Goal: Information Seeking & Learning: Compare options

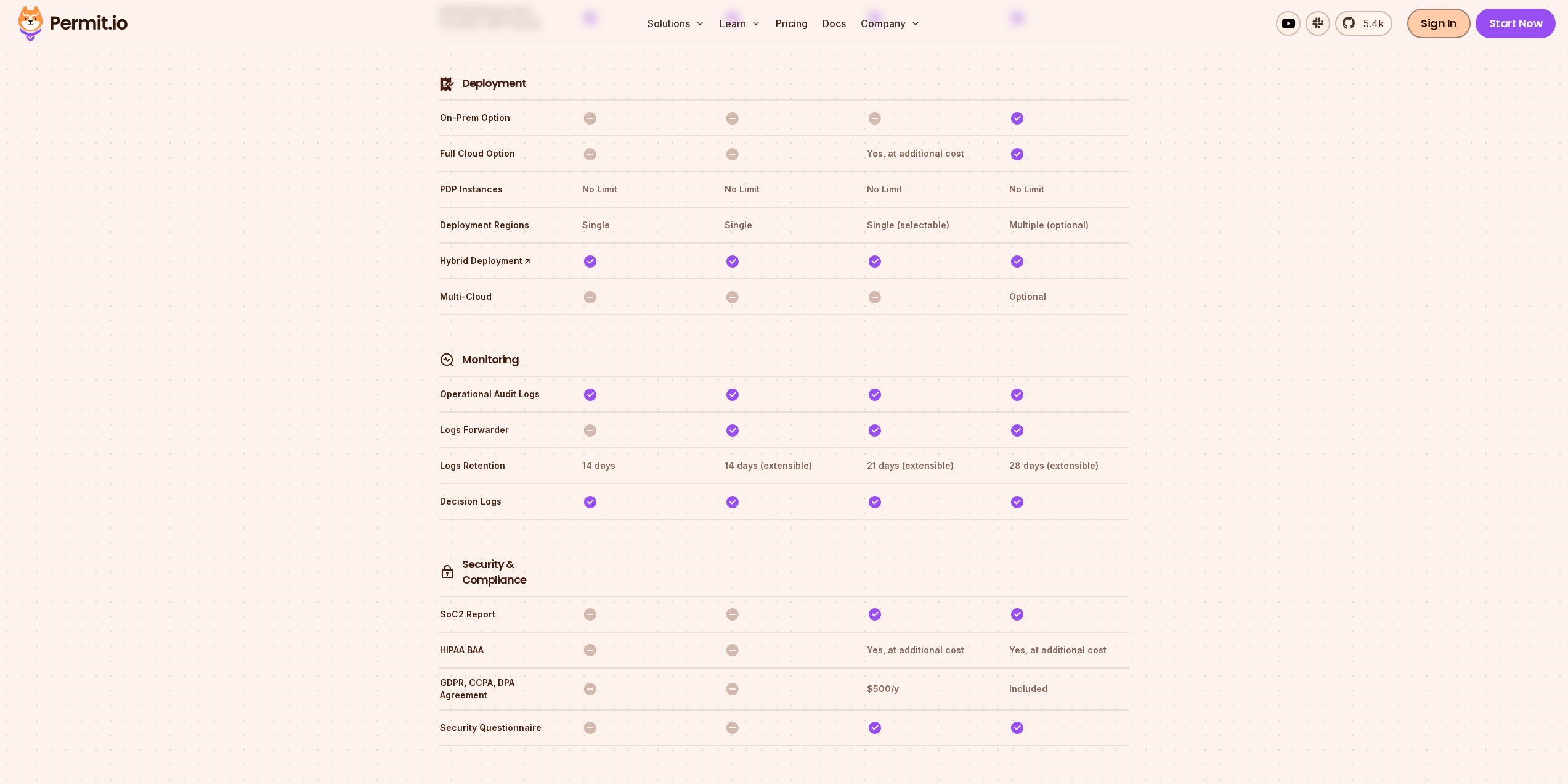
click at [1429, 23] on link "Sign In" at bounding box center [1439, 23] width 64 height 29
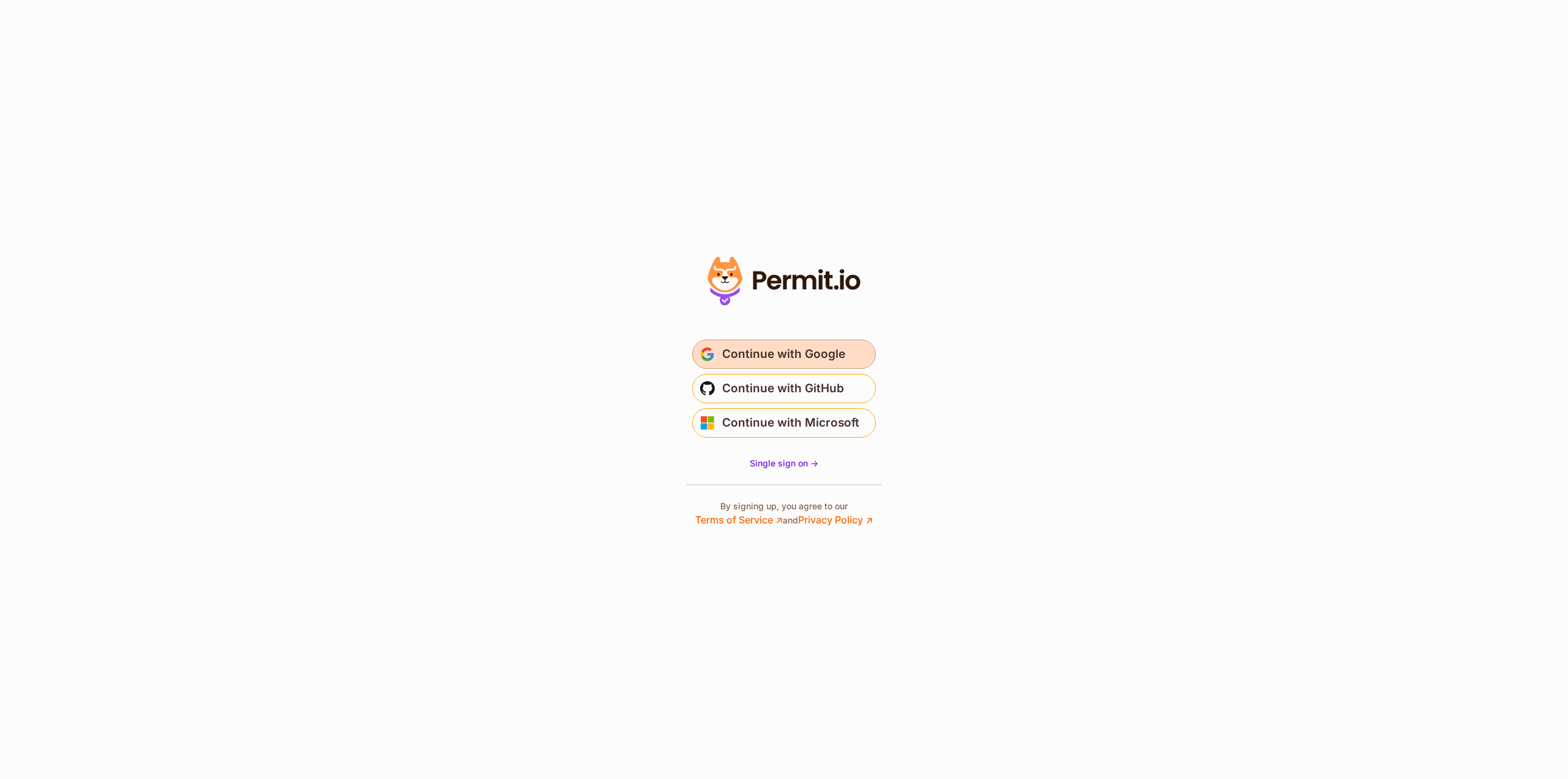
click at [800, 358] on span "Continue with Google" at bounding box center [783, 354] width 123 height 19
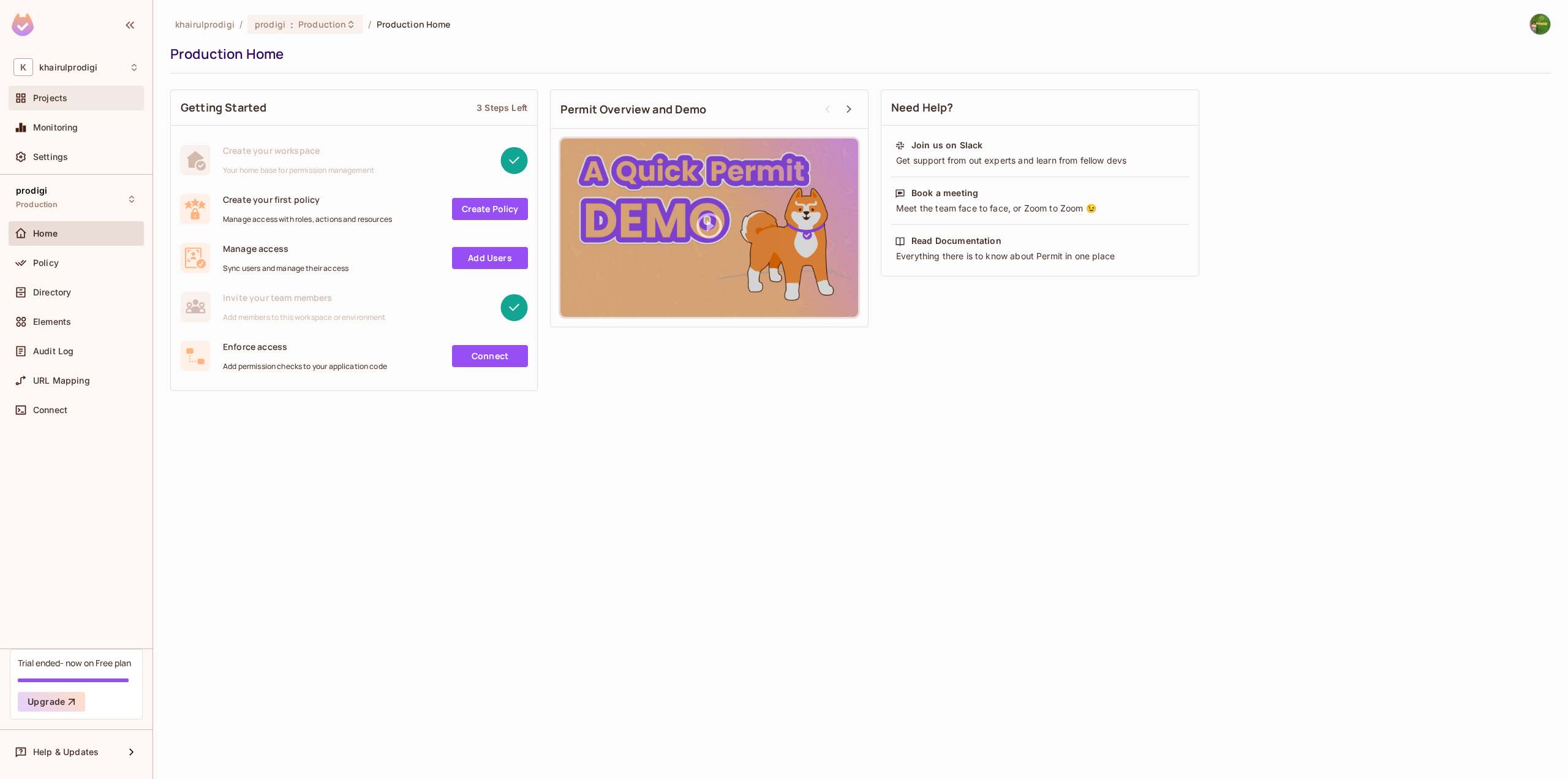
click at [91, 102] on div "Projects" at bounding box center [86, 97] width 106 height 10
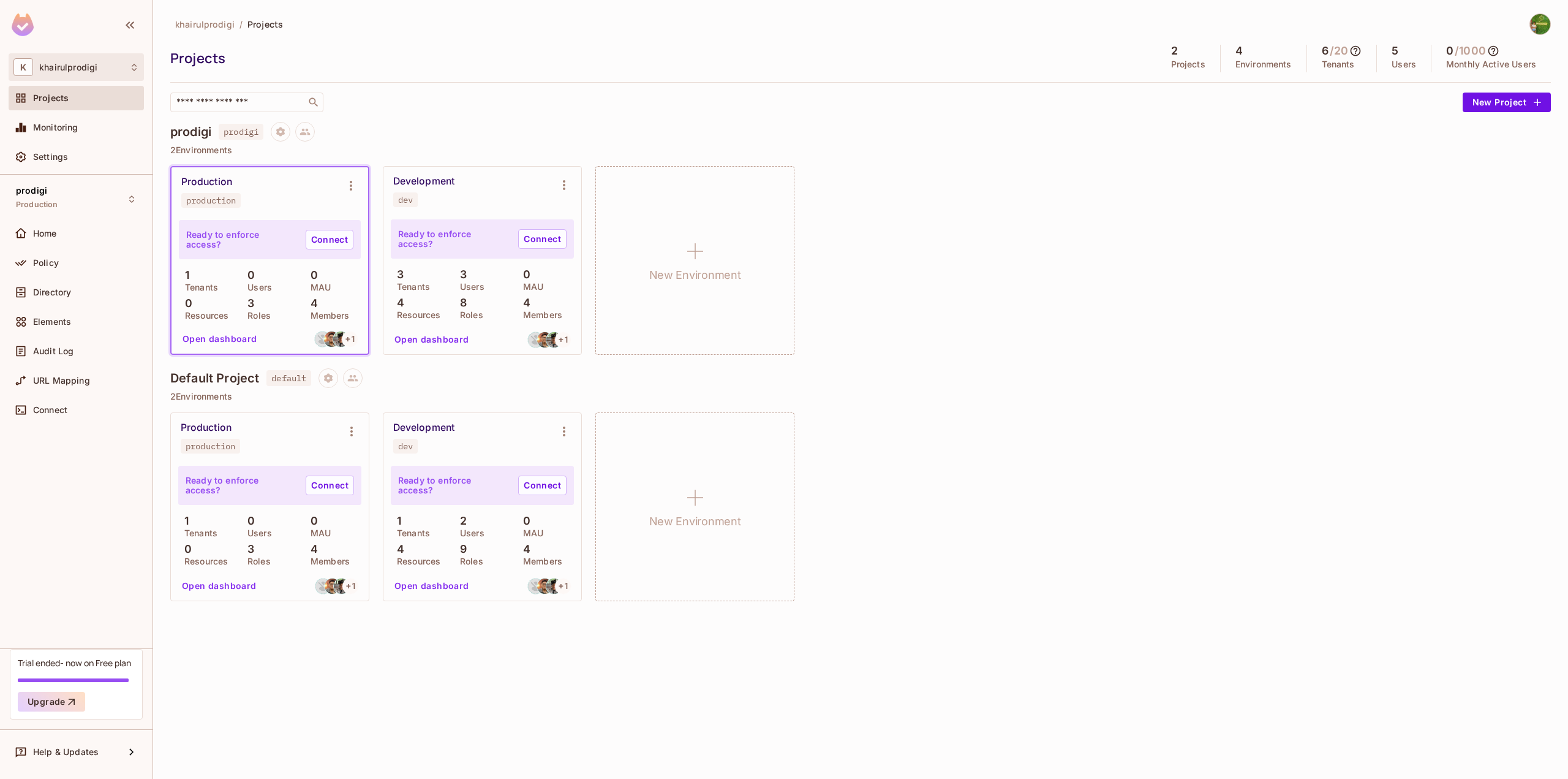
click at [123, 70] on div "K khairulprodigi" at bounding box center [76, 67] width 126 height 18
click at [119, 97] on span "prodigi" at bounding box center [86, 103] width 120 height 11
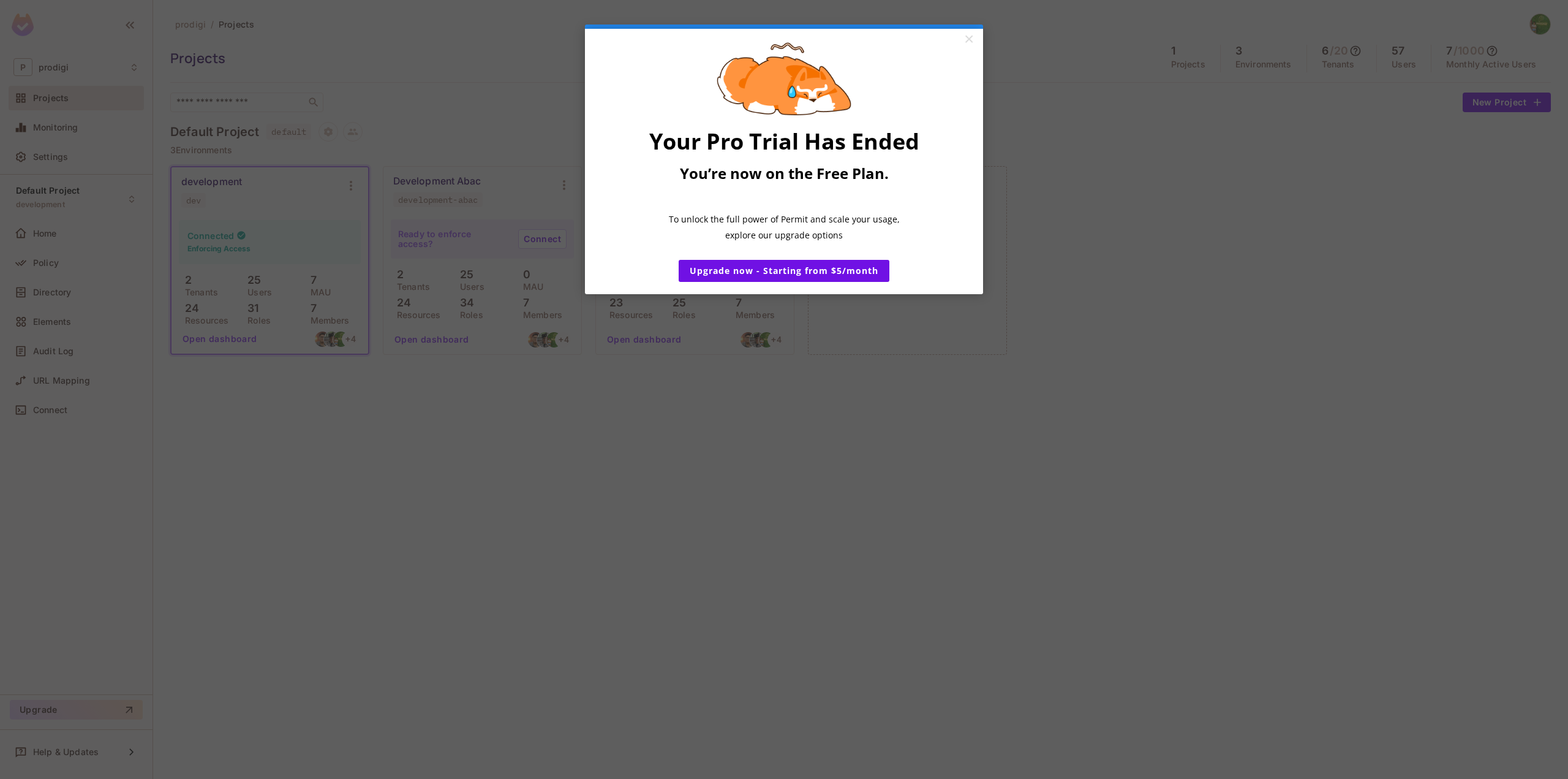
click at [696, 486] on appcues "× Your Pro Trial Has Ended You’re now on the Free Plan. ​ To unlock the full po…" at bounding box center [784, 389] width 1568 height 779
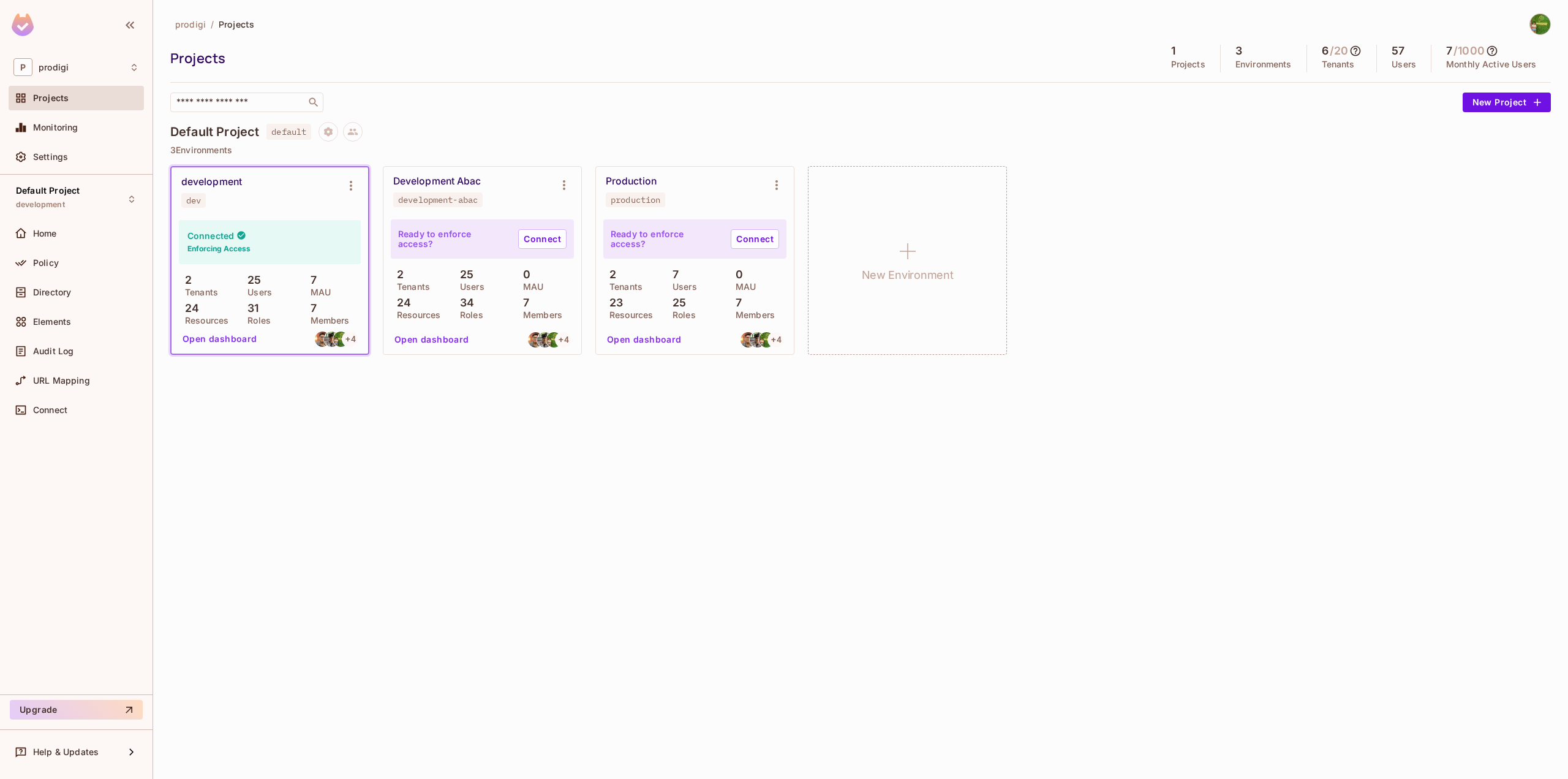
click at [467, 305] on p "34" at bounding box center [464, 303] width 20 height 12
click at [250, 307] on p "31" at bounding box center [250, 308] width 18 height 12
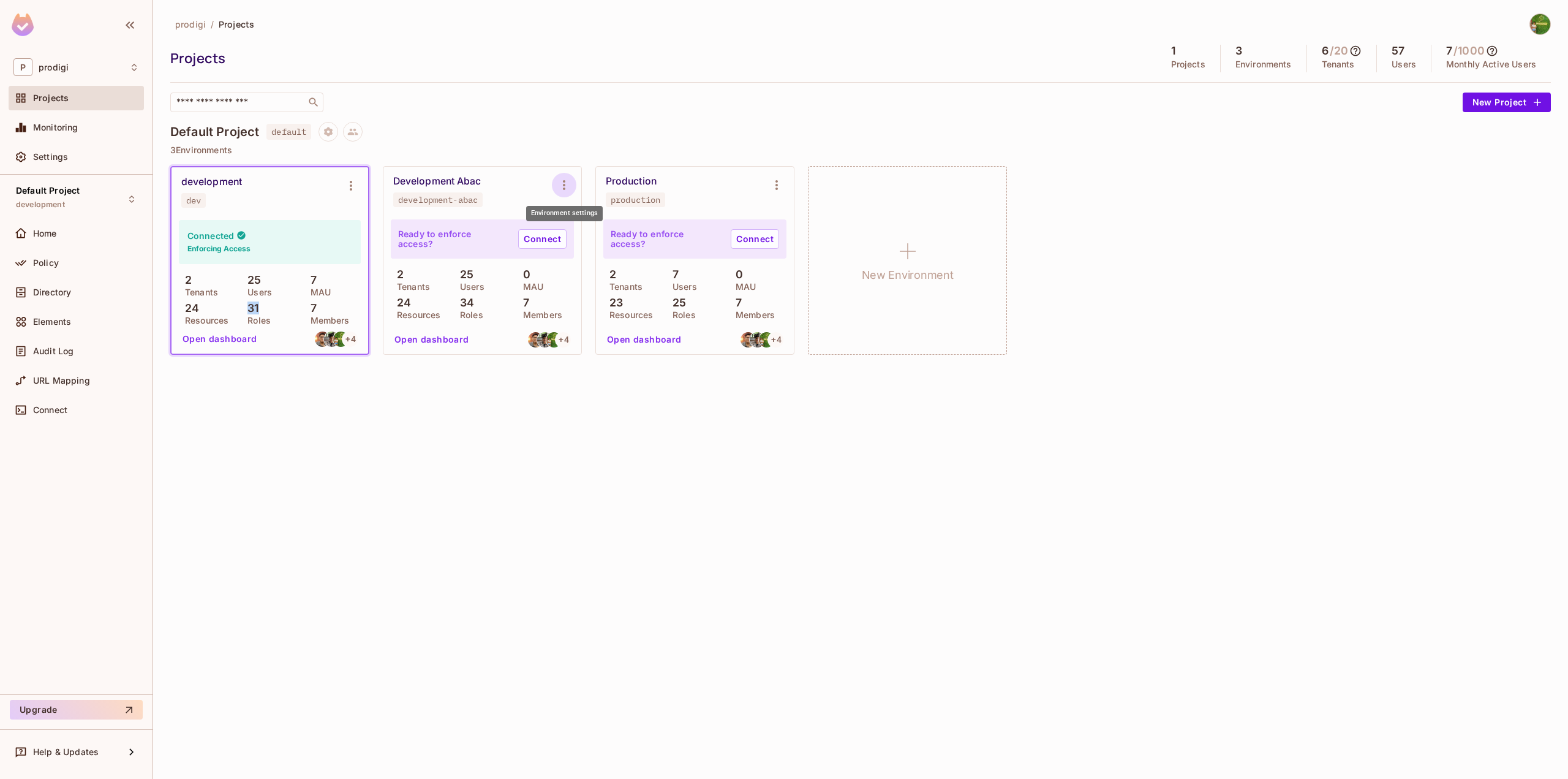
click at [565, 186] on icon "Environment settings" at bounding box center [564, 184] width 15 height 15
click at [466, 180] on div at bounding box center [784, 389] width 1568 height 779
click at [466, 180] on div "development-abac Copy API Key Rotate API Key Edit Environment Delete Environment" at bounding box center [784, 389] width 1568 height 779
click at [466, 180] on div "Development Abac" at bounding box center [437, 181] width 88 height 12
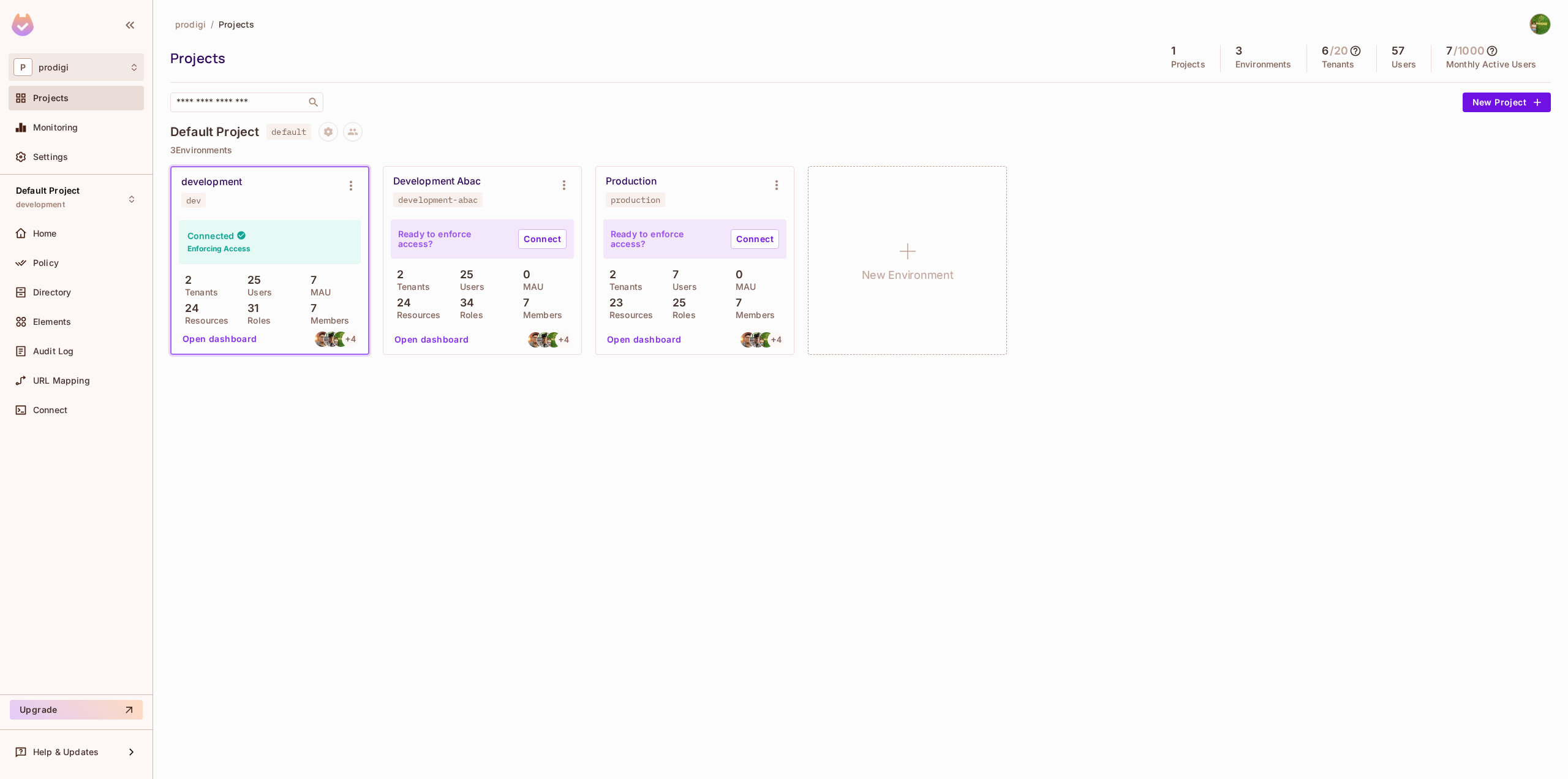
click at [72, 73] on div "P prodigi" at bounding box center [76, 67] width 126 height 18
click at [342, 532] on div at bounding box center [784, 389] width 1568 height 779
click at [227, 179] on div "development" at bounding box center [211, 182] width 61 height 12
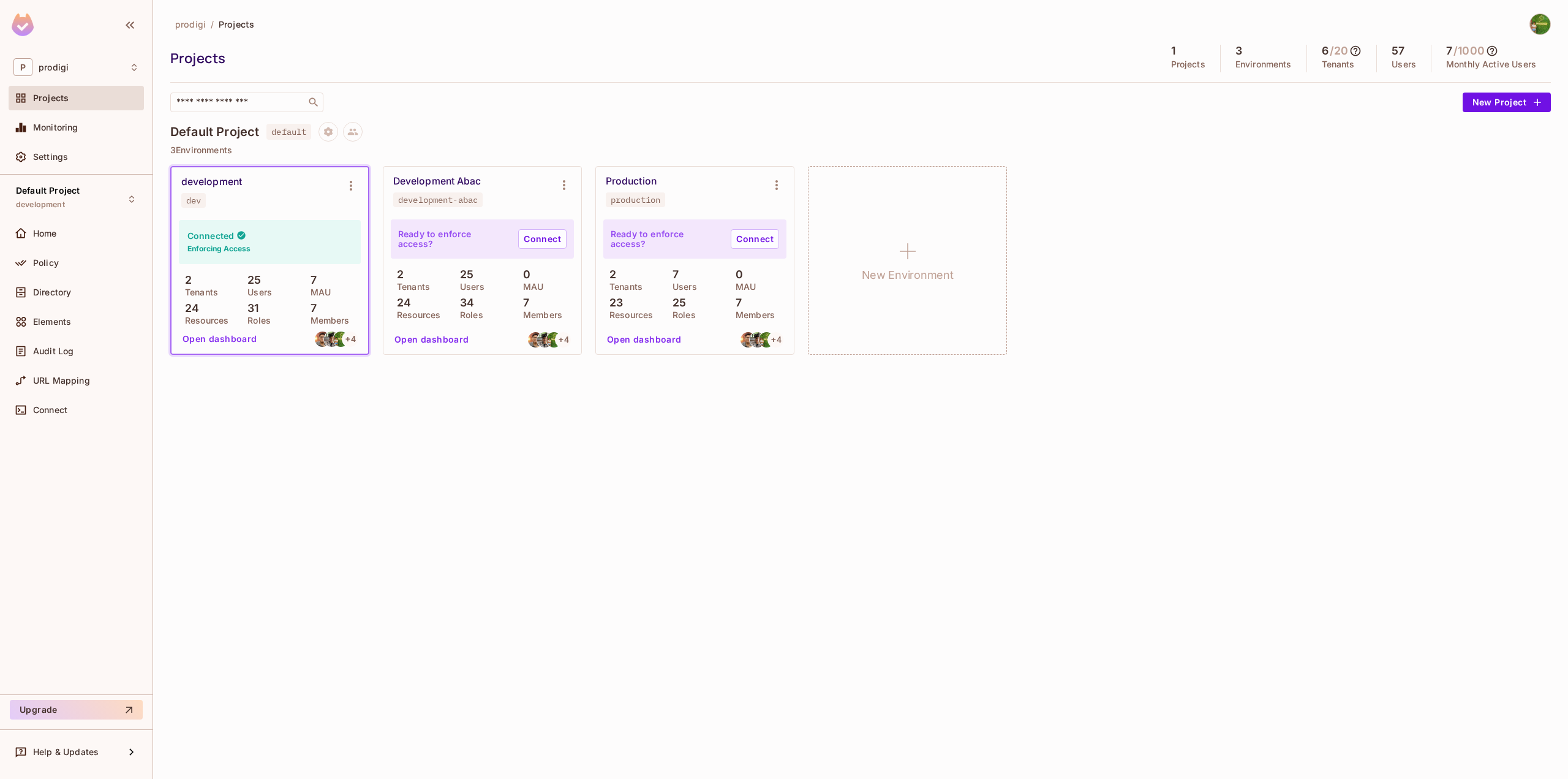
click at [230, 254] on h6 "Enforcing Access" at bounding box center [219, 249] width 63 height 11
click at [659, 182] on div "Production production" at bounding box center [685, 191] width 159 height 32
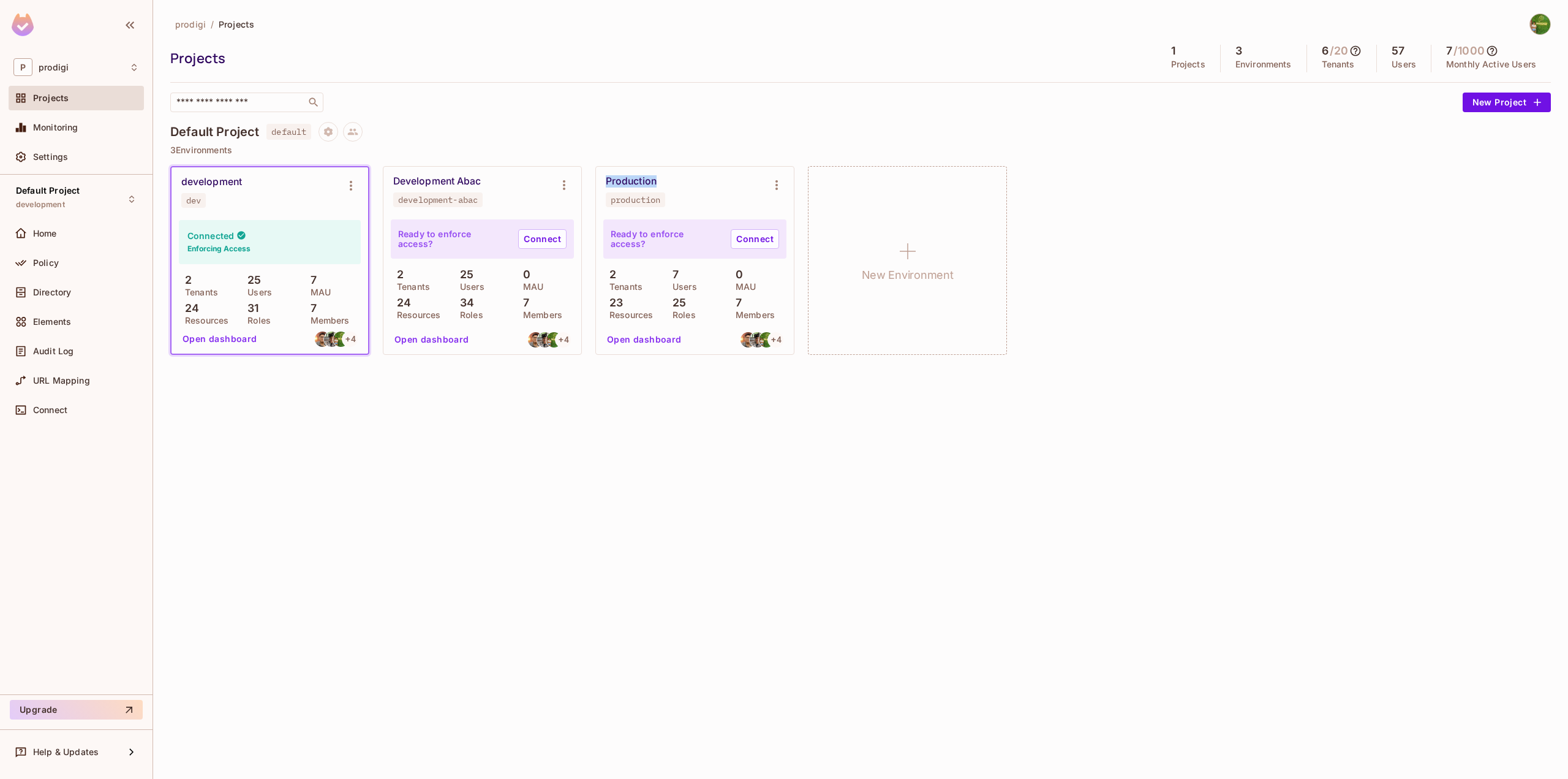
click at [659, 182] on div "Production production" at bounding box center [685, 191] width 159 height 32
click at [261, 307] on div "31 Roles" at bounding box center [270, 313] width 56 height 22
click at [685, 307] on p "25" at bounding box center [676, 303] width 19 height 12
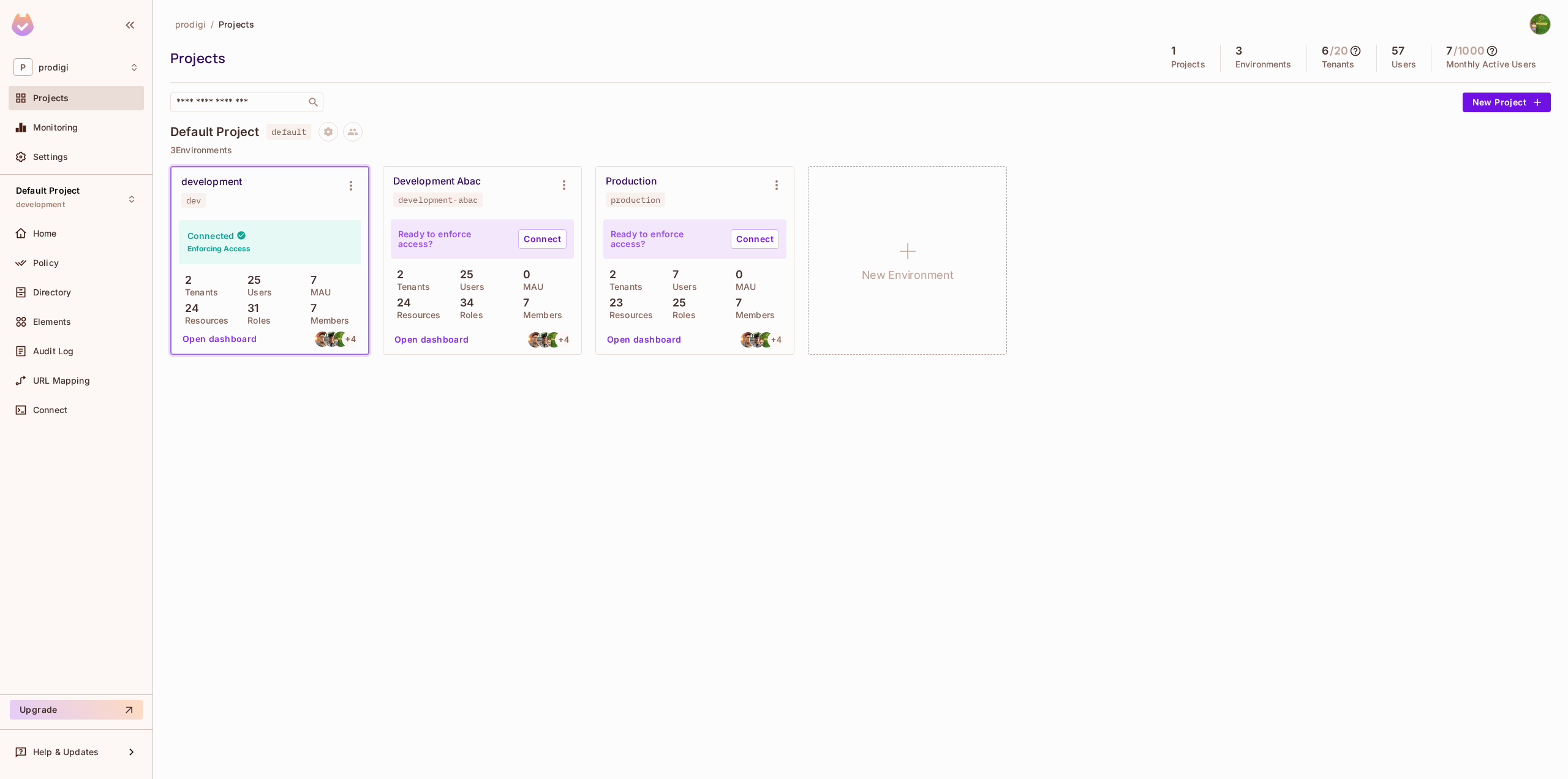
click at [685, 307] on p "25" at bounding box center [676, 303] width 19 height 12
click at [677, 306] on p "25" at bounding box center [676, 303] width 19 height 12
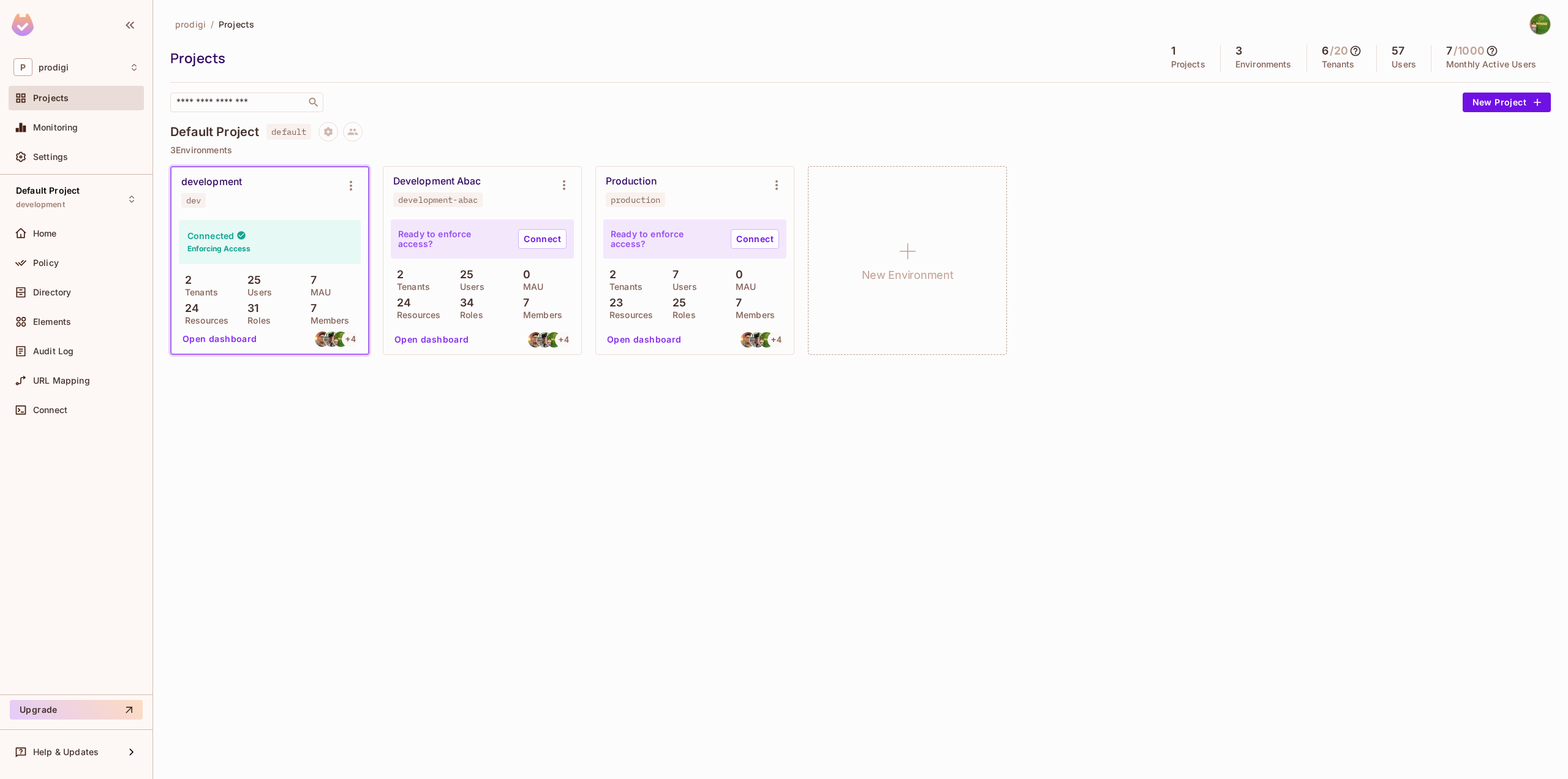
click at [257, 311] on p "31" at bounding box center [250, 308] width 18 height 12
click at [258, 319] on p "Roles" at bounding box center [255, 320] width 29 height 10
click at [683, 297] on p "25" at bounding box center [676, 303] width 19 height 12
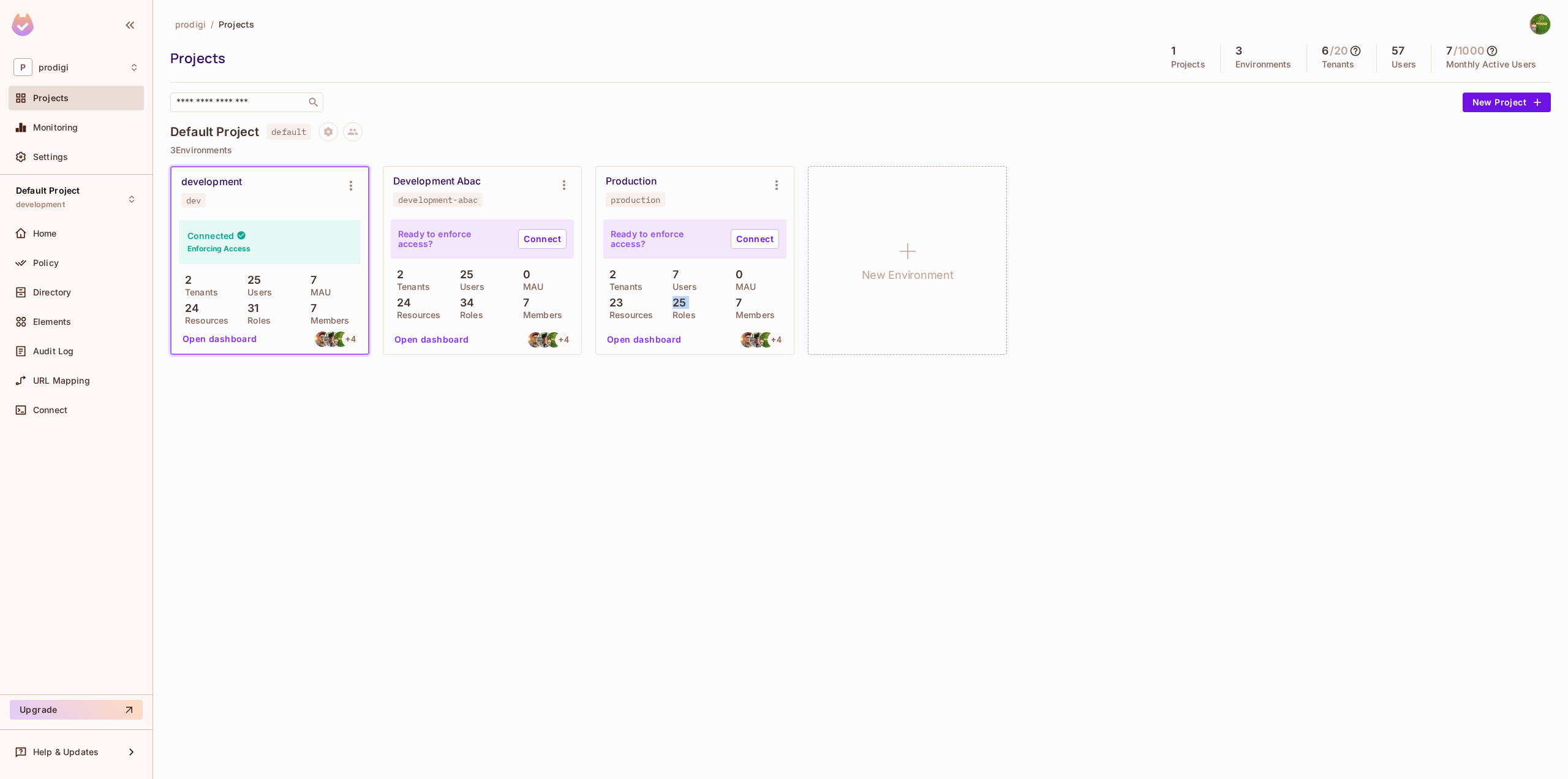
click at [683, 297] on p "25" at bounding box center [676, 303] width 19 height 12
click at [55, 266] on span "Policy" at bounding box center [46, 263] width 25 height 10
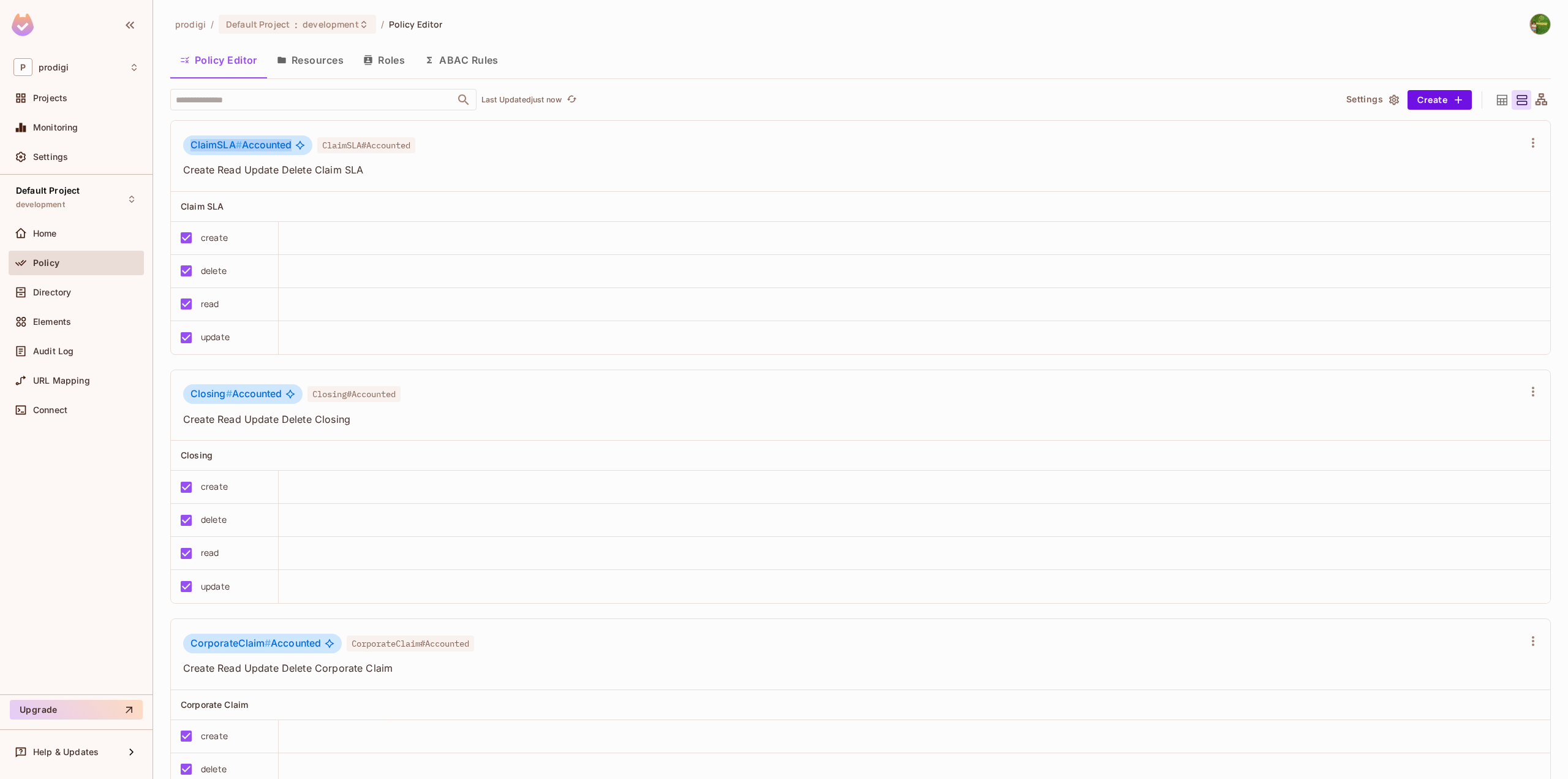
drag, startPoint x: 191, startPoint y: 143, endPoint x: 311, endPoint y: 152, distance: 120.3
click at [311, 152] on div "ClaimSLA # Accounted ClaimSLA#Accounted" at bounding box center [299, 147] width 232 height 24
click at [69, 294] on span "Directory" at bounding box center [52, 292] width 38 height 10
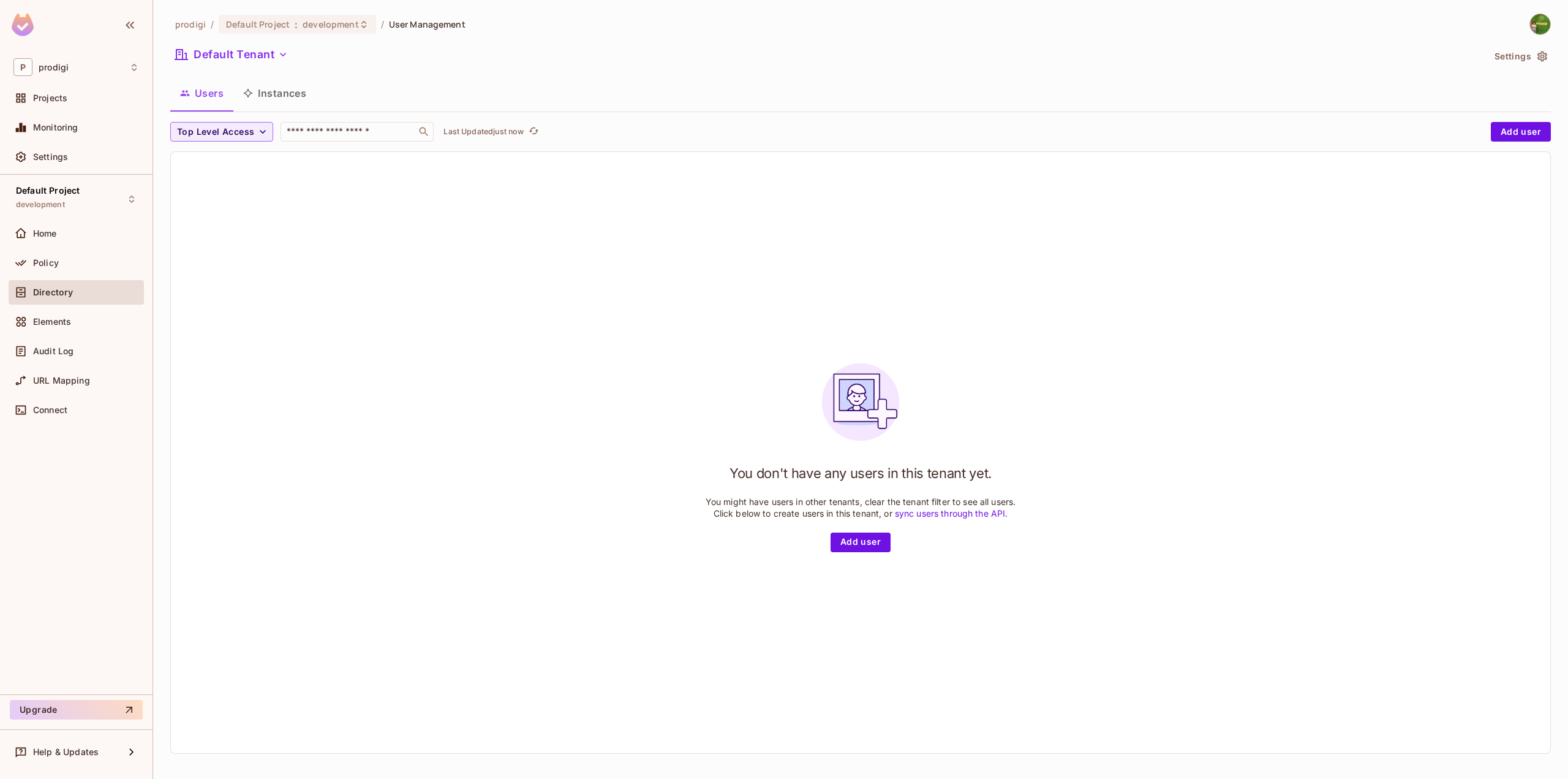
click at [263, 82] on button "Instances" at bounding box center [275, 93] width 83 height 31
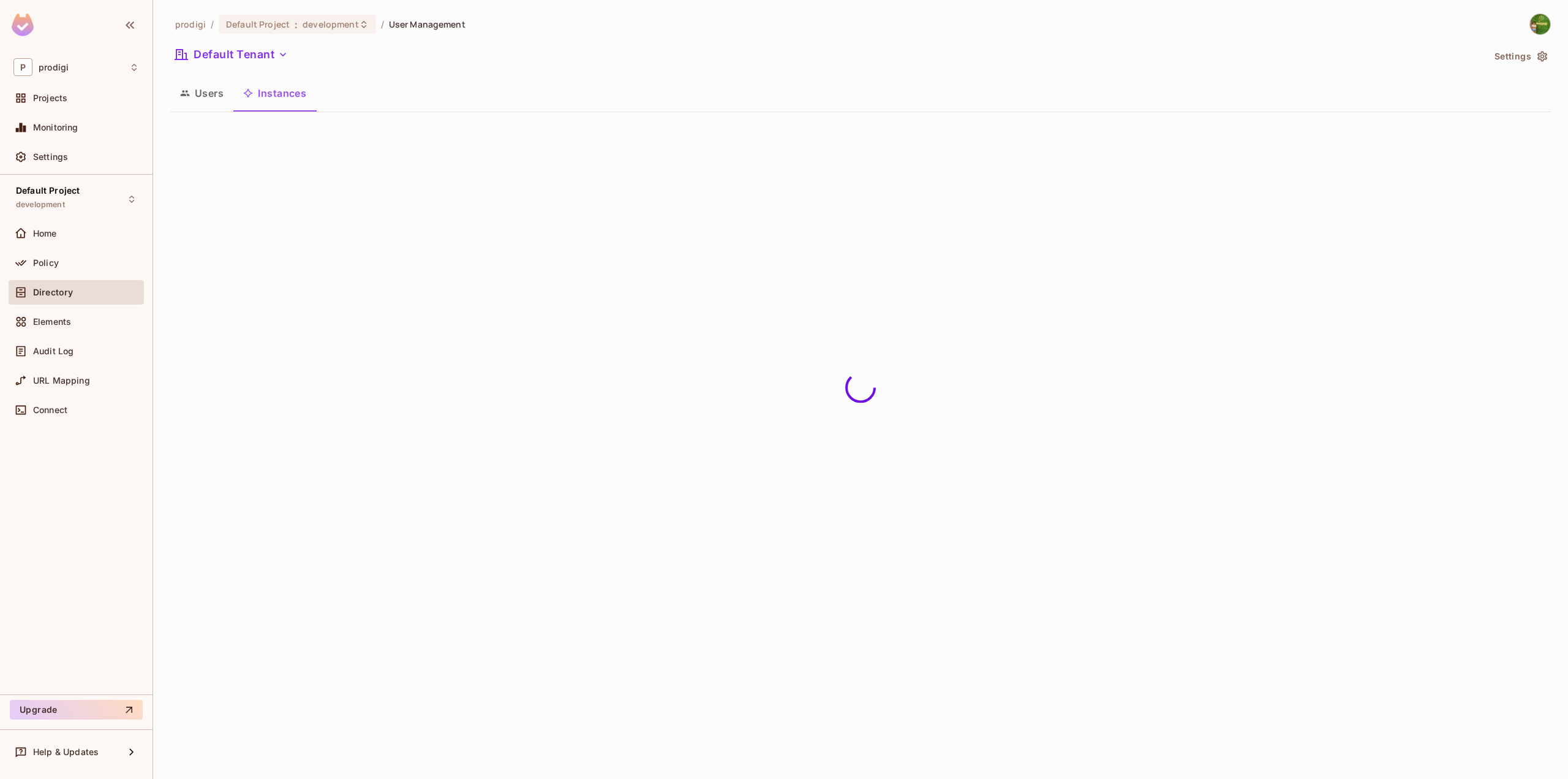
click at [176, 95] on button "Users" at bounding box center [202, 93] width 63 height 31
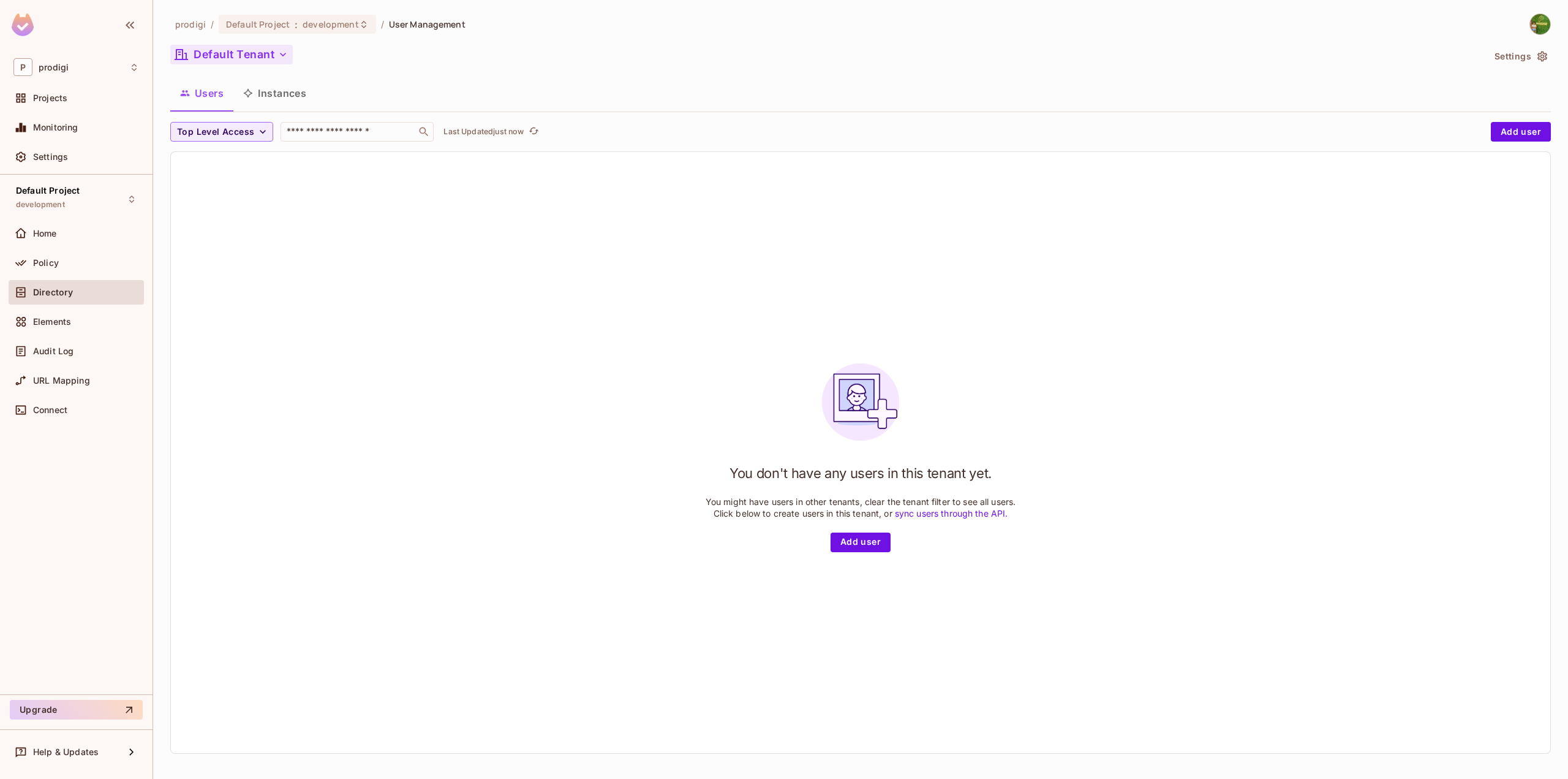
click at [256, 52] on button "Default Tenant" at bounding box center [232, 54] width 123 height 19
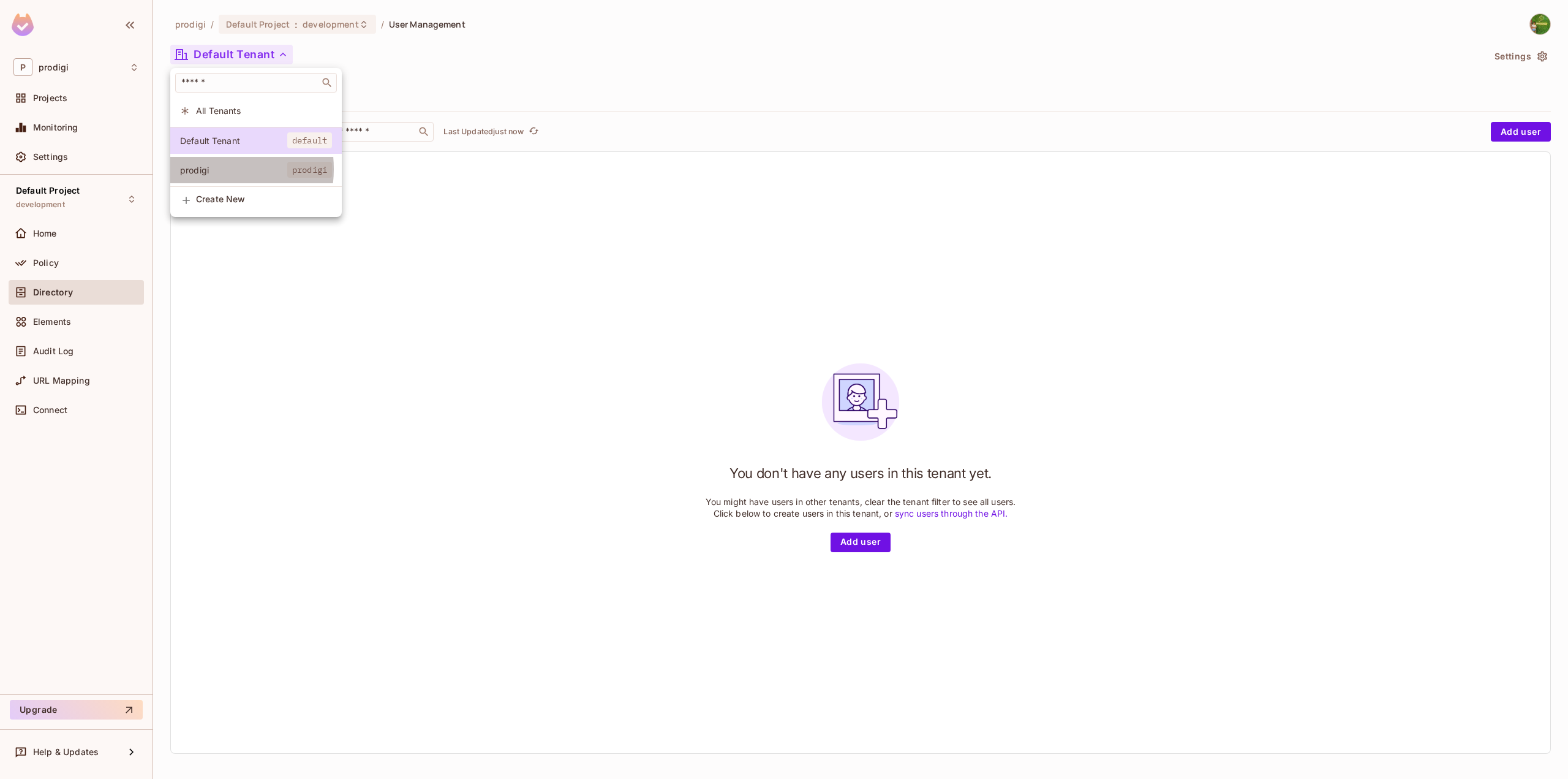
click at [212, 170] on span "prodigi" at bounding box center [234, 170] width 107 height 11
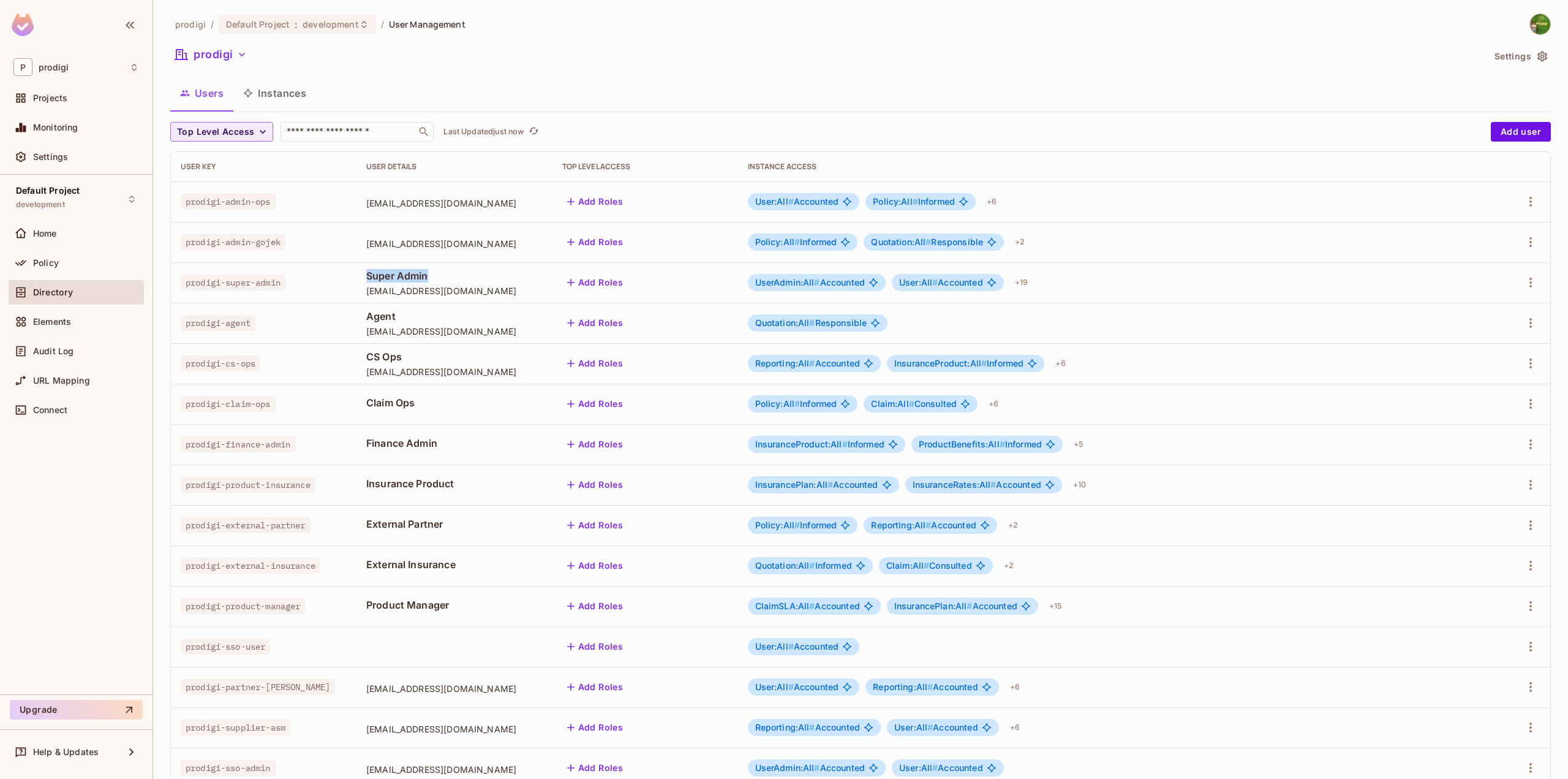
drag, startPoint x: 345, startPoint y: 274, endPoint x: 407, endPoint y: 278, distance: 62.1
click at [407, 278] on span "Super Admin" at bounding box center [454, 275] width 176 height 13
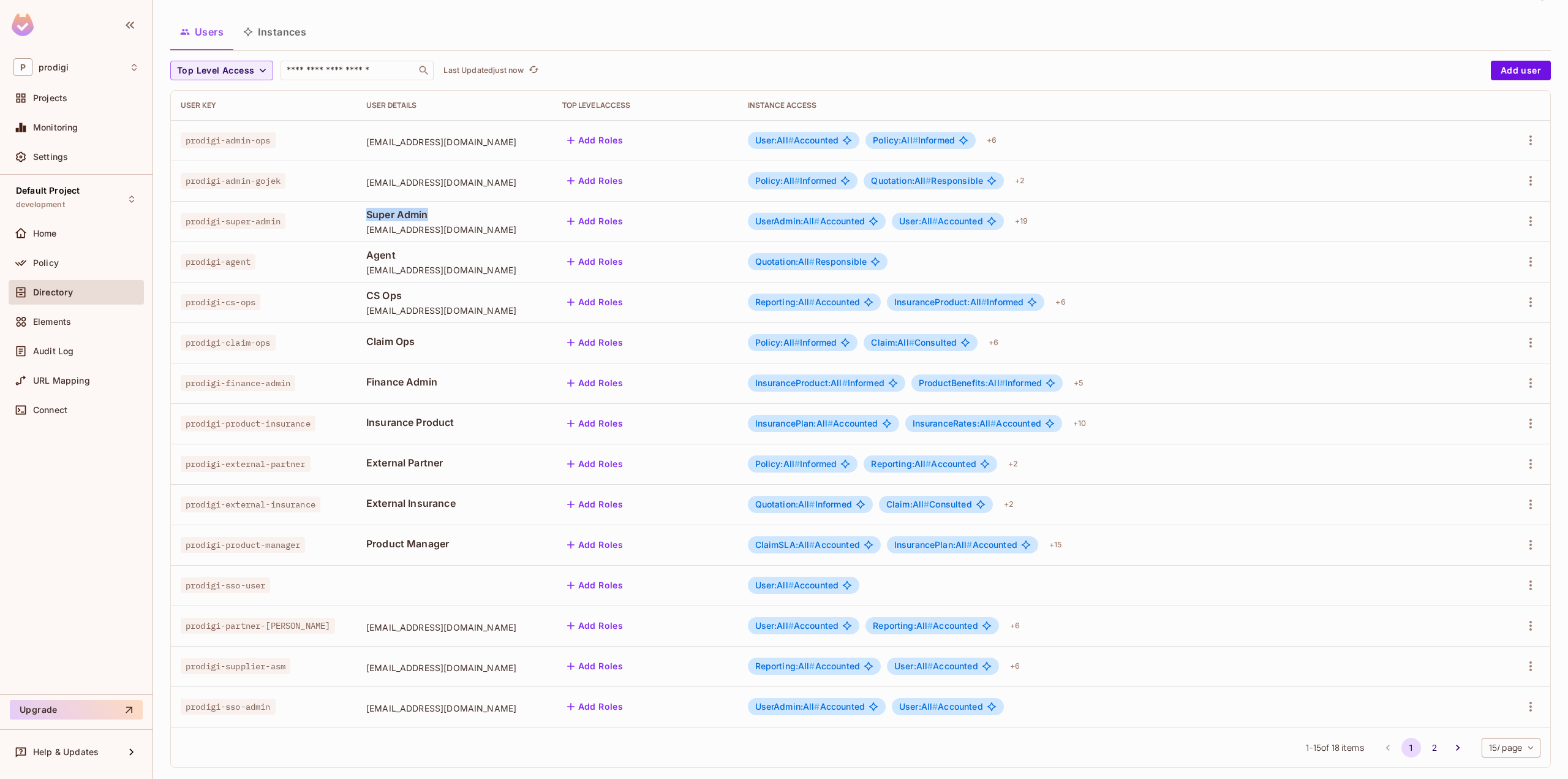
scroll to position [77, 0]
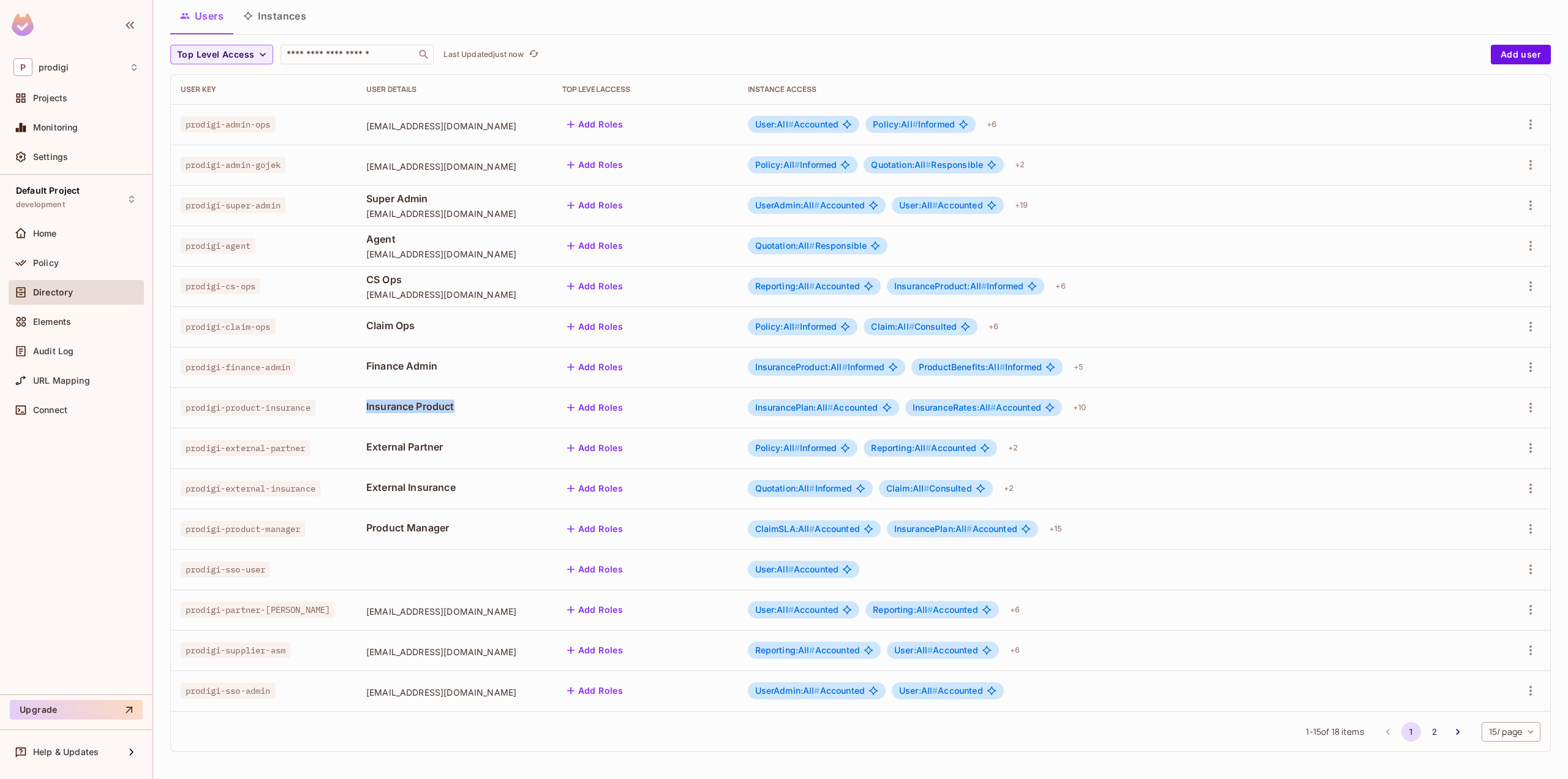
drag, startPoint x: 344, startPoint y: 404, endPoint x: 507, endPoint y: 424, distance: 164.2
click at [507, 424] on td "Insurance Product" at bounding box center [454, 408] width 196 height 40
click at [1425, 728] on button "2" at bounding box center [1435, 732] width 19 height 19
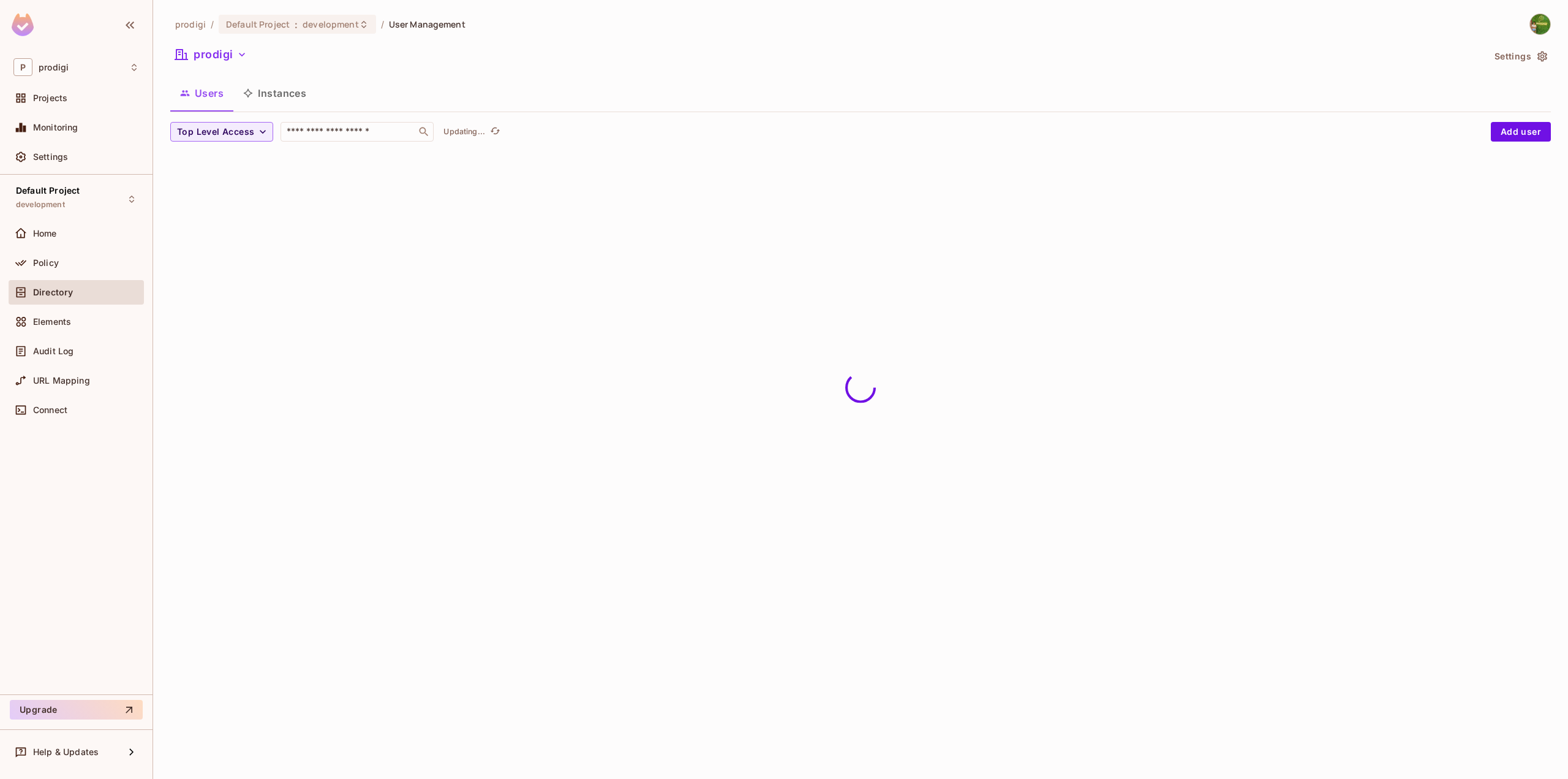
scroll to position [0, 0]
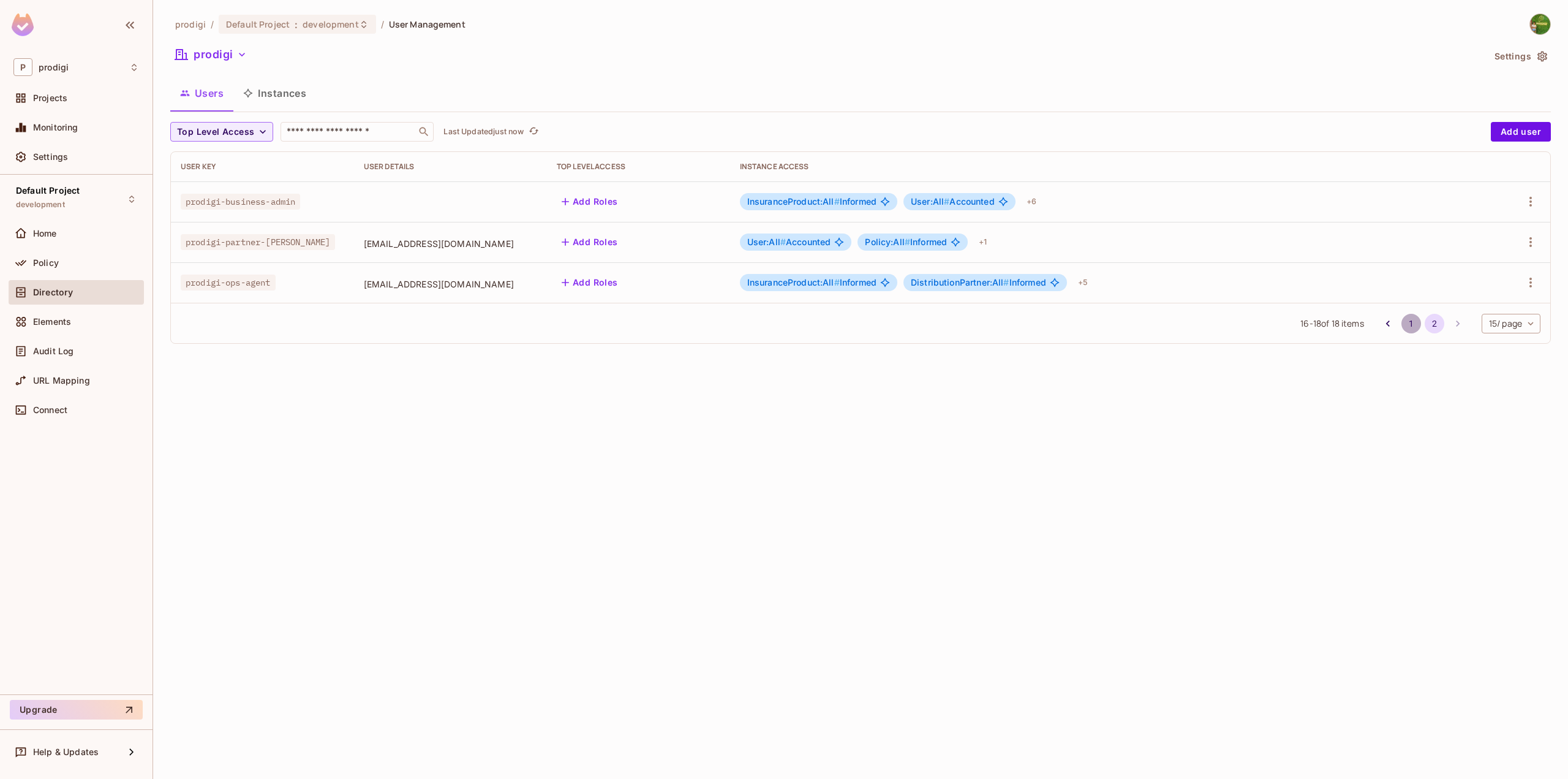
click at [1407, 325] on button "1" at bounding box center [1411, 323] width 19 height 19
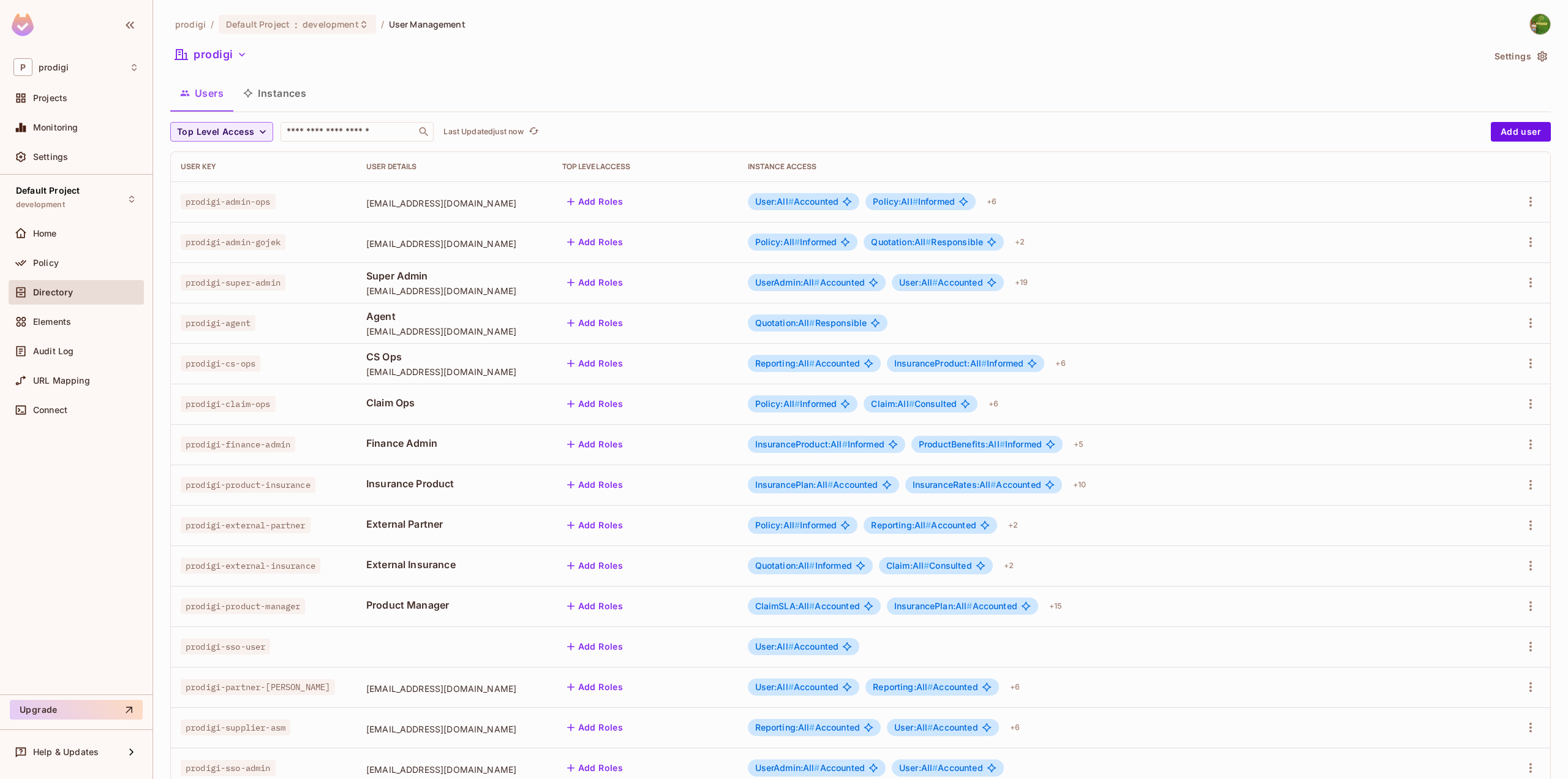
scroll to position [77, 0]
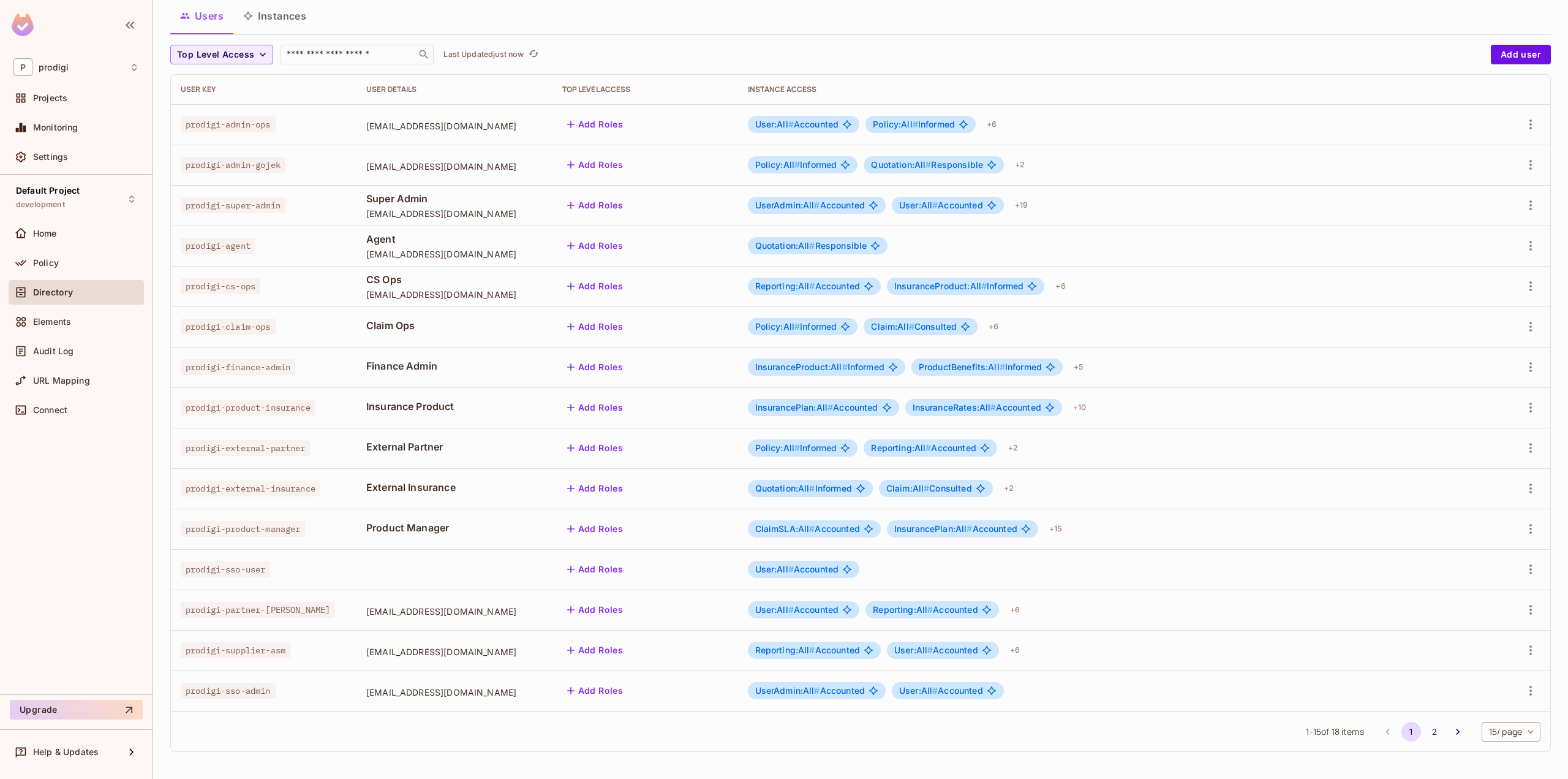
click at [262, 606] on span "prodigi-partner-gojek" at bounding box center [258, 609] width 155 height 16
click at [366, 610] on span "prodigi_partner_gojek@prodiginow.com" at bounding box center [454, 610] width 176 height 11
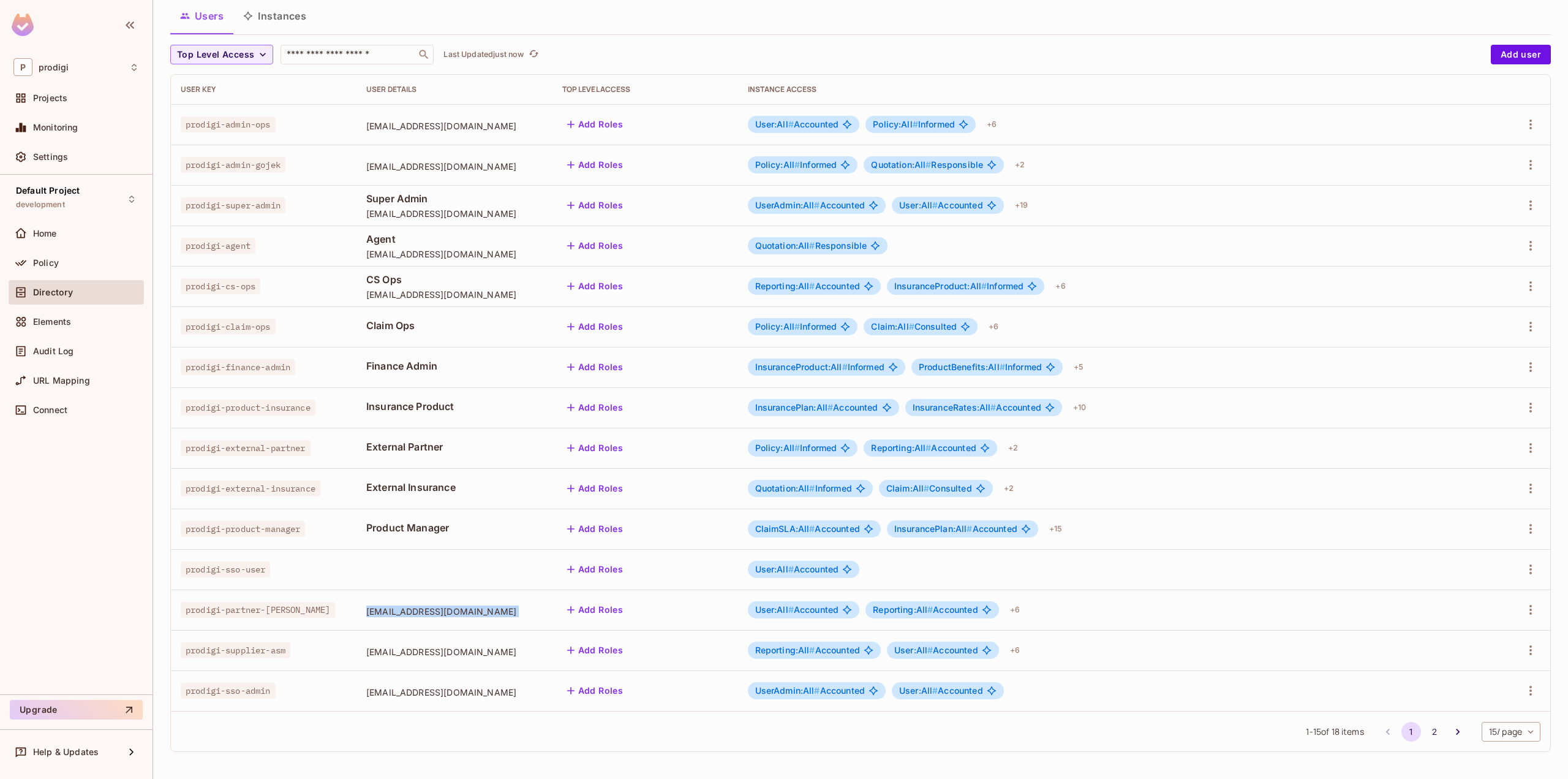
click at [366, 610] on span "prodigi_partner_gojek@prodiginow.com" at bounding box center [454, 610] width 176 height 11
click at [382, 656] on span "prodigi_supplier_asm@prodiginow.com" at bounding box center [454, 651] width 176 height 11
click at [383, 656] on span "prodigi_supplier_asm@prodiginow.com" at bounding box center [454, 651] width 176 height 11
click at [402, 615] on span "prodigi_partner_gojek@prodiginow.com" at bounding box center [454, 610] width 176 height 11
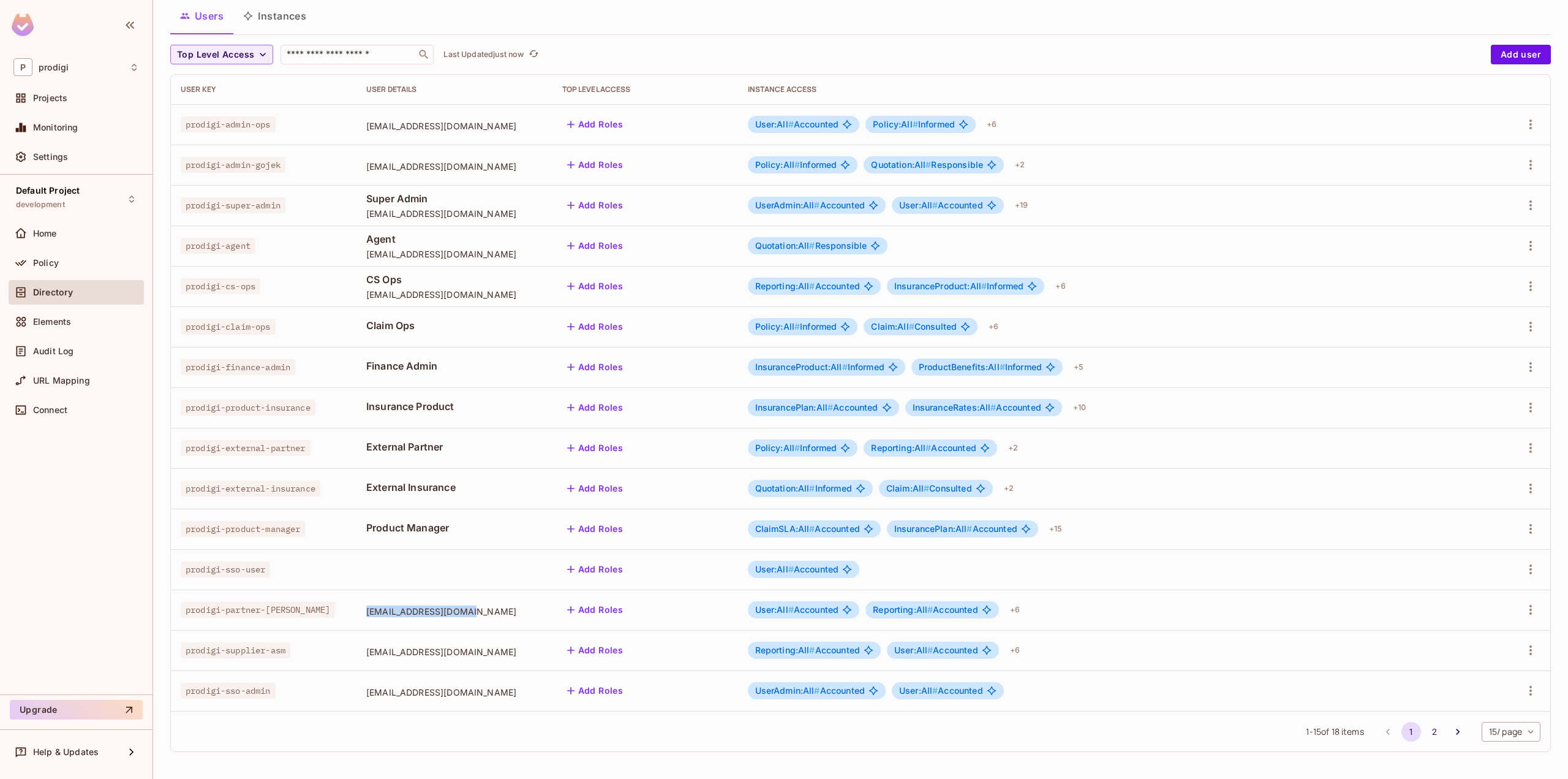
click at [402, 615] on span "prodigi_partner_gojek@prodiginow.com" at bounding box center [454, 610] width 176 height 11
click at [408, 613] on span "prodigi_partner_gojek@prodiginow.com" at bounding box center [454, 610] width 176 height 11
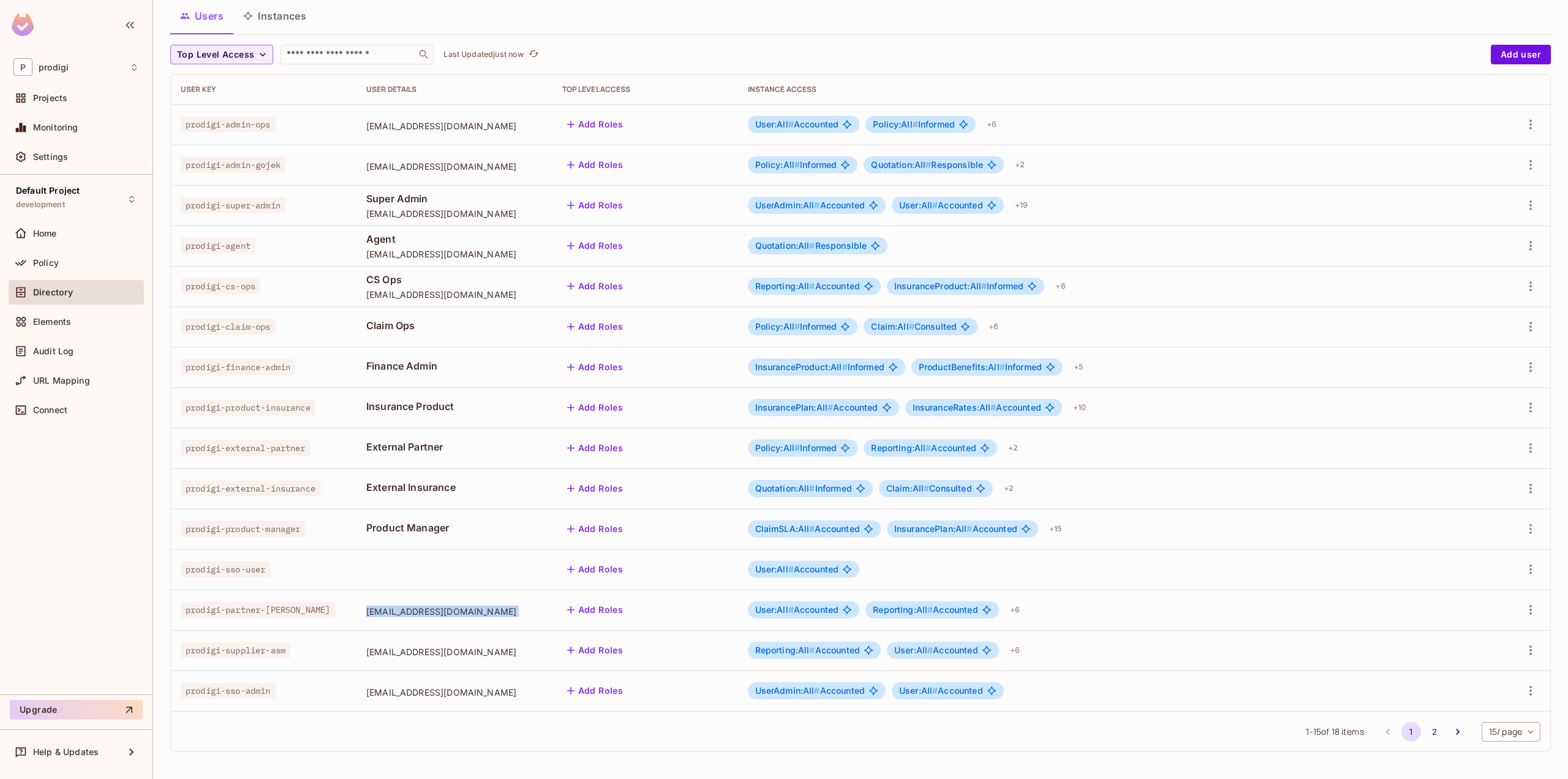
click at [393, 615] on span "prodigi_partner_gojek@prodiginow.com" at bounding box center [454, 610] width 176 height 11
click at [391, 726] on div "1 - 15 of 18 items 1 2 15 / page ** ​" at bounding box center [860, 731] width 1379 height 40
click at [387, 613] on span "prodigi_partner_gojek@prodiginow.com" at bounding box center [454, 610] width 176 height 11
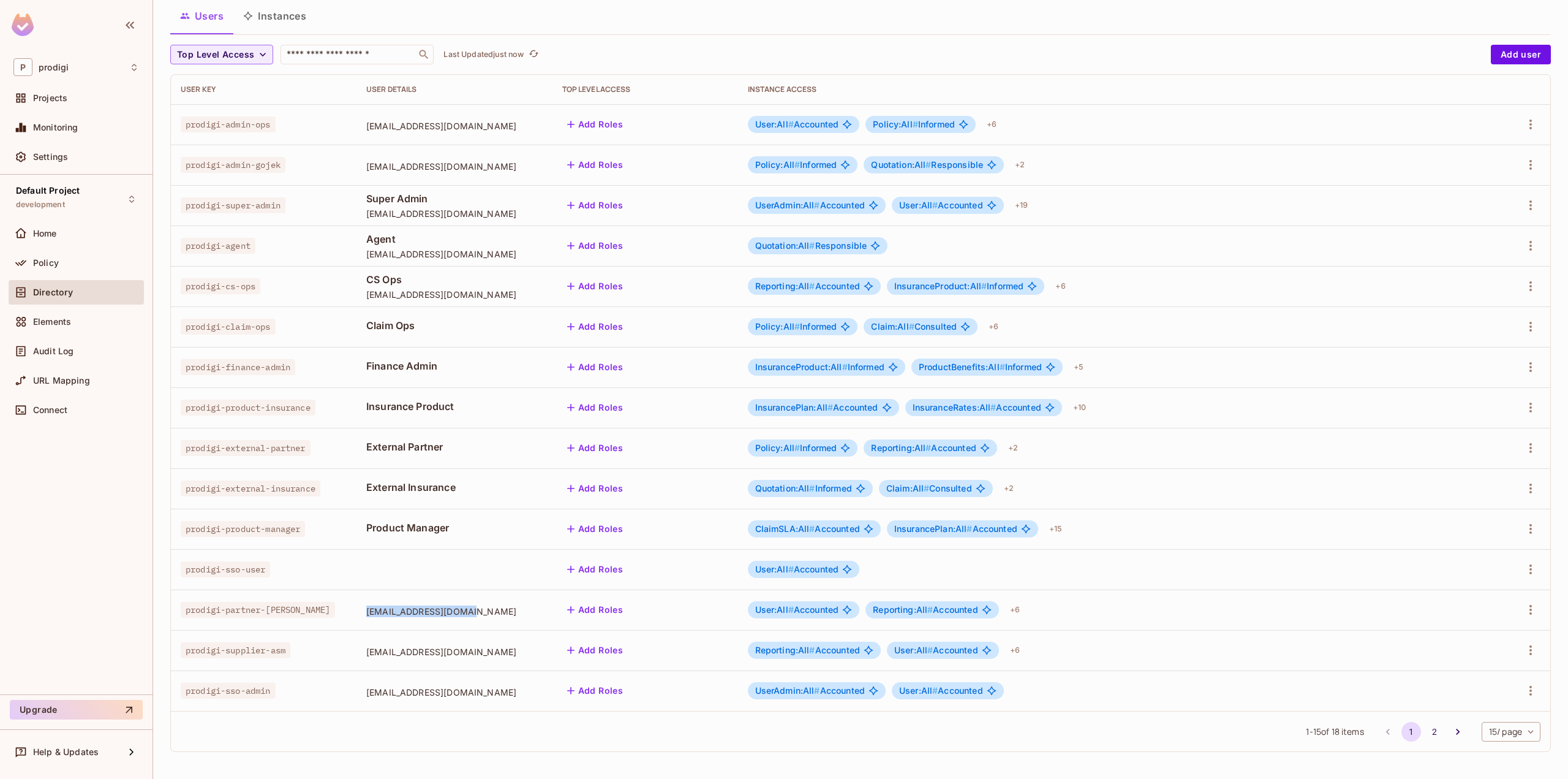
click at [388, 613] on span "prodigi_partner_gojek@prodiginow.com" at bounding box center [454, 610] width 176 height 11
click at [376, 609] on span "prodigi_partner_gojek@prodiginow.com" at bounding box center [454, 610] width 176 height 11
click at [377, 609] on span "prodigi_partner_gojek@prodiginow.com" at bounding box center [454, 610] width 176 height 11
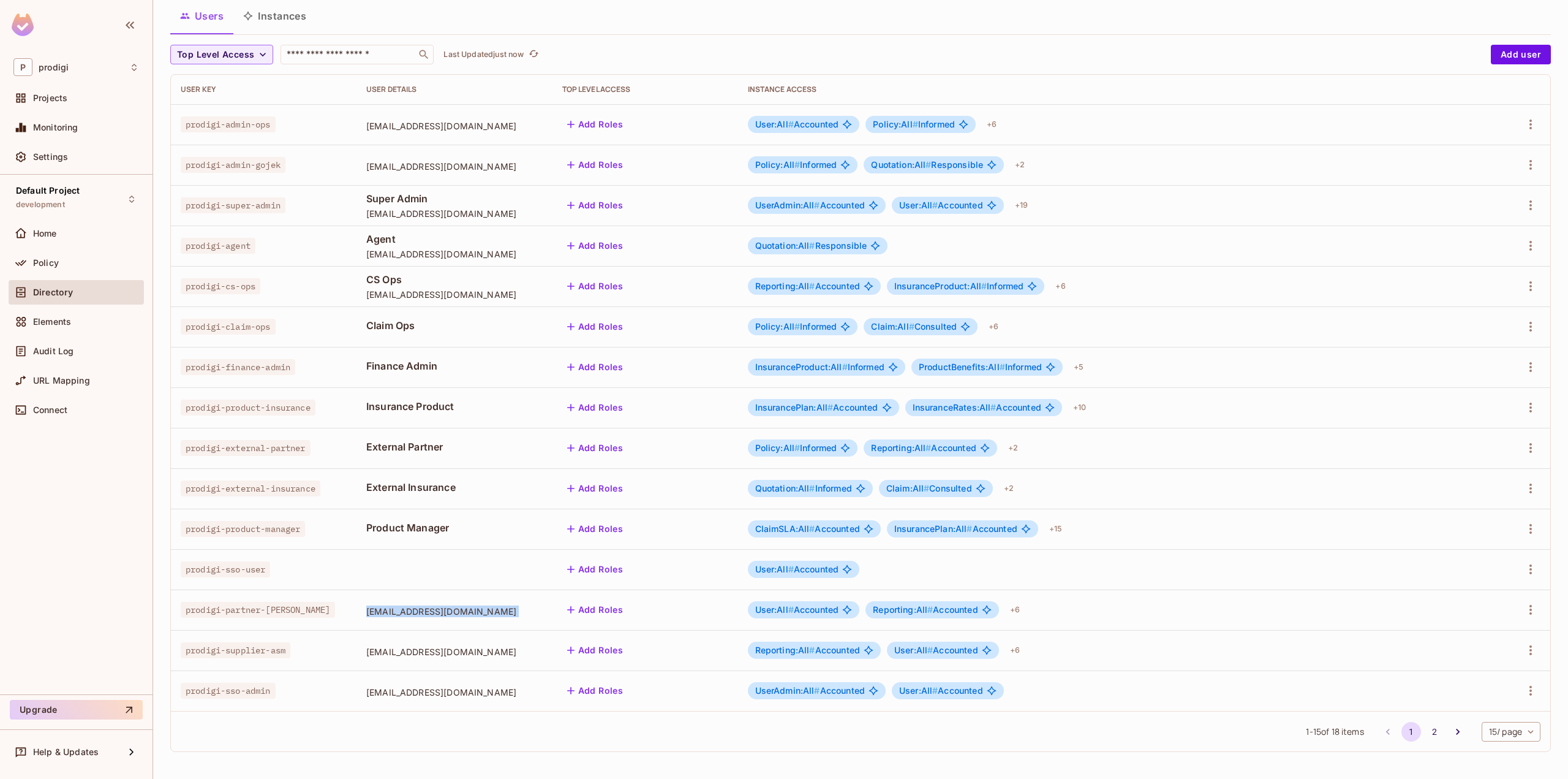
click at [497, 615] on span "prodigi_partner_gojek@prodiginow.com" at bounding box center [454, 610] width 176 height 11
drag, startPoint x: 507, startPoint y: 614, endPoint x: 344, endPoint y: 615, distance: 163.0
click at [366, 615] on span "prodigi_partner_gojek@prodiginow.com" at bounding box center [454, 610] width 176 height 11
click at [366, 613] on span "prodigi_partner_gojek@prodiginow.com" at bounding box center [454, 610] width 176 height 11
drag, startPoint x: 344, startPoint y: 610, endPoint x: 510, endPoint y: 622, distance: 166.4
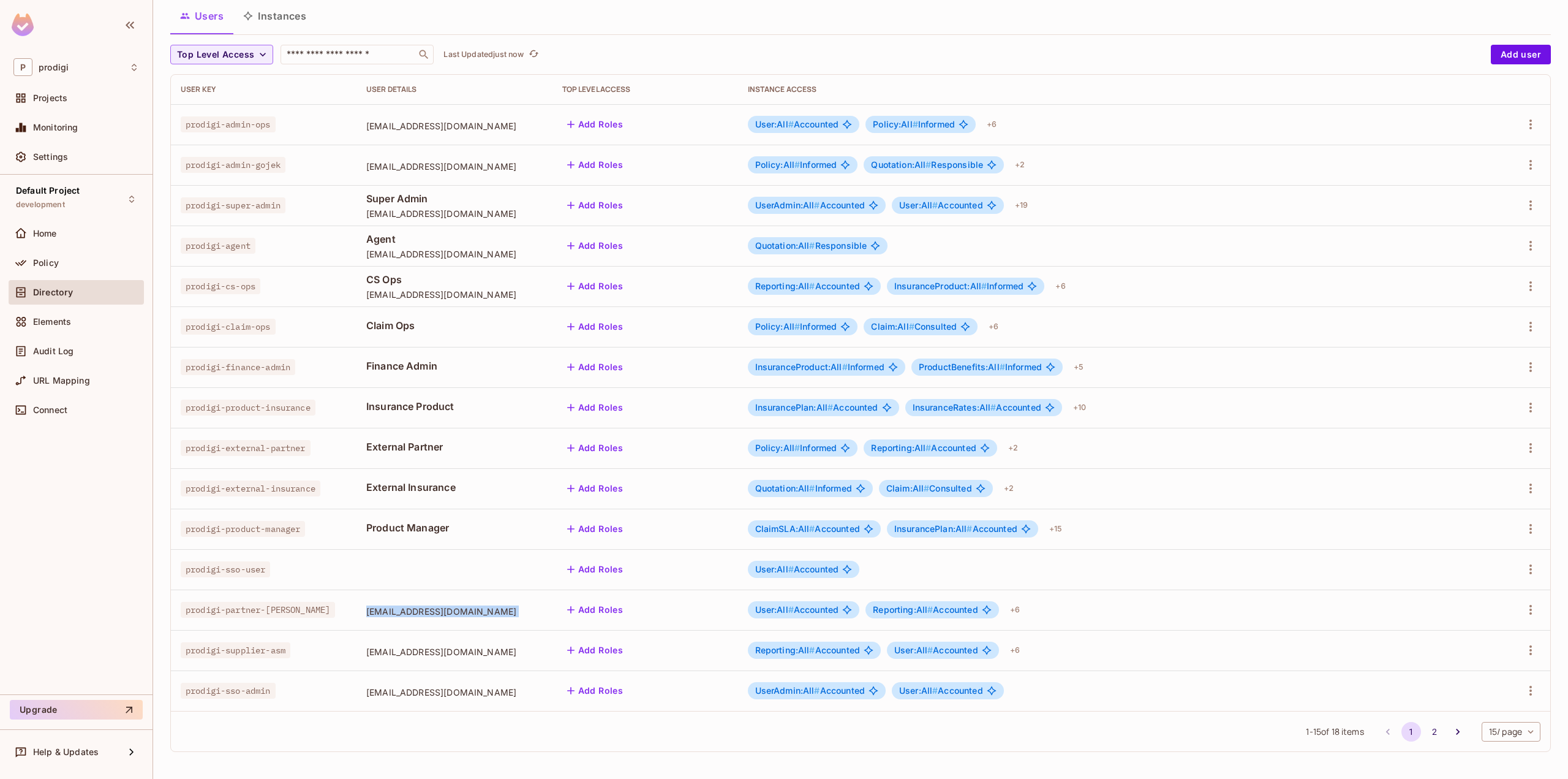
click at [510, 622] on td "prodigi_partner_gojek@prodiginow.com" at bounding box center [454, 609] width 196 height 40
click at [381, 610] on span "prodigi_partner_gojek@prodiginow.com" at bounding box center [454, 610] width 176 height 11
click at [275, 609] on span "prodigi-partner-gojek" at bounding box center [258, 609] width 155 height 16
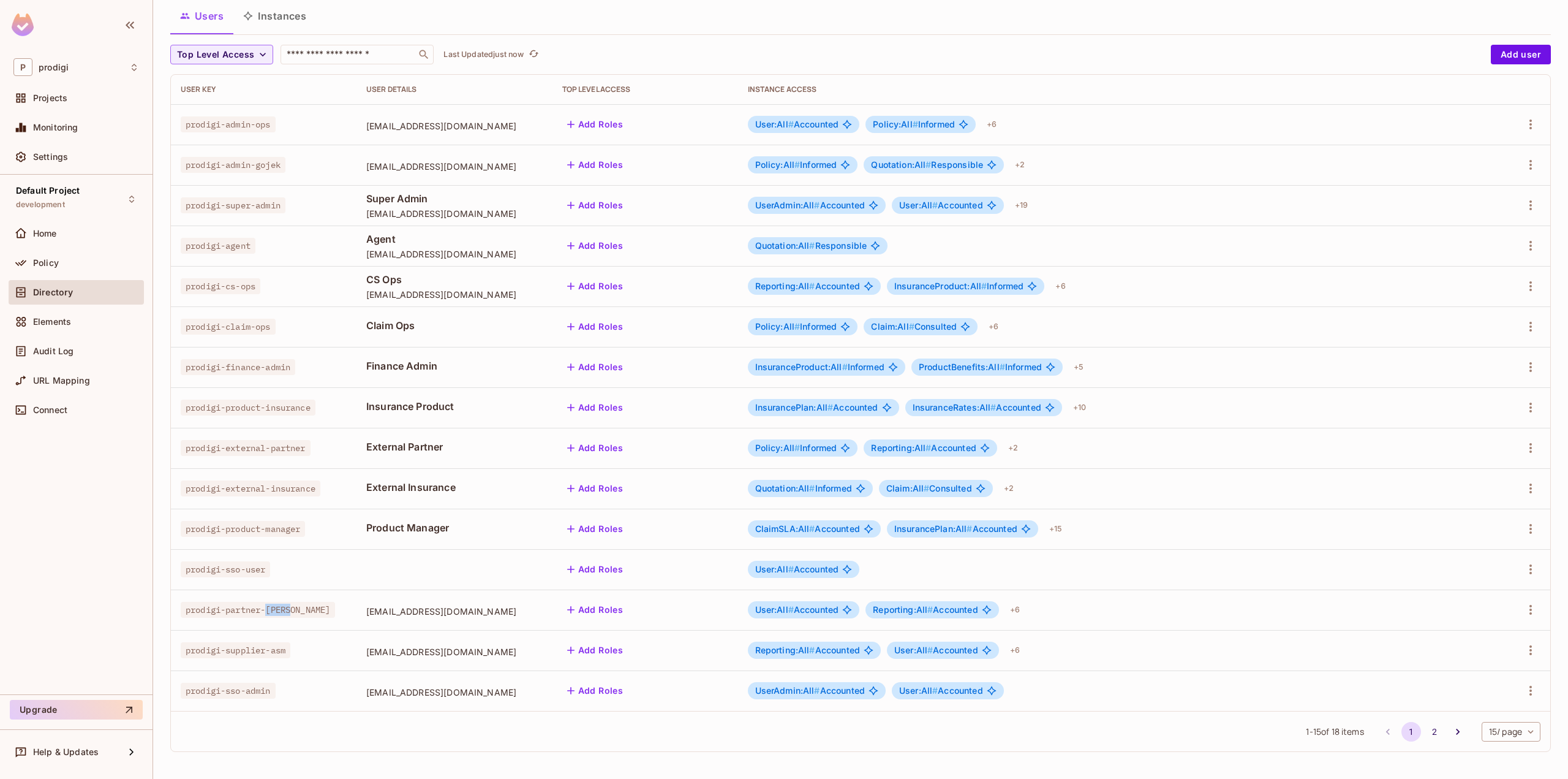
click at [275, 609] on span "prodigi-partner-gojek" at bounding box center [258, 609] width 155 height 16
click at [410, 610] on span "prodigi_partner_gojek@prodiginow.com" at bounding box center [454, 610] width 176 height 11
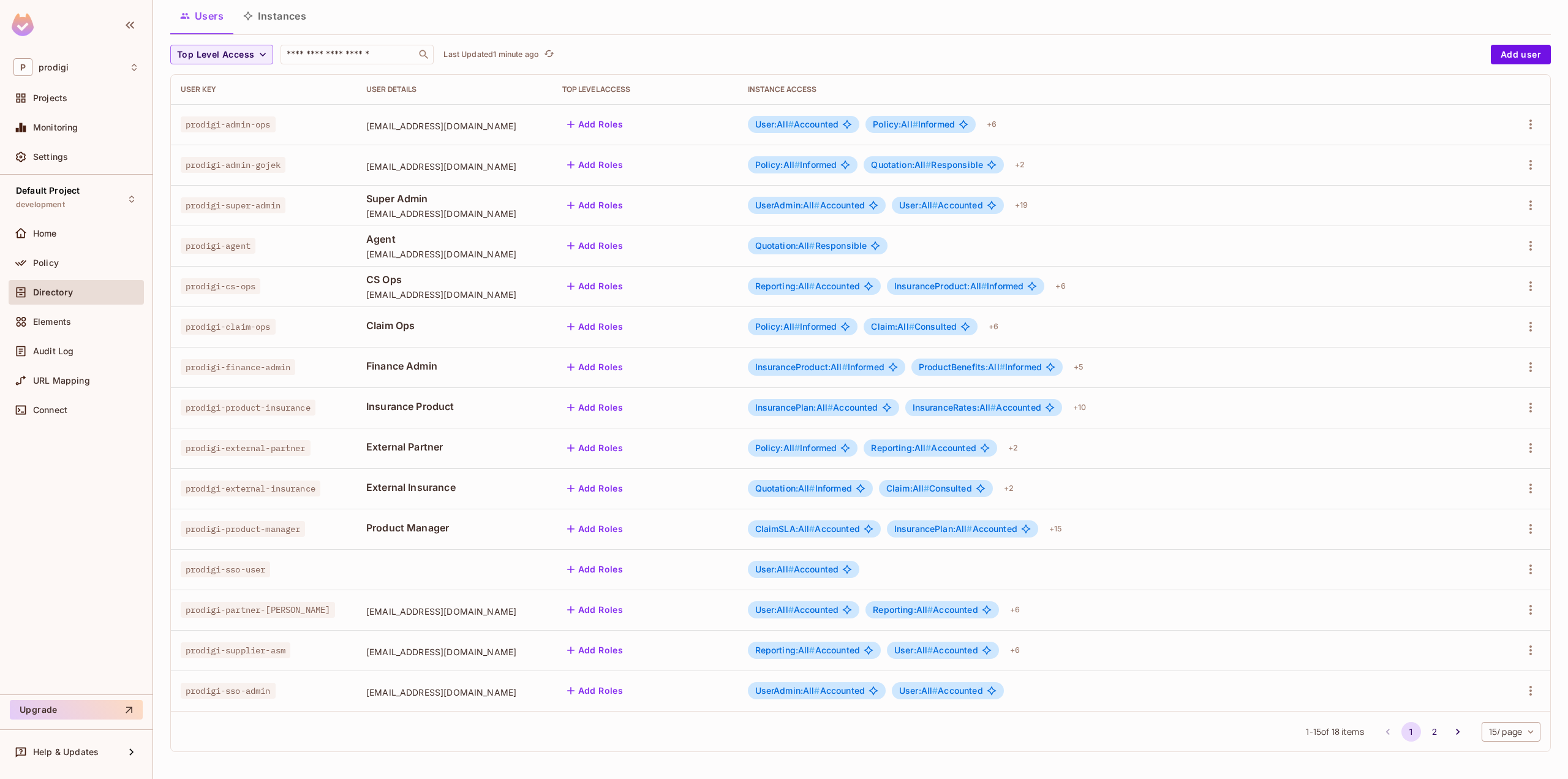
click at [234, 566] on span "prodigi-sso-user" at bounding box center [226, 569] width 90 height 16
click at [219, 566] on span "prodigi-sso-user" at bounding box center [226, 569] width 90 height 16
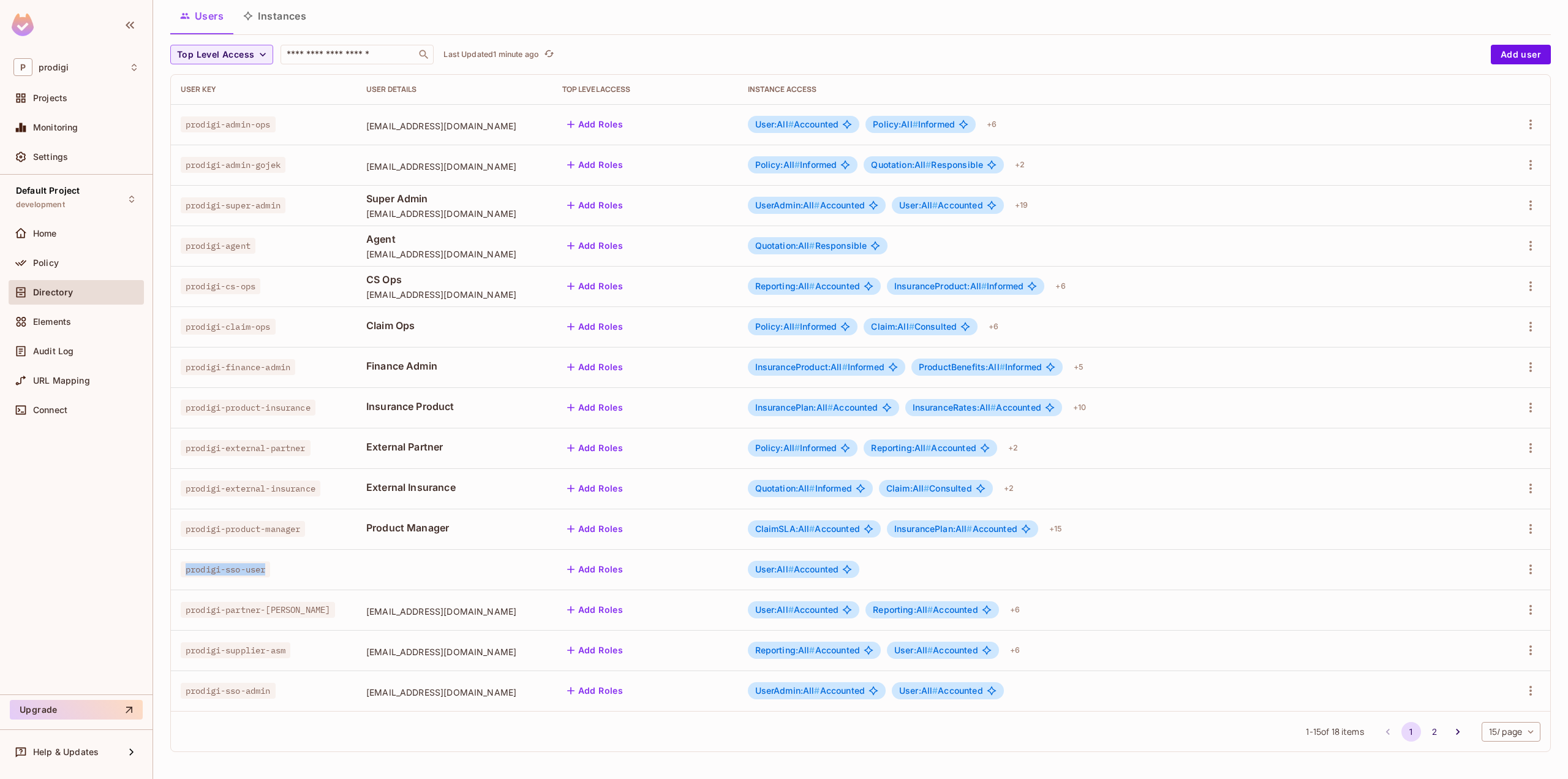
click at [219, 566] on span "prodigi-sso-user" at bounding box center [226, 569] width 90 height 16
click at [232, 562] on span "prodigi-sso-user" at bounding box center [226, 569] width 90 height 16
click at [230, 564] on span "prodigi-sso-user" at bounding box center [226, 569] width 90 height 16
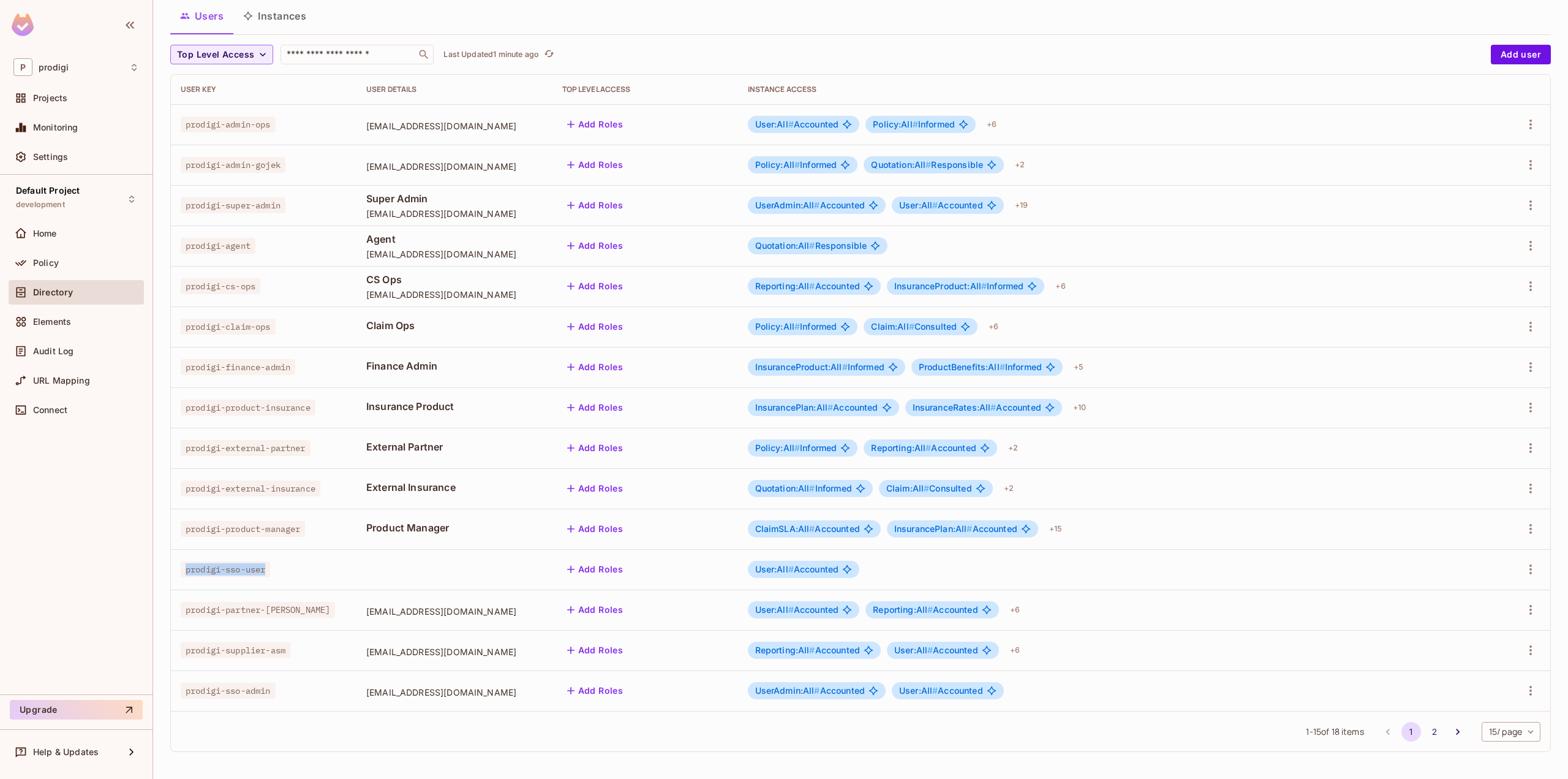
click at [230, 564] on span "prodigi-sso-user" at bounding box center [226, 569] width 90 height 16
click at [220, 570] on span "prodigi-sso-user" at bounding box center [226, 569] width 90 height 16
click at [235, 572] on span "prodigi-sso-user" at bounding box center [226, 569] width 90 height 16
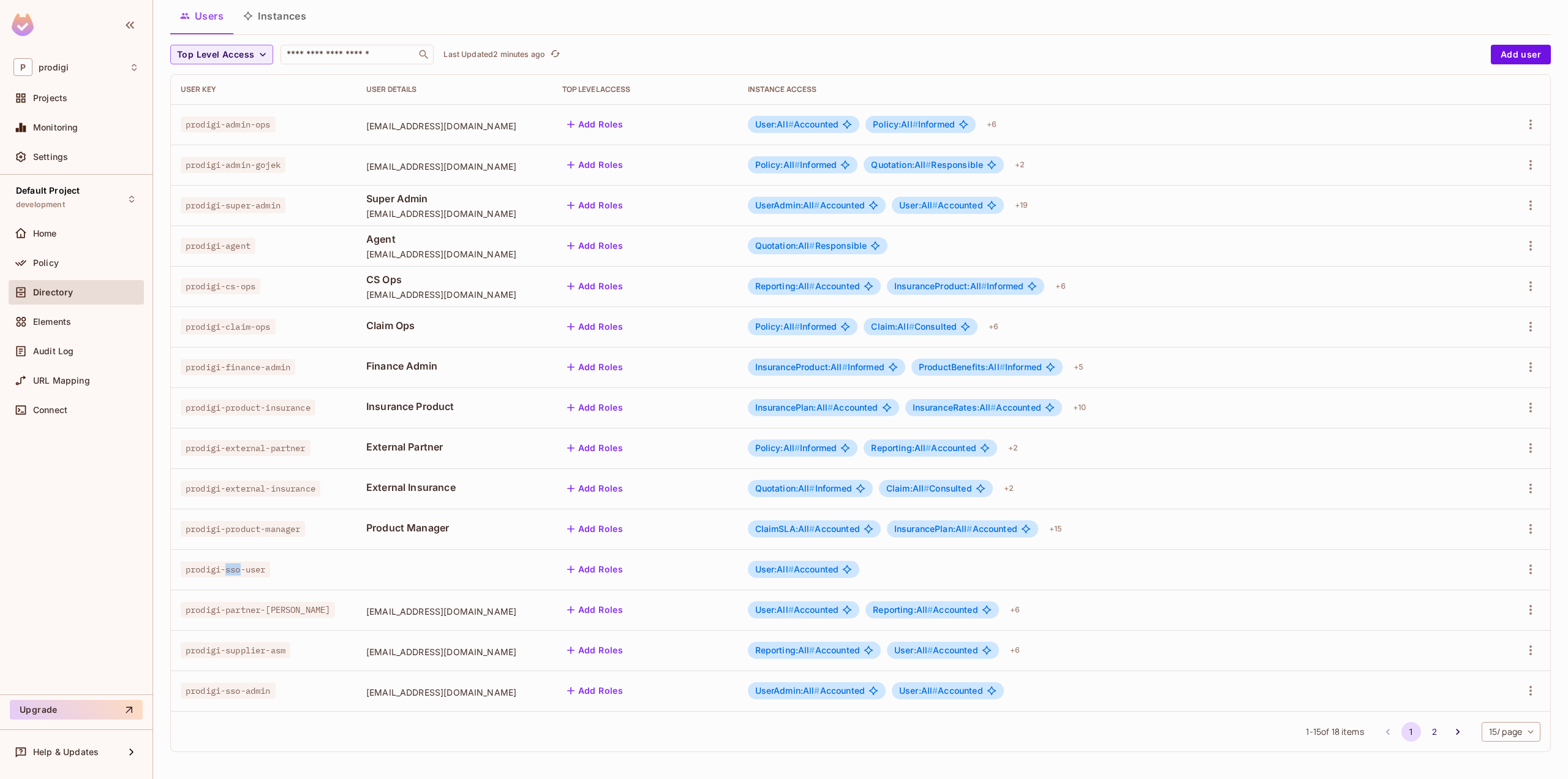
click at [235, 572] on span "prodigi-sso-user" at bounding box center [226, 569] width 90 height 16
click at [205, 573] on span "prodigi-sso-user" at bounding box center [226, 569] width 90 height 16
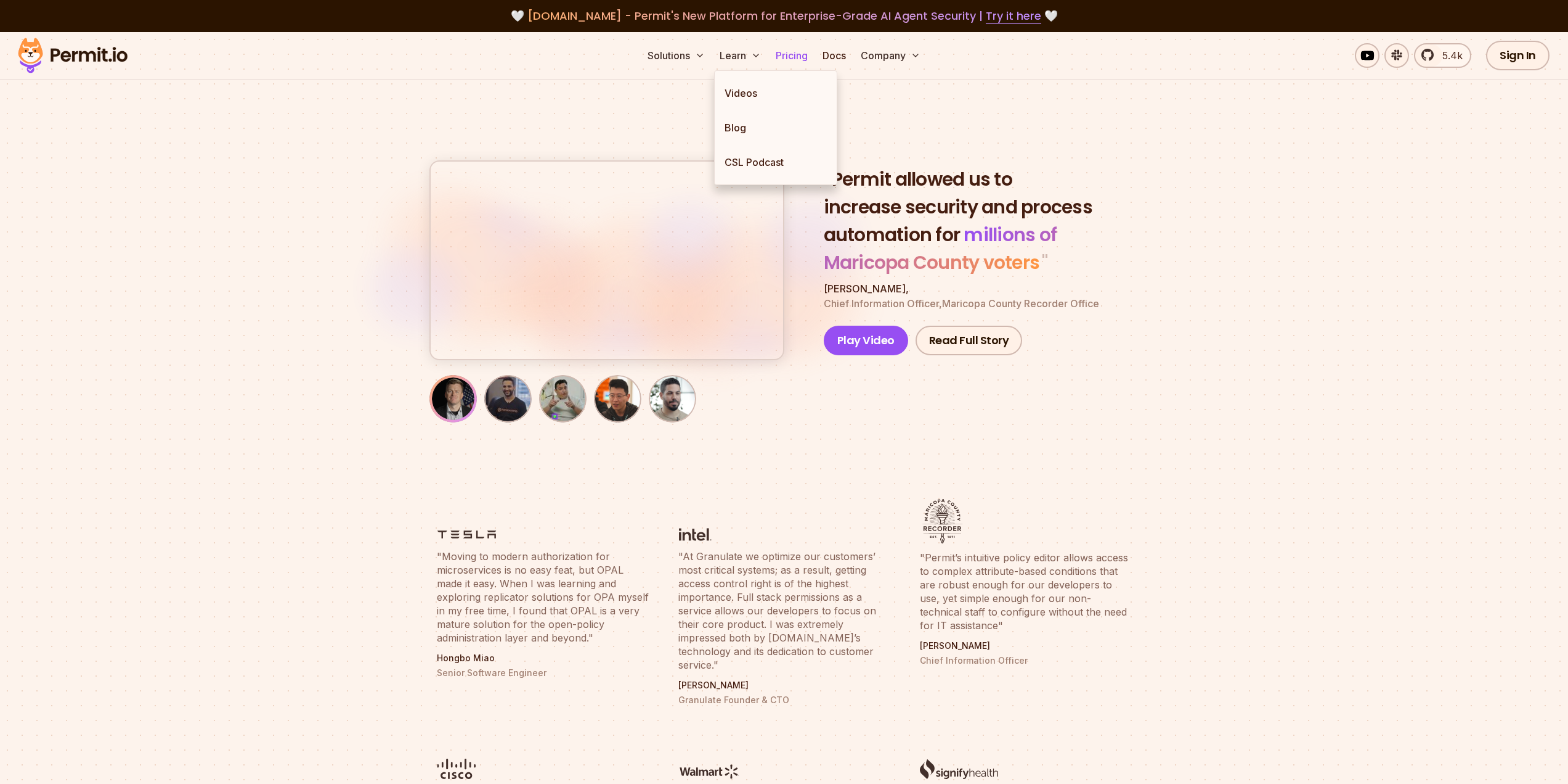
click at [785, 56] on link "Pricing" at bounding box center [792, 56] width 42 height 25
click at [785, 55] on link "Pricing" at bounding box center [792, 56] width 42 height 25
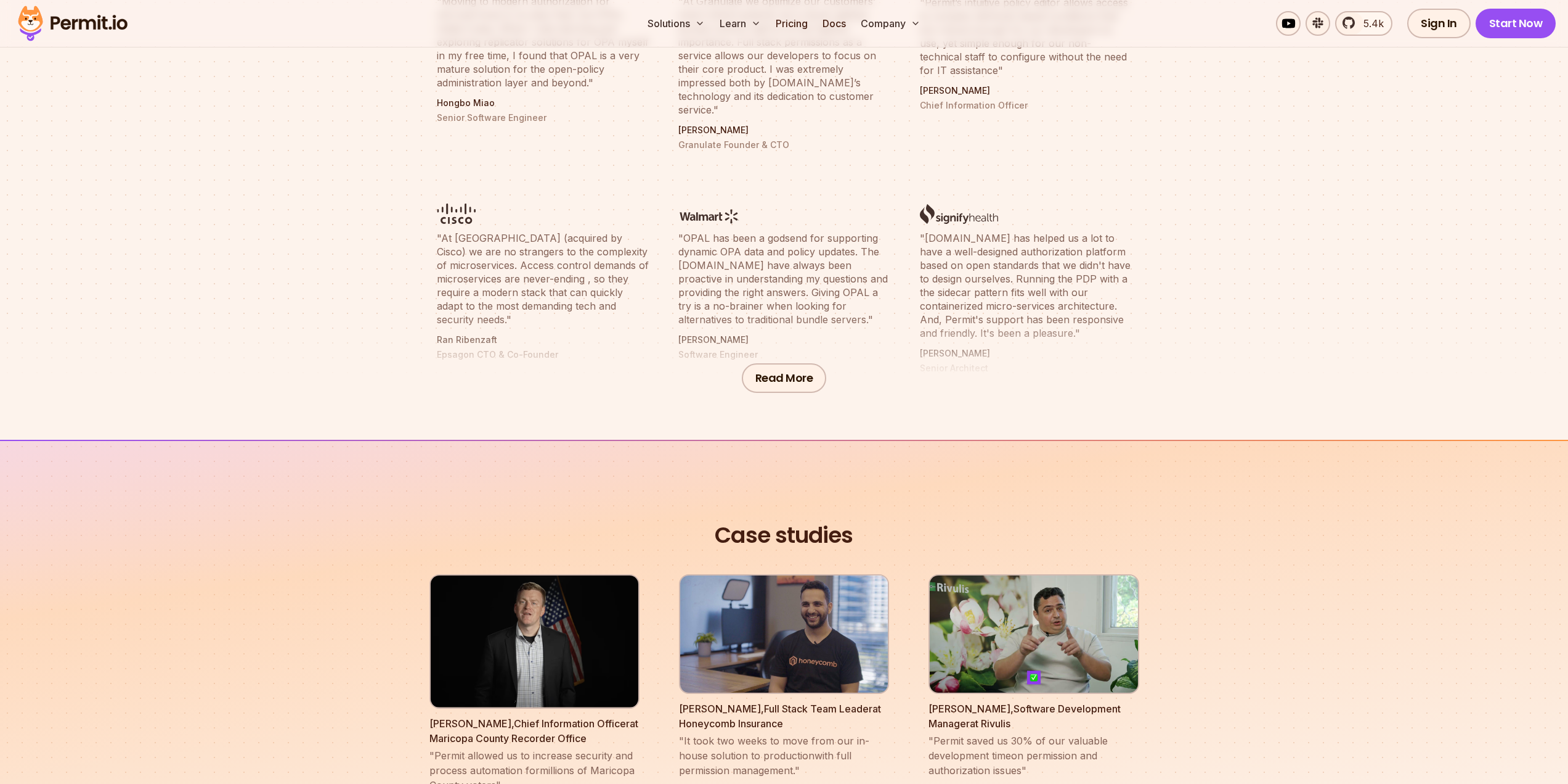
scroll to position [1048, 0]
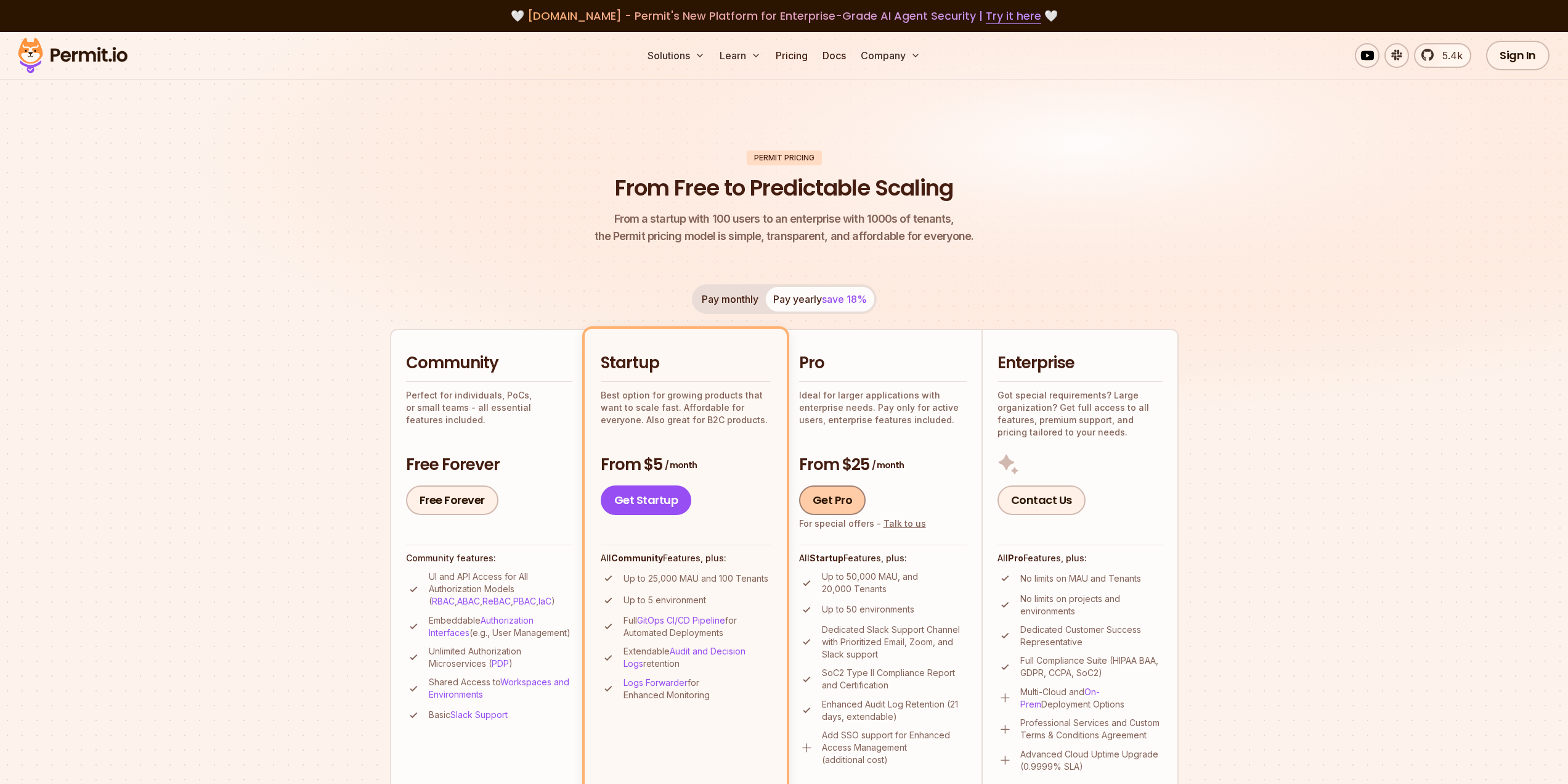
click at [835, 498] on link "Get Pro" at bounding box center [833, 499] width 67 height 29
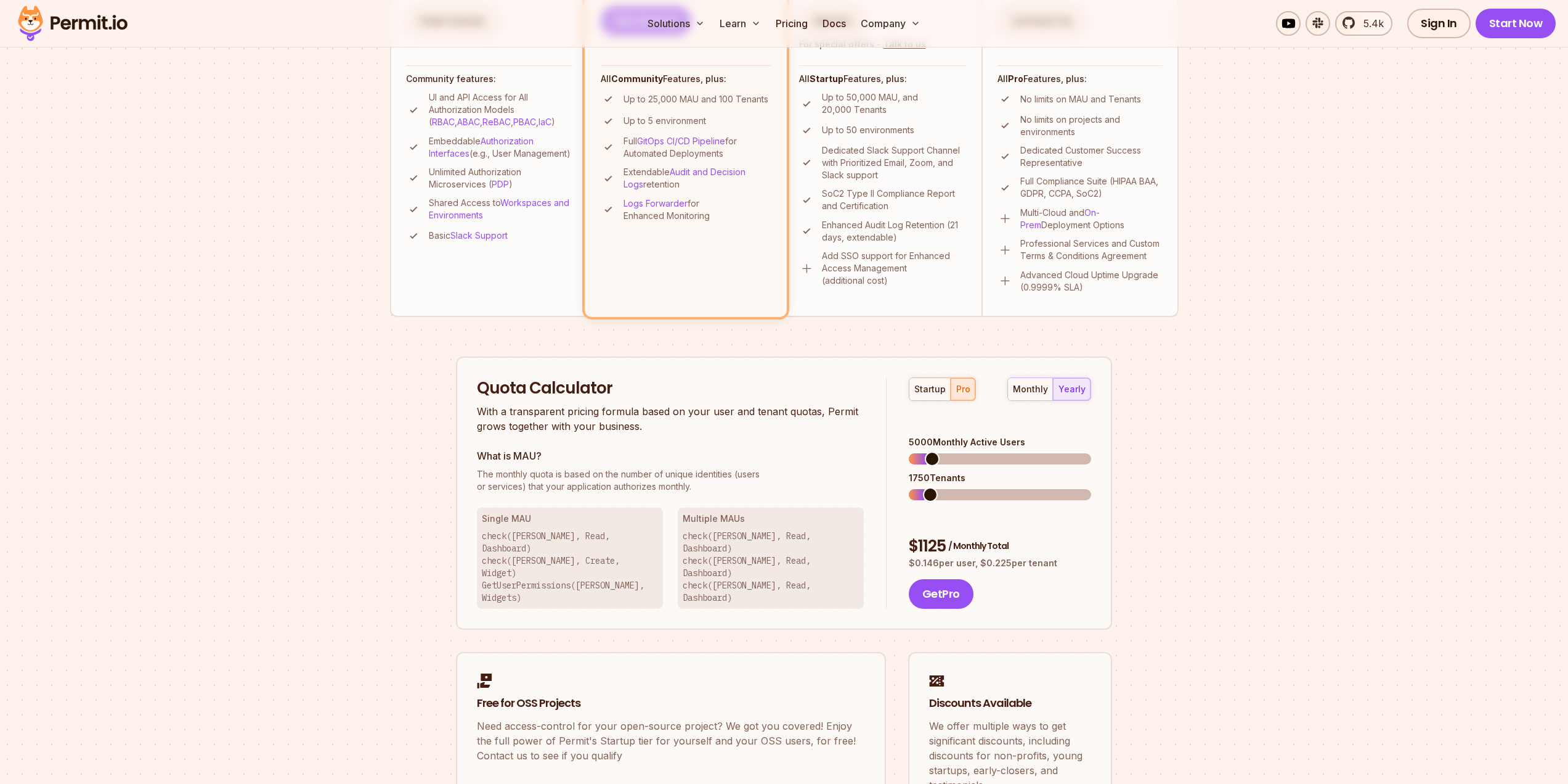
scroll to position [232, 0]
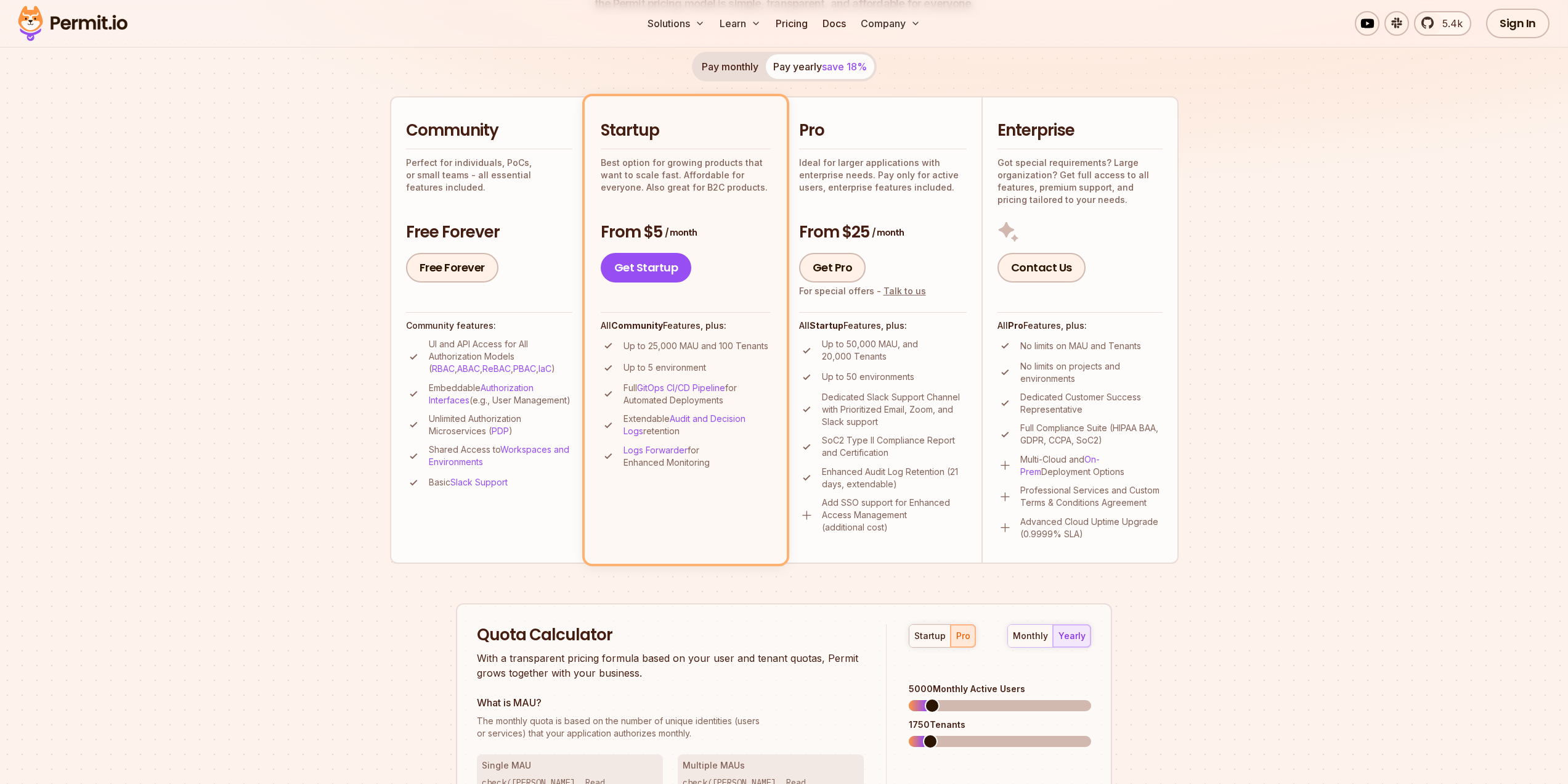
click at [879, 132] on h2 "Pro" at bounding box center [883, 130] width 168 height 22
click at [909, 698] on span at bounding box center [916, 705] width 15 height 15
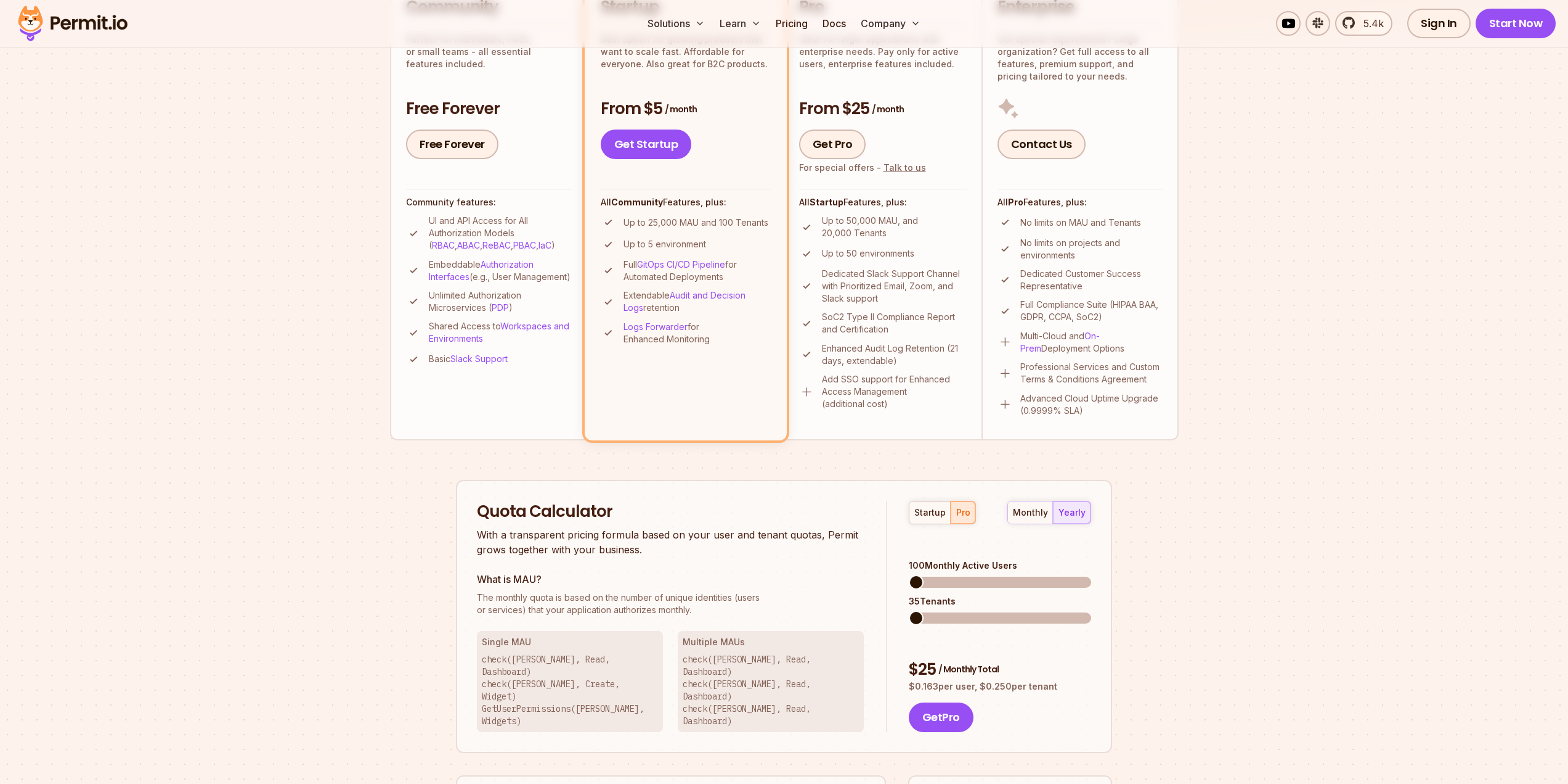
scroll to position [417, 0]
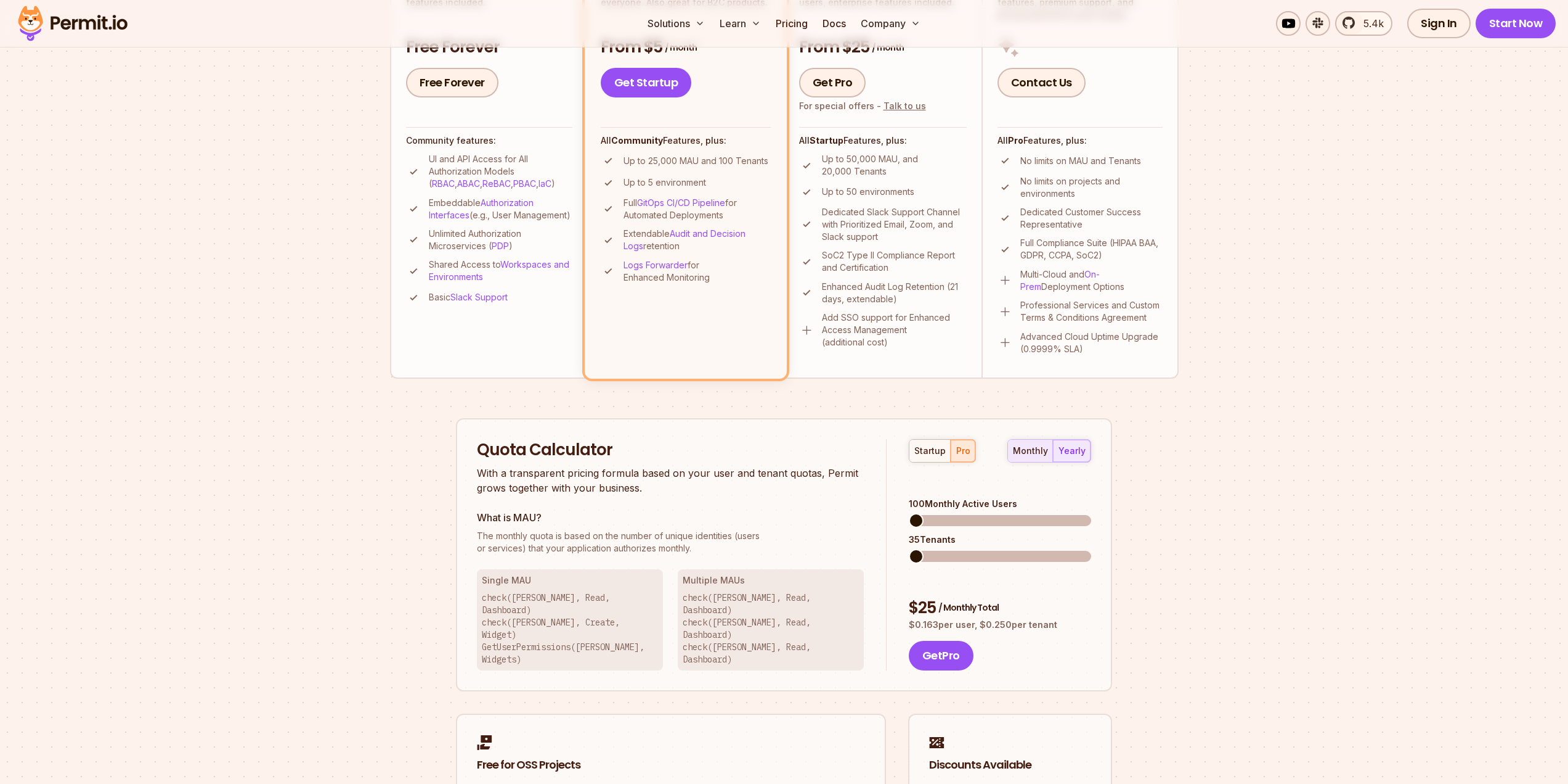
click at [1036, 453] on div "monthly" at bounding box center [1031, 451] width 35 height 12
click at [931, 597] on div "$ 30 / Monthly Total" at bounding box center [1000, 607] width 182 height 22
click at [930, 597] on div "$ 30 / Monthly Total" at bounding box center [1000, 607] width 182 height 22
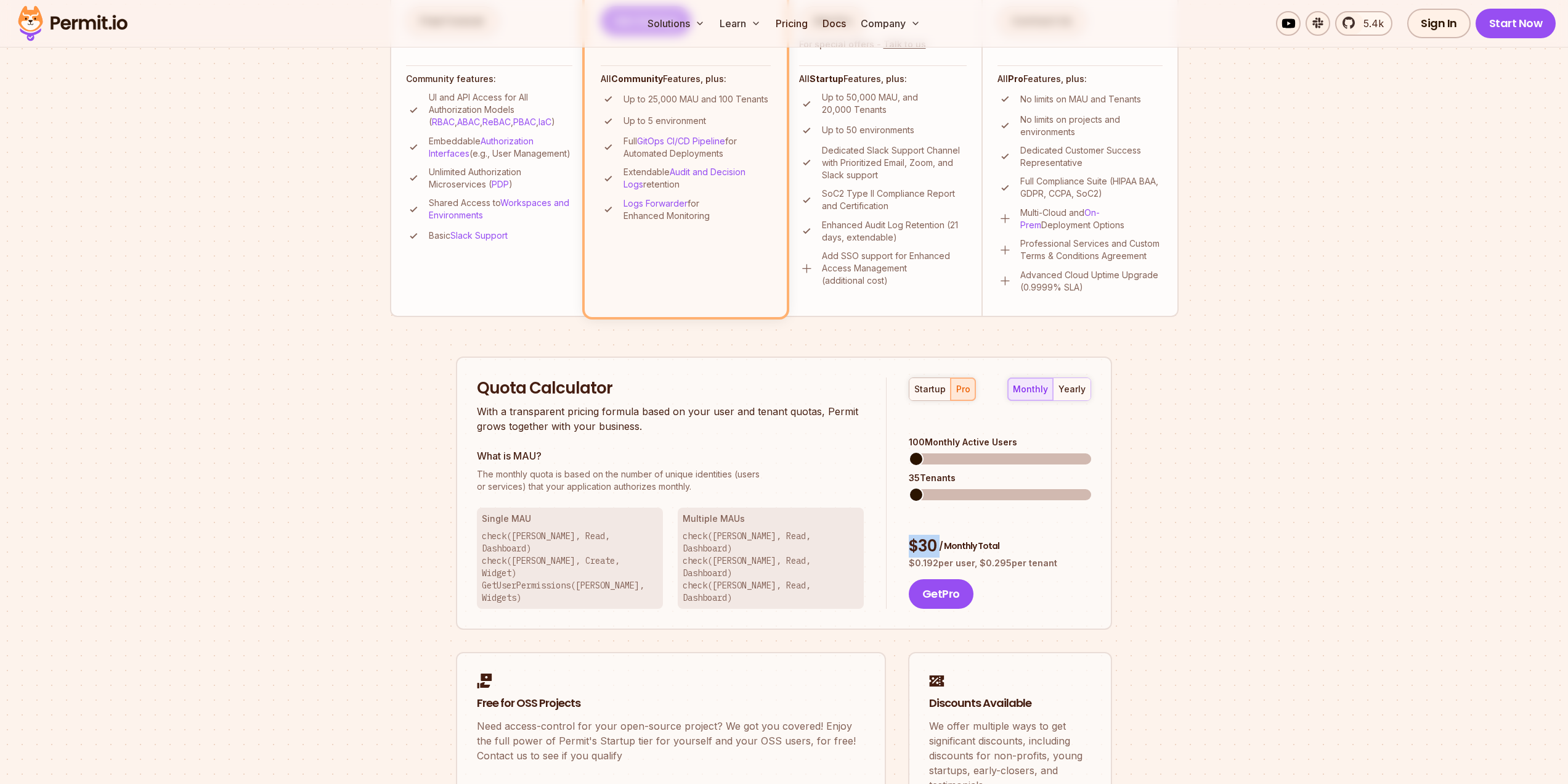
scroll to position [541, 0]
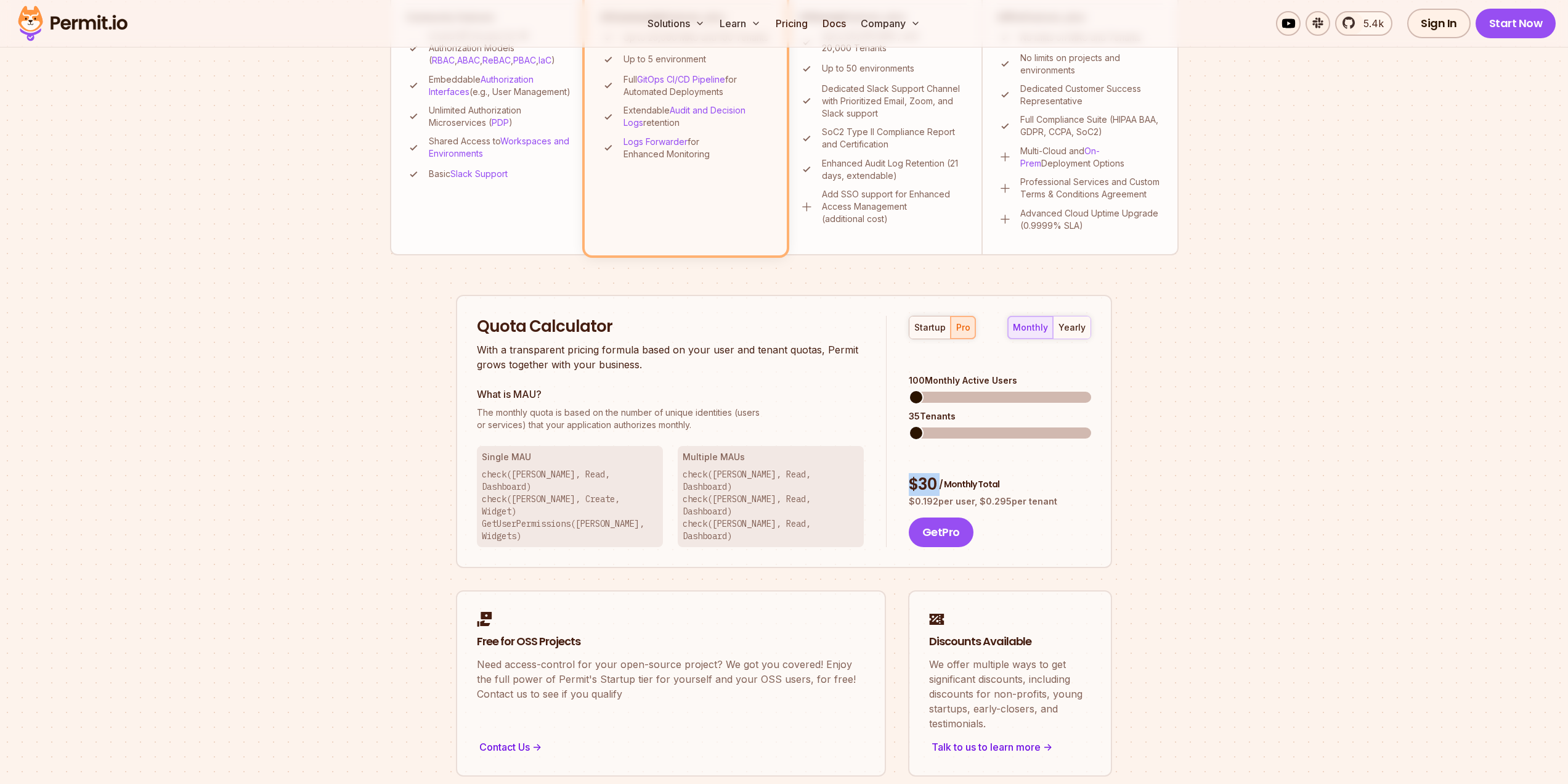
click at [920, 474] on div "$ 30 / Monthly Total" at bounding box center [1000, 484] width 182 height 22
click at [930, 474] on div "$ 30 / Monthly Total" at bounding box center [1000, 484] width 182 height 22
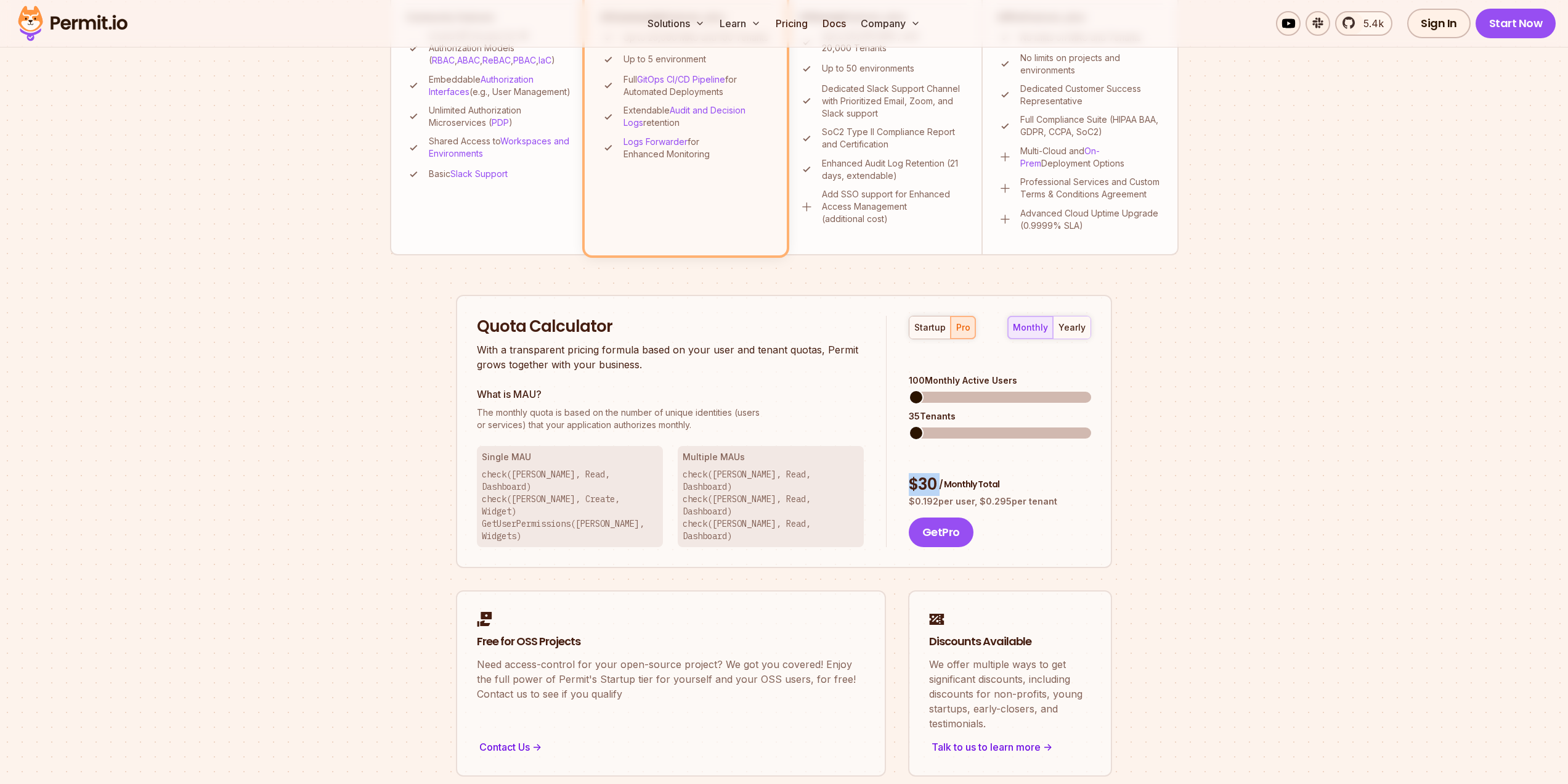
click at [932, 474] on div "$ 30 / Monthly Total" at bounding box center [1000, 484] width 182 height 22
click at [924, 474] on div "$ 30 / Monthly Total" at bounding box center [1000, 484] width 182 height 22
click at [925, 474] on div "$ 30 / Monthly Total" at bounding box center [1000, 484] width 182 height 22
click at [930, 474] on div "$ 30 / Monthly Total" at bounding box center [1000, 484] width 182 height 22
click at [918, 474] on div "$ 30 / Monthly Total" at bounding box center [1000, 484] width 182 height 22
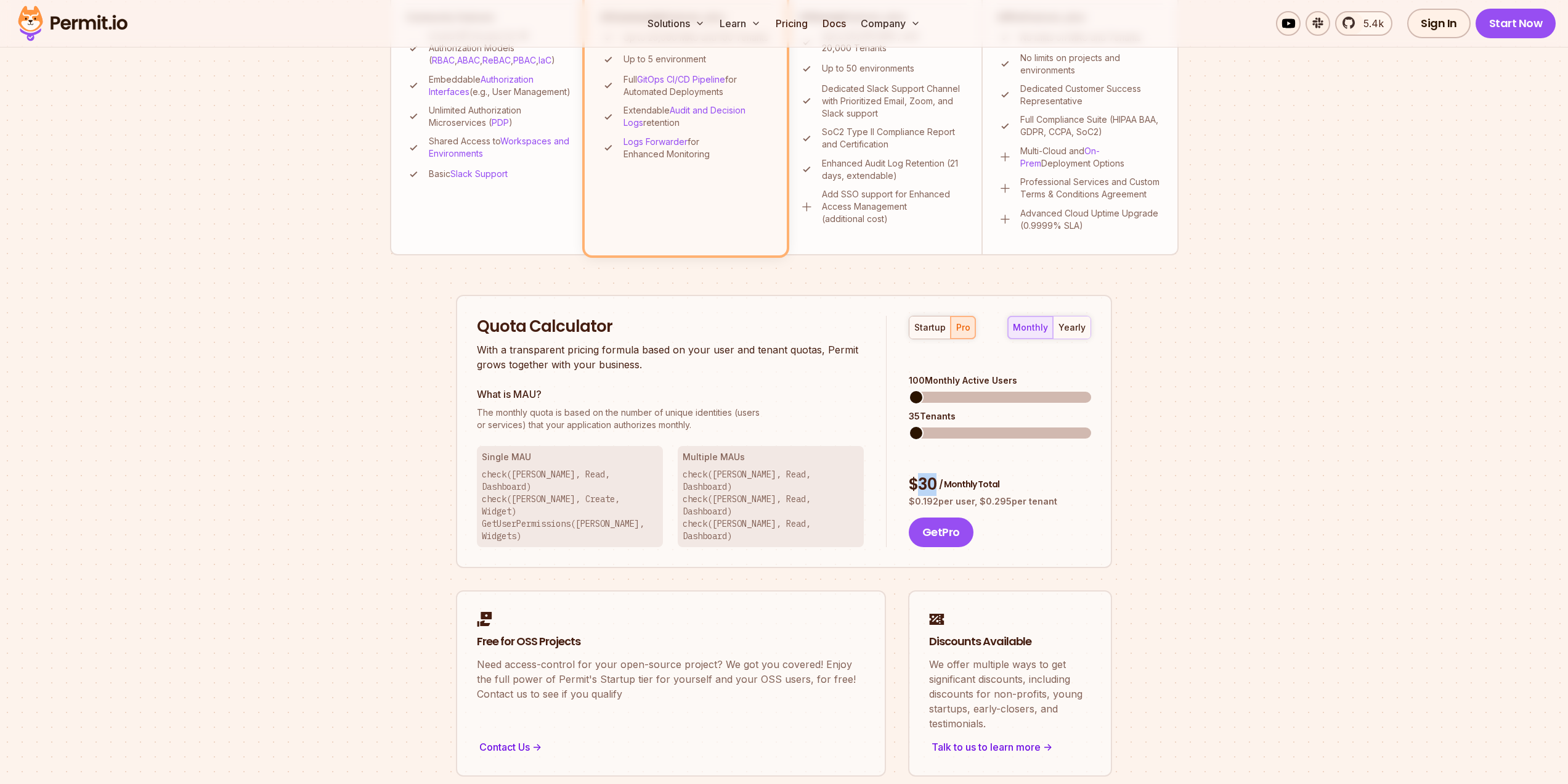
click at [918, 474] on div "$ 30 / Monthly Total" at bounding box center [1000, 484] width 182 height 22
click at [928, 474] on div "$ 30 / Monthly Total" at bounding box center [1000, 484] width 182 height 22
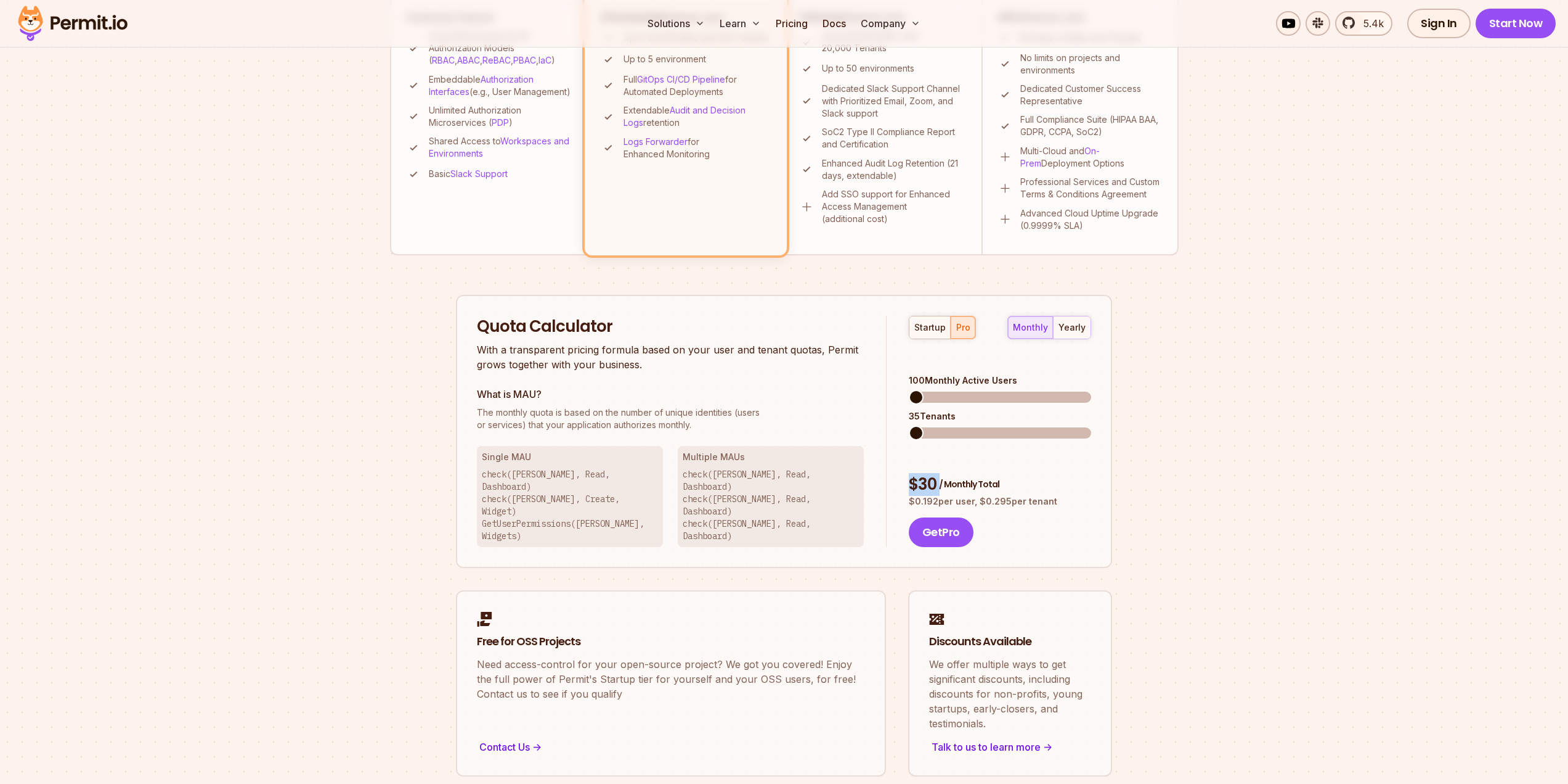
click at [1077, 329] on div "yearly" at bounding box center [1072, 327] width 27 height 12
click at [909, 390] on span at bounding box center [916, 397] width 15 height 15
click at [1047, 329] on div "monthly" at bounding box center [1031, 327] width 35 height 12
click at [1074, 327] on div "yearly" at bounding box center [1072, 327] width 27 height 12
click at [1046, 335] on button "monthly" at bounding box center [1030, 327] width 45 height 22
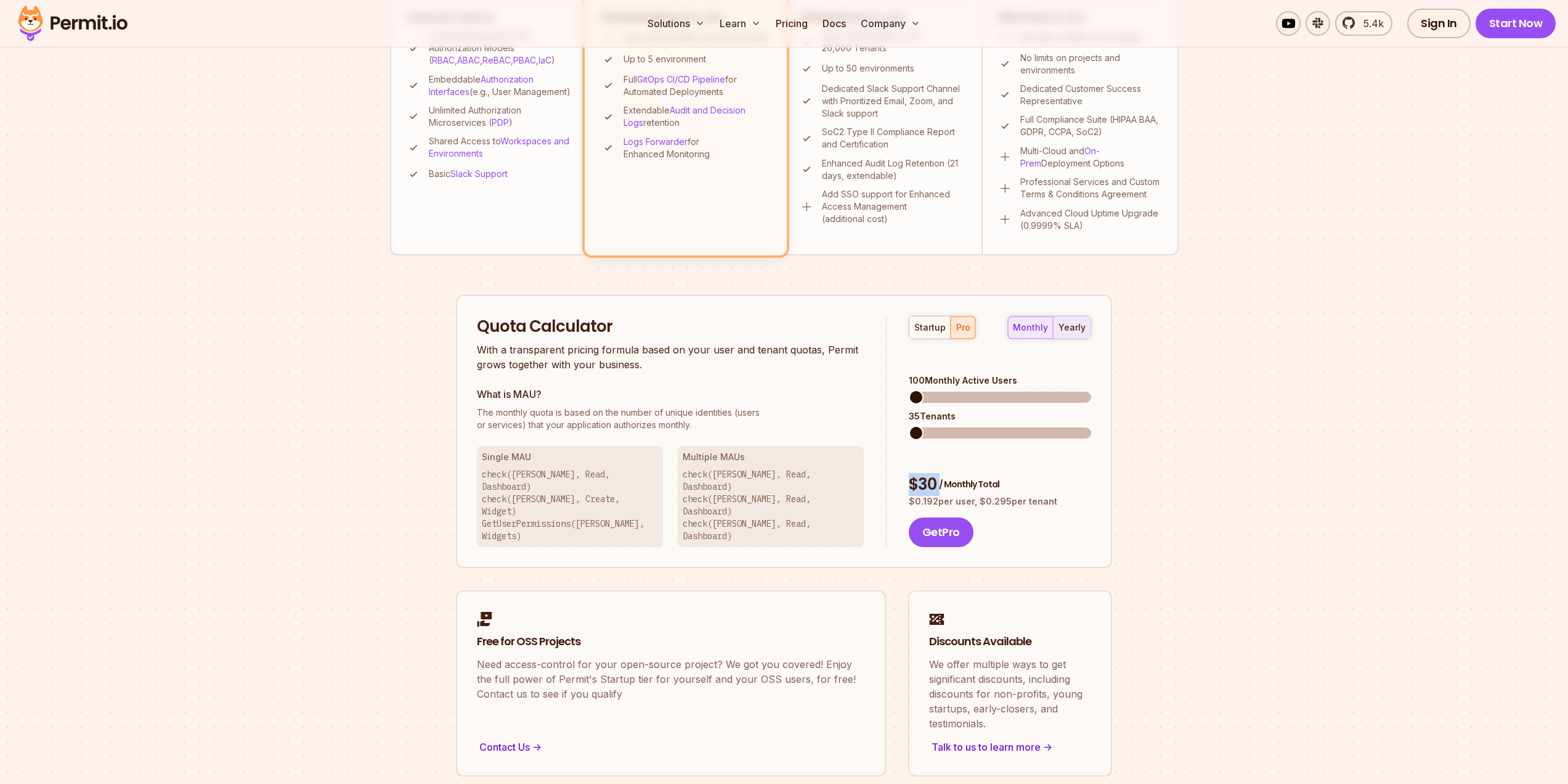
click at [1079, 336] on button "yearly" at bounding box center [1072, 327] width 38 height 22
click at [1041, 330] on div "monthly" at bounding box center [1031, 327] width 35 height 12
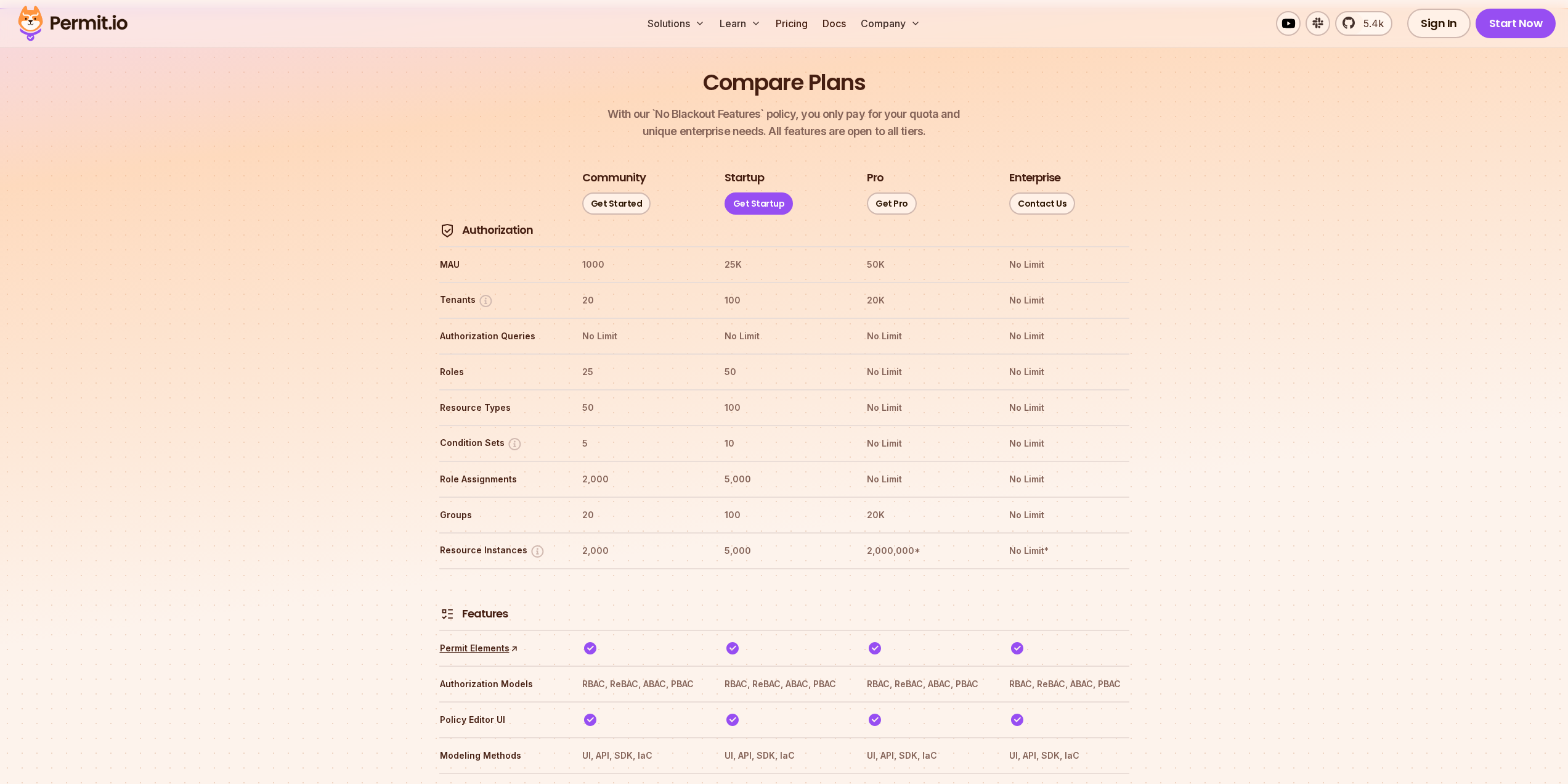
scroll to position [1235, 0]
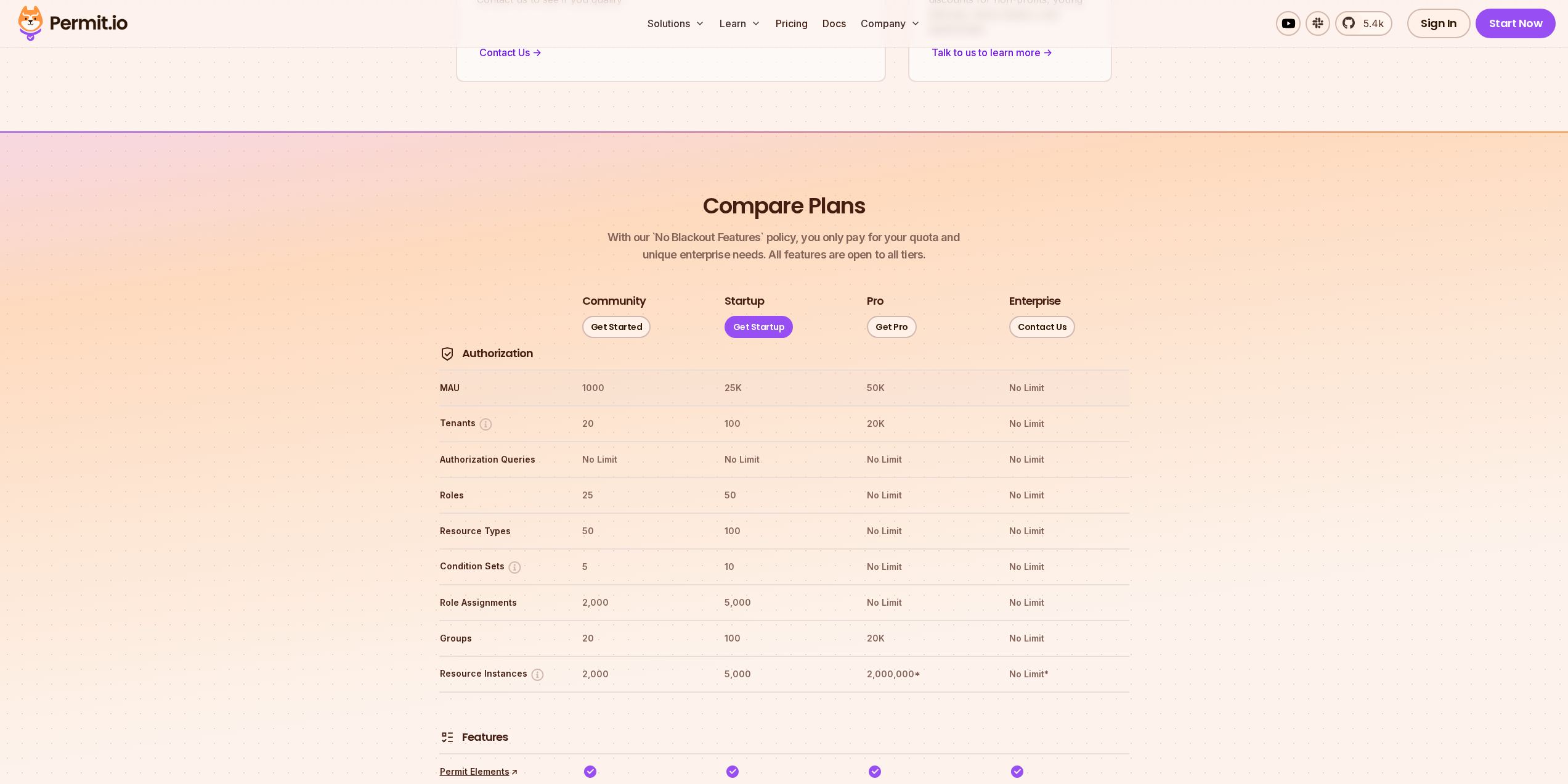
click at [867, 378] on th "50K" at bounding box center [927, 388] width 120 height 19
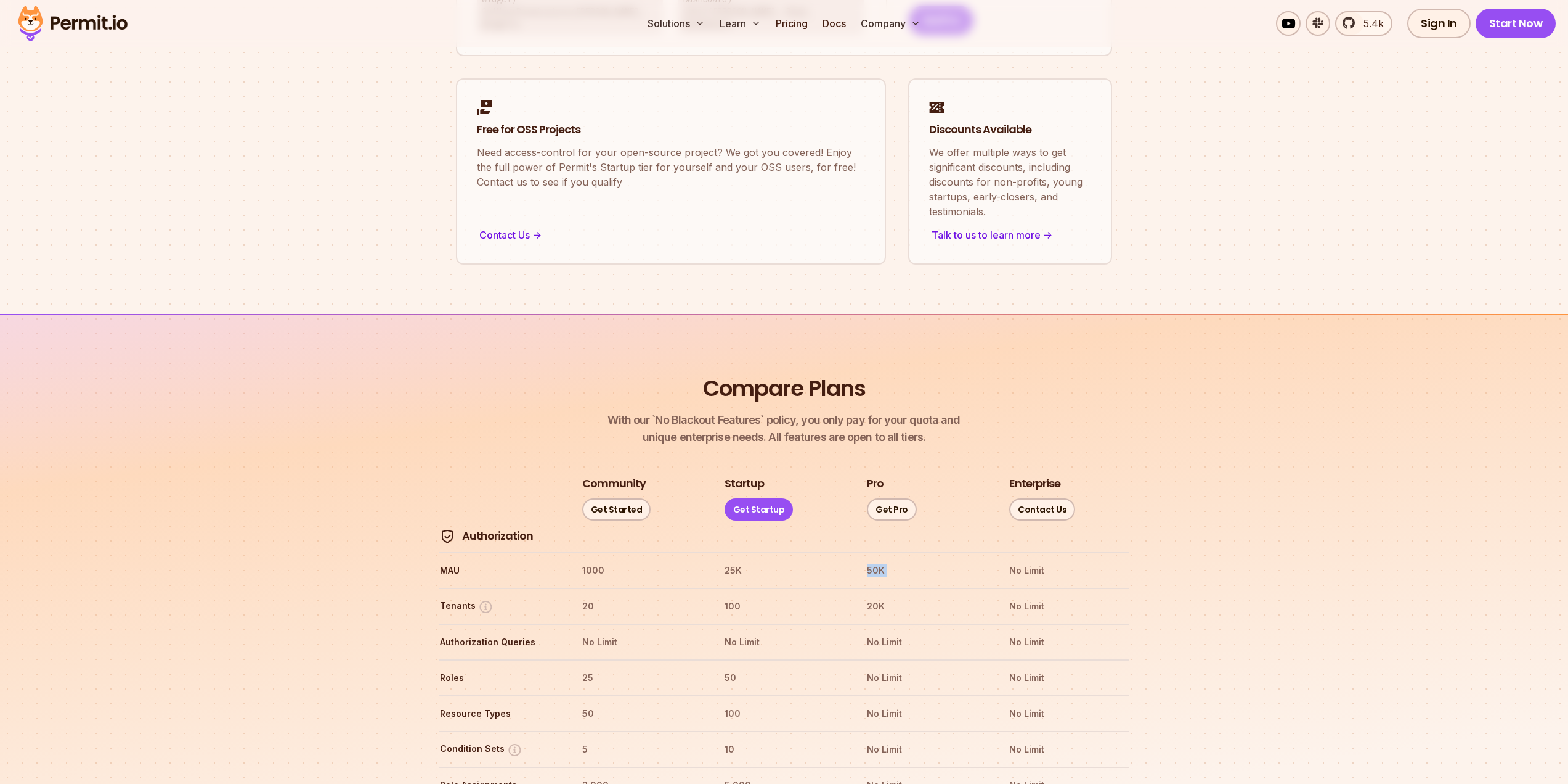
scroll to position [620, 0]
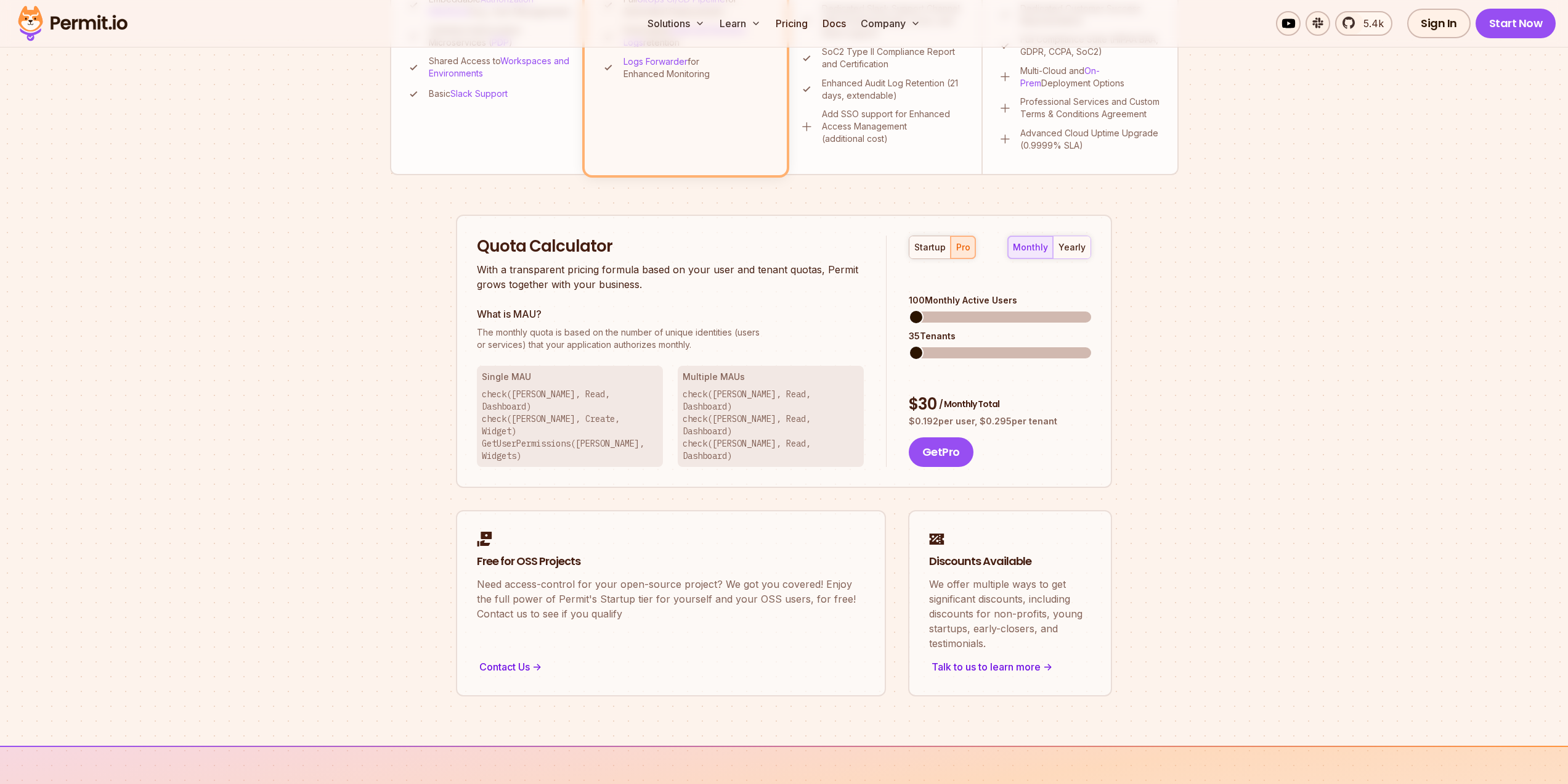
click at [909, 309] on span at bounding box center [916, 316] width 15 height 15
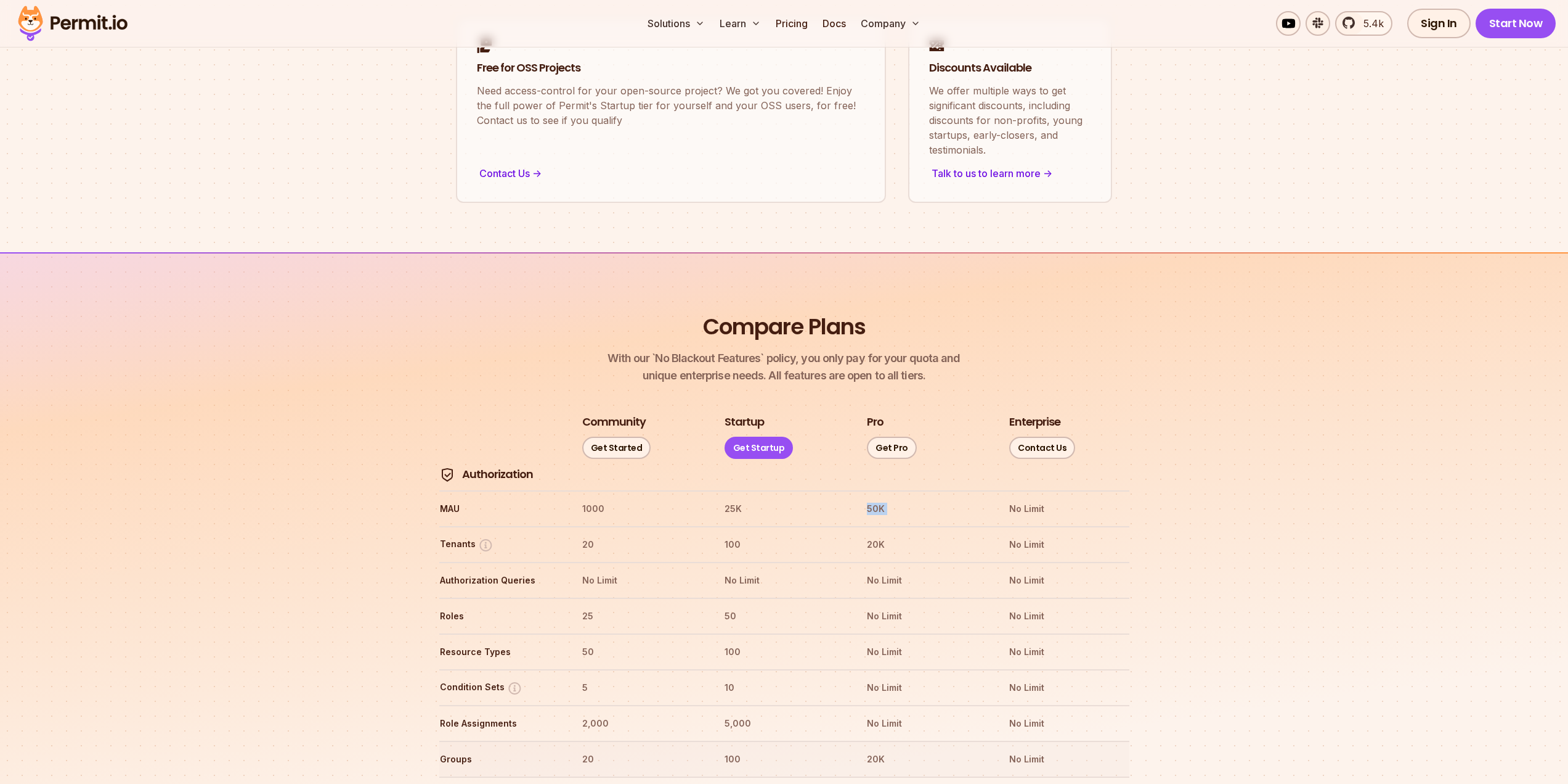
scroll to position [1237, 0]
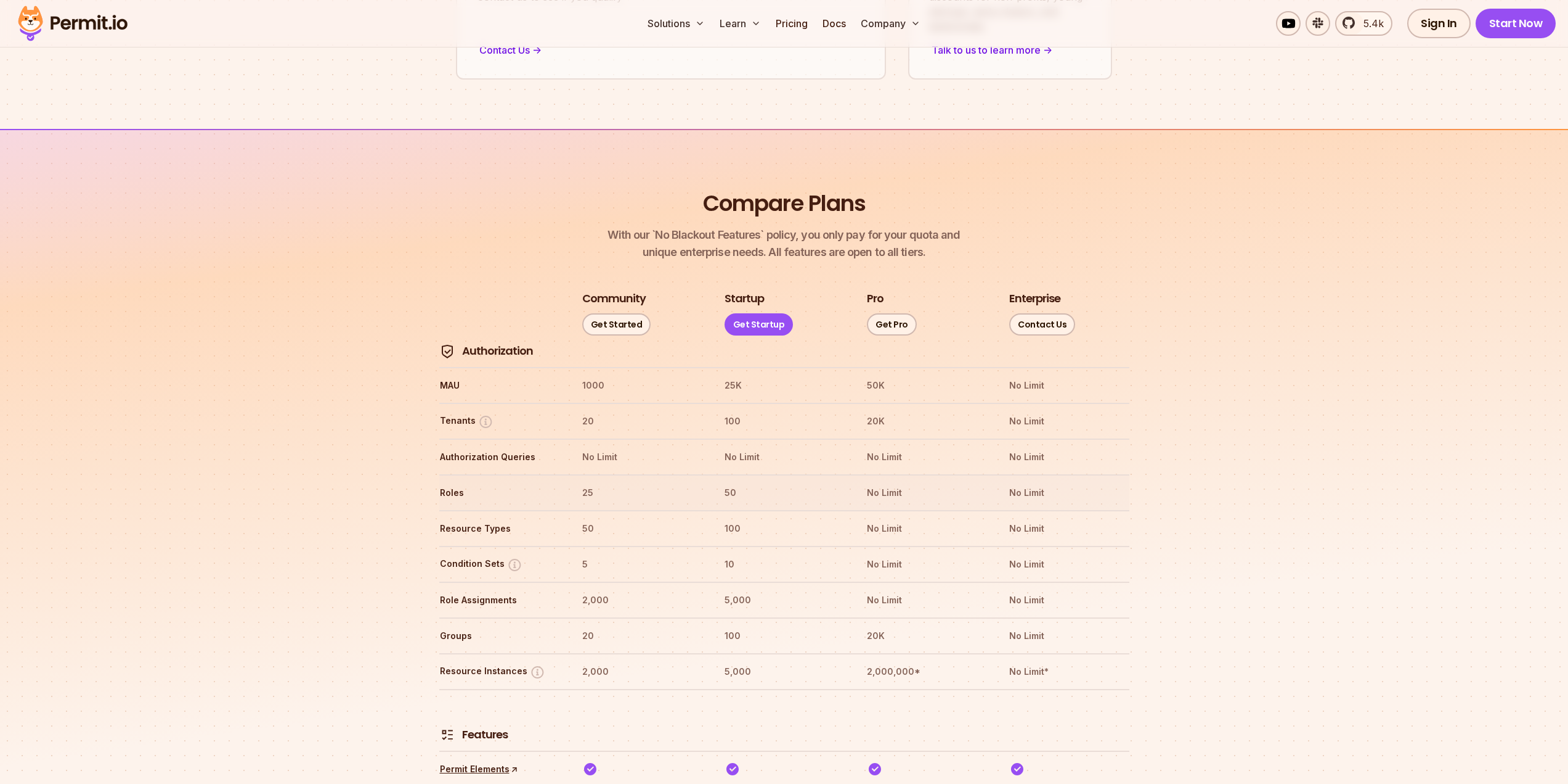
click at [875, 483] on th "No Limit" at bounding box center [927, 492] width 120 height 19
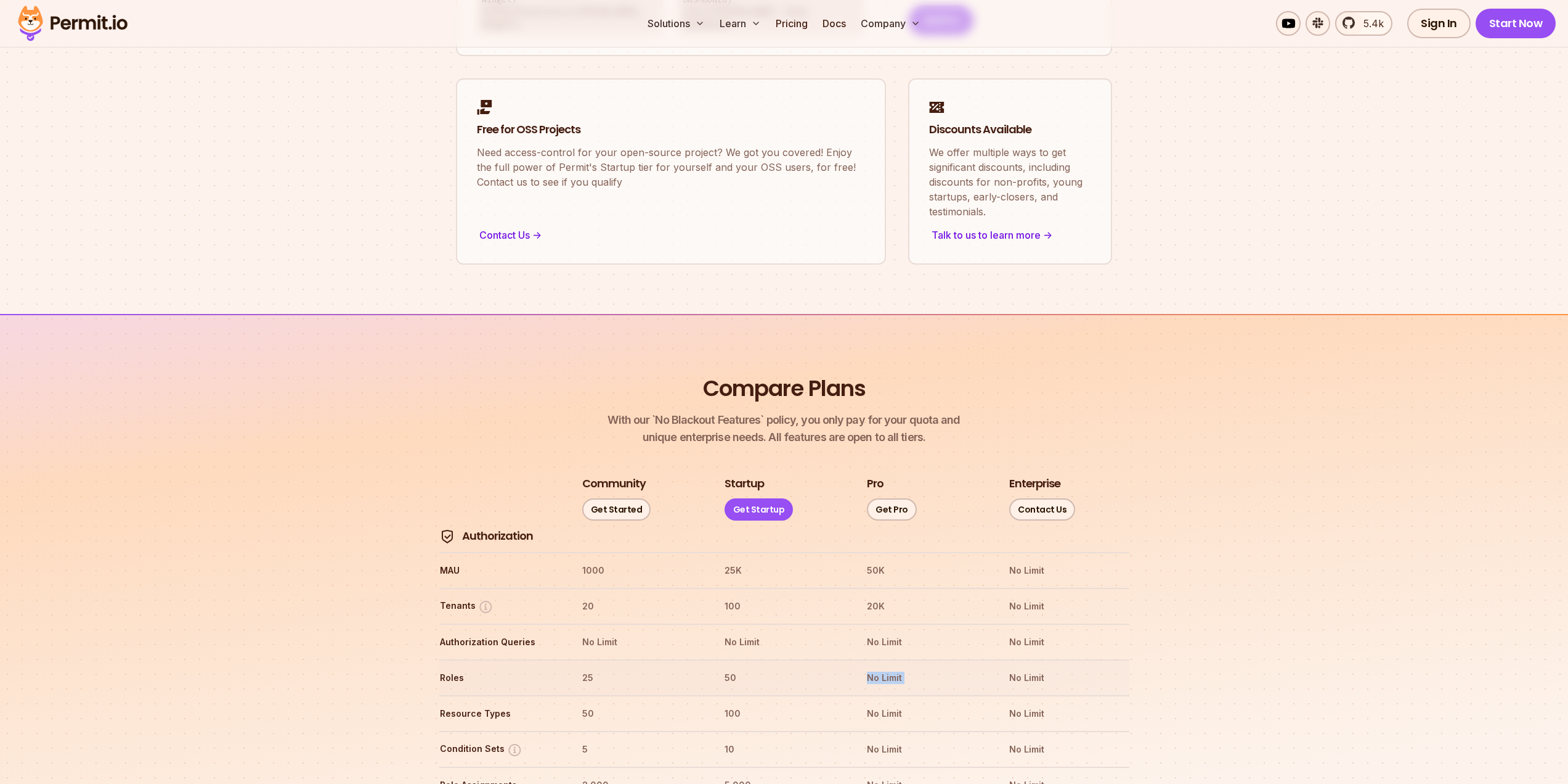
scroll to position [1299, 0]
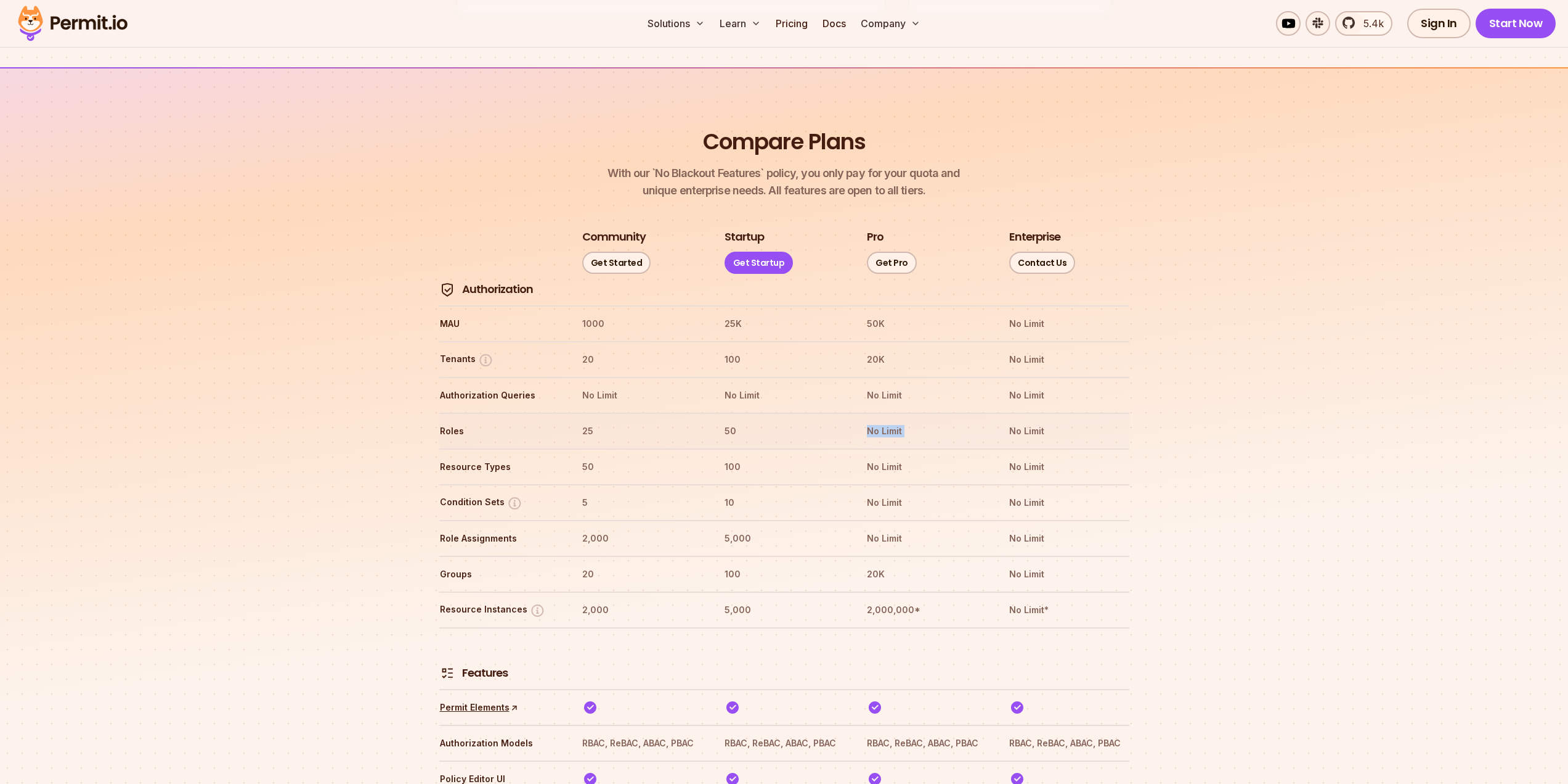
click at [891, 413] on tr "Roles 25 50 No Limit No Limit" at bounding box center [784, 430] width 690 height 35
click at [890, 457] on th "No Limit" at bounding box center [927, 467] width 120 height 19
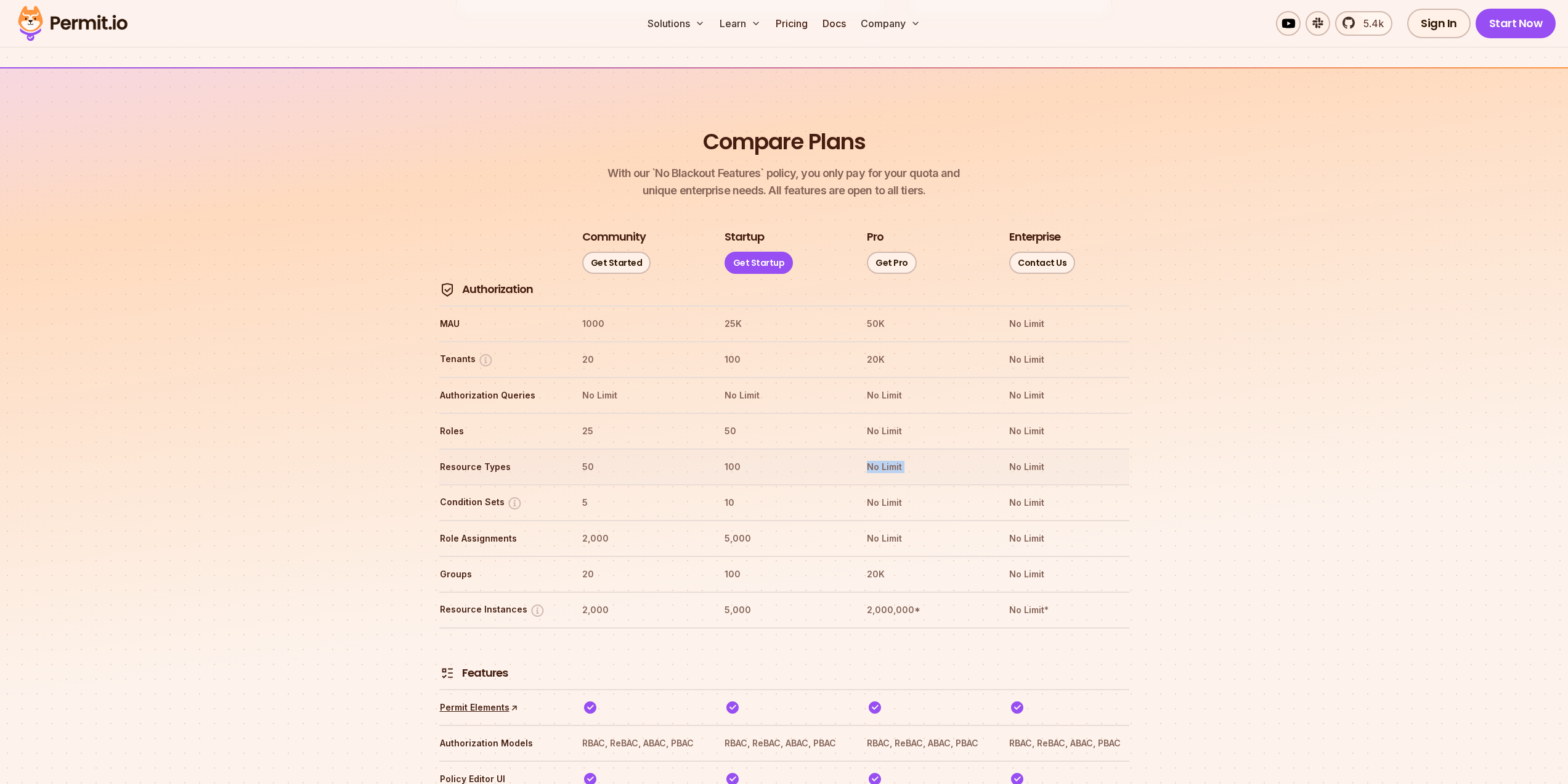
click at [890, 457] on th "No Limit" at bounding box center [927, 467] width 120 height 19
click at [898, 448] on tr "Resource Types 50 100 No Limit No Limit" at bounding box center [784, 466] width 690 height 35
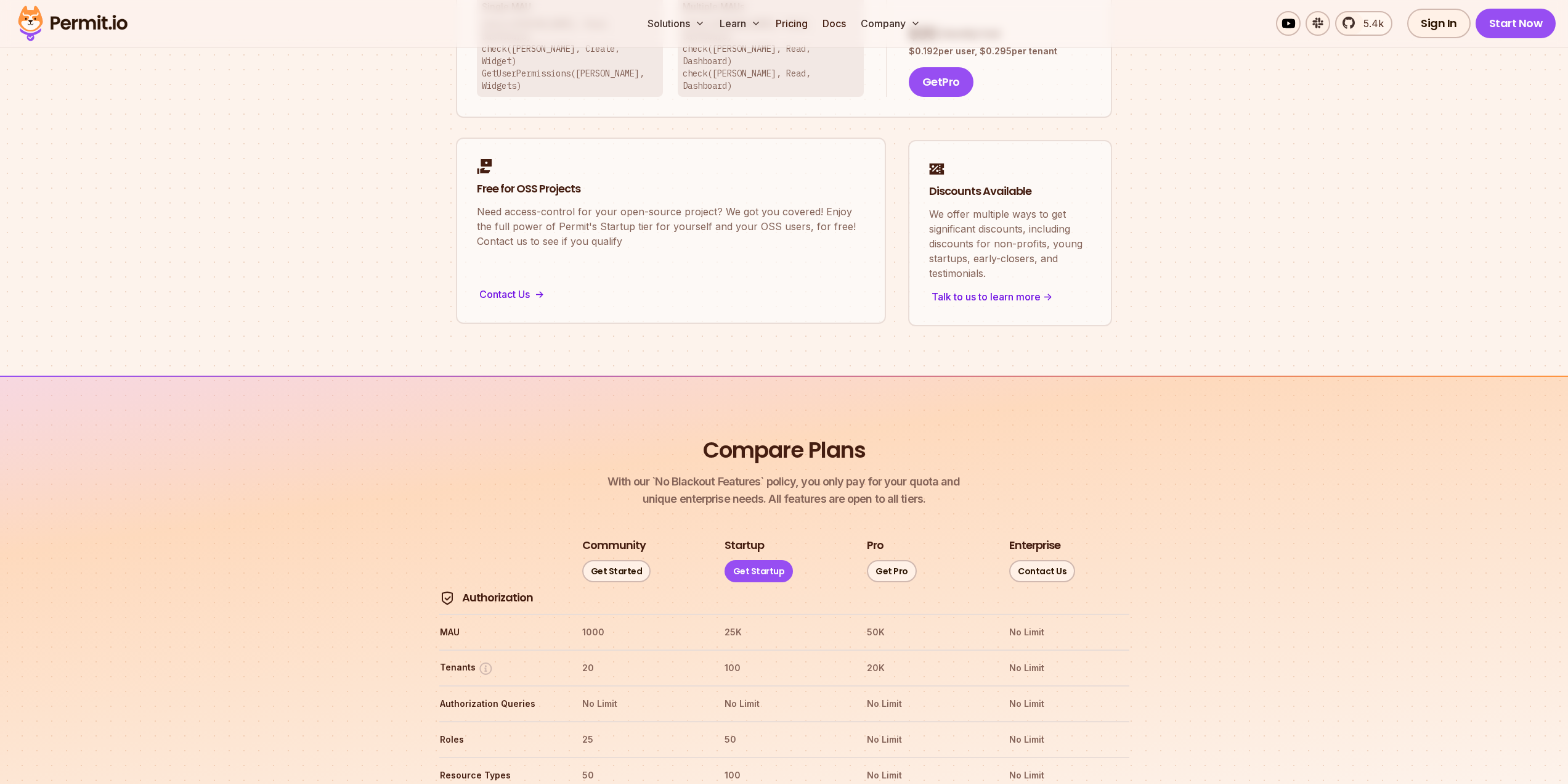
scroll to position [620, 0]
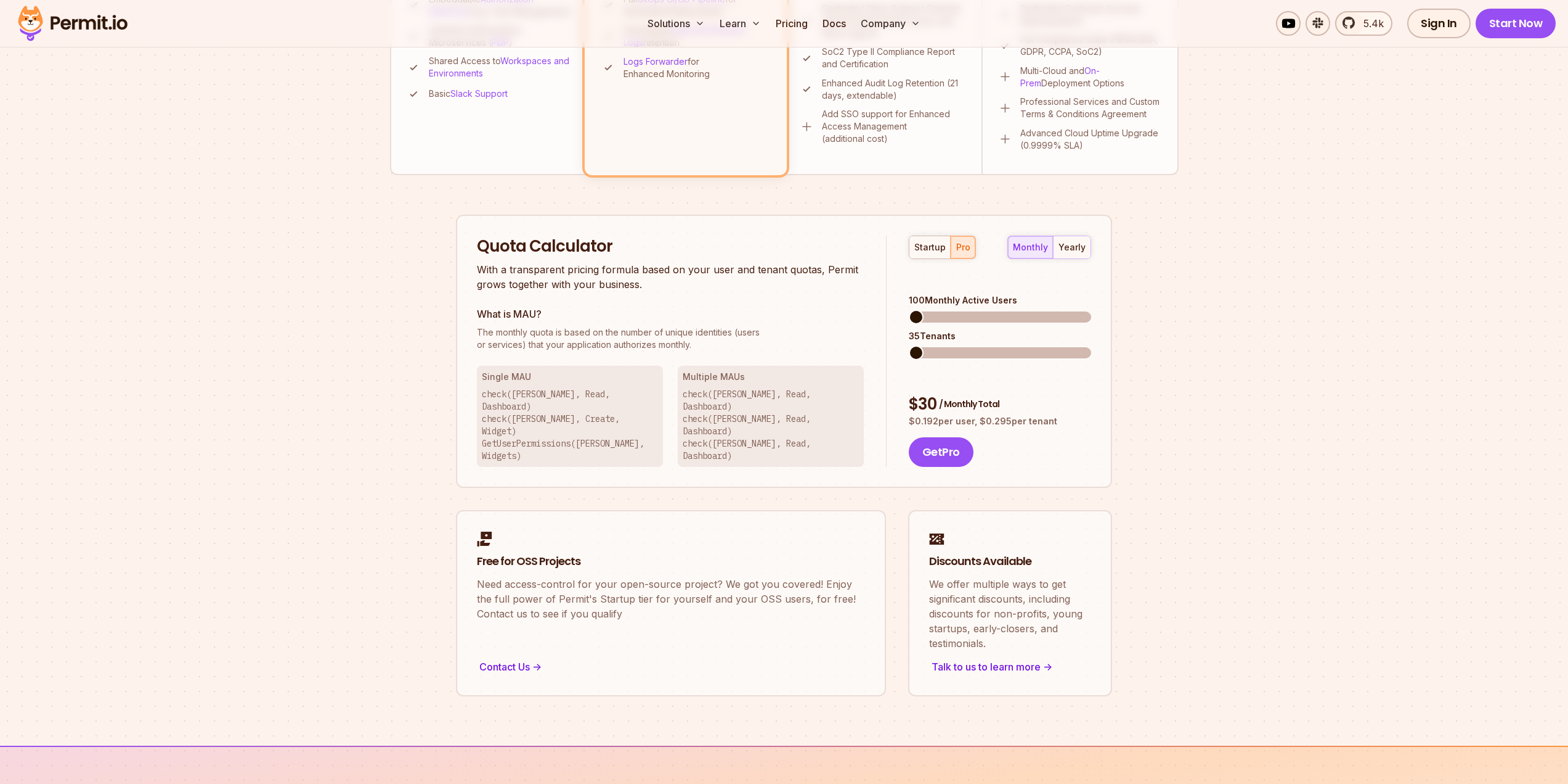
click at [517, 387] on div "Single MAU check(John, Read, Dashboard) check(John, Create, Widget) GetUserPerm…" at bounding box center [570, 416] width 186 height 101
click at [759, 400] on p "check(Betty, Read, Dashboard) check(John, Read, Dashboard) check(Jeff, Read, Da…" at bounding box center [770, 425] width 176 height 74
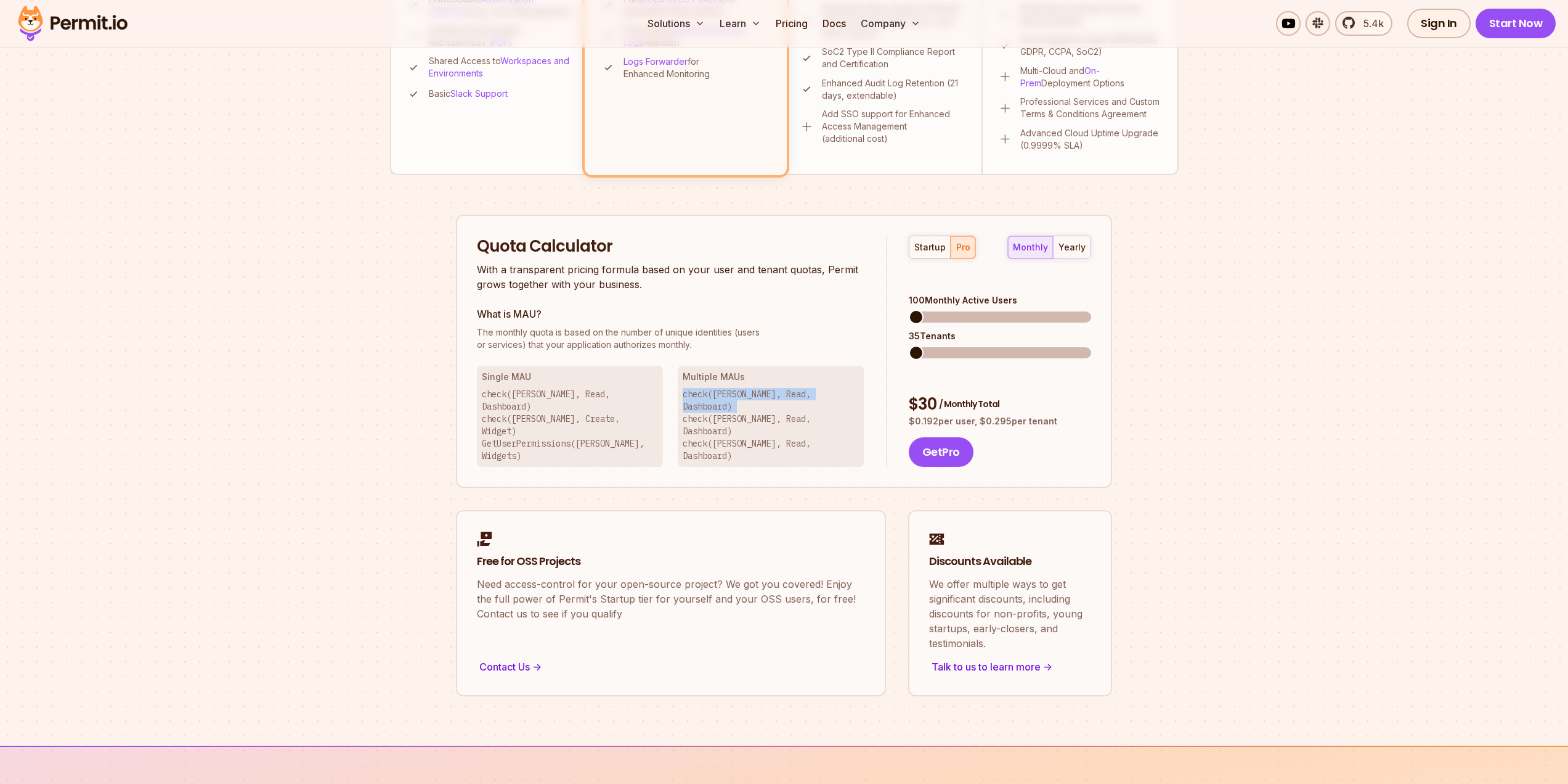
click at [759, 400] on p "check(Betty, Read, Dashboard) check(John, Read, Dashboard) check(Jeff, Read, Da…" at bounding box center [770, 425] width 176 height 74
click at [610, 408] on p "check(John, Read, Dashboard) check(John, Create, Widget) GetUserPermissions(Joh…" at bounding box center [569, 425] width 176 height 74
click at [600, 415] on p "check(John, Read, Dashboard) check(John, Create, Widget) GetUserPermissions(Joh…" at bounding box center [569, 425] width 176 height 74
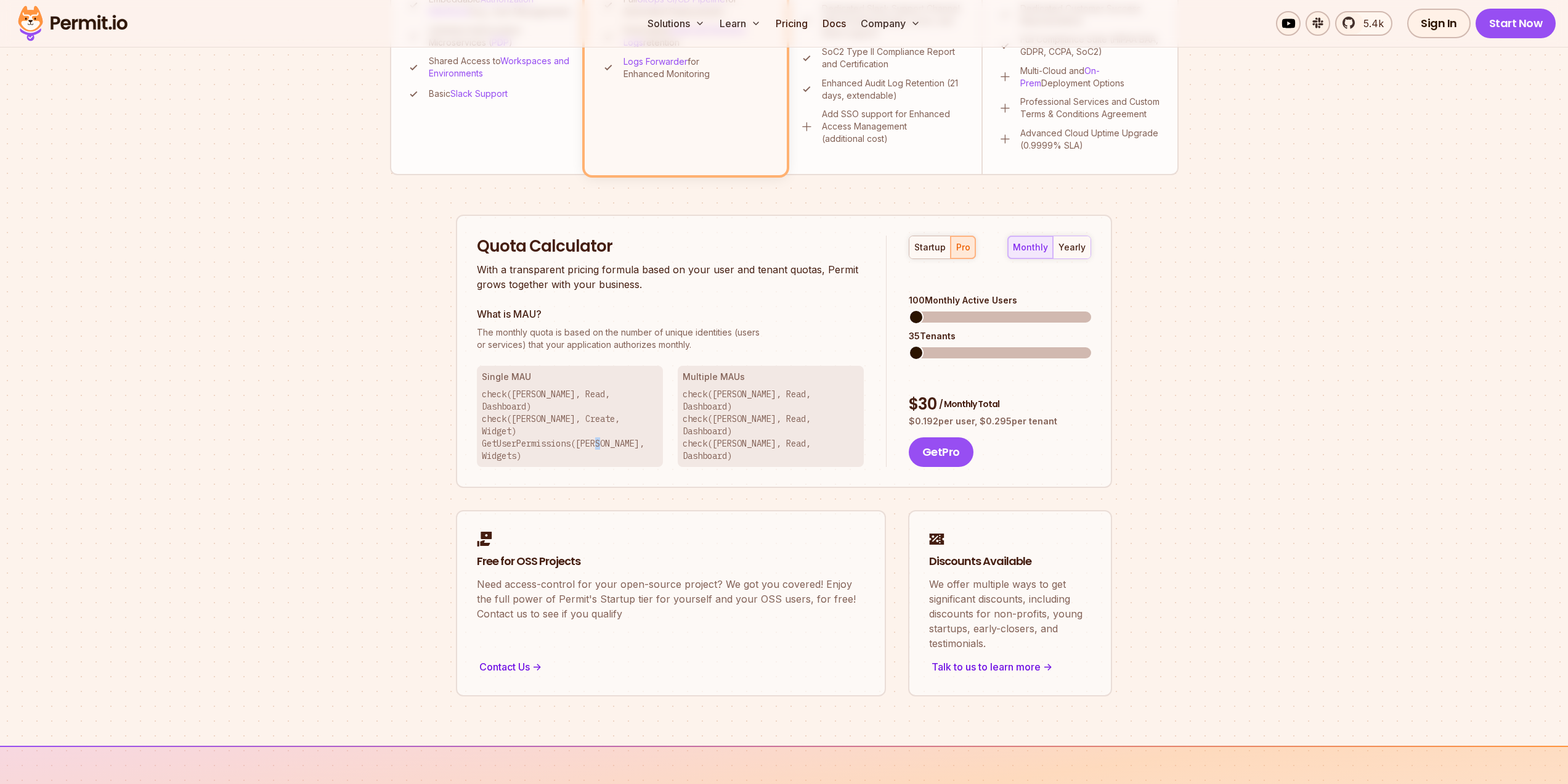
click at [600, 415] on p "check(John, Read, Dashboard) check(John, Create, Widget) GetUserPermissions(Joh…" at bounding box center [569, 425] width 176 height 74
click at [518, 412] on p "check(John, Read, Dashboard) check(John, Create, Widget) GetUserPermissions(Joh…" at bounding box center [569, 425] width 176 height 74
drag, startPoint x: 518, startPoint y: 412, endPoint x: 519, endPoint y: 405, distance: 7.1
click at [517, 412] on p "check(John, Read, Dashboard) check(John, Create, Widget) GetUserPermissions(Joh…" at bounding box center [569, 425] width 176 height 74
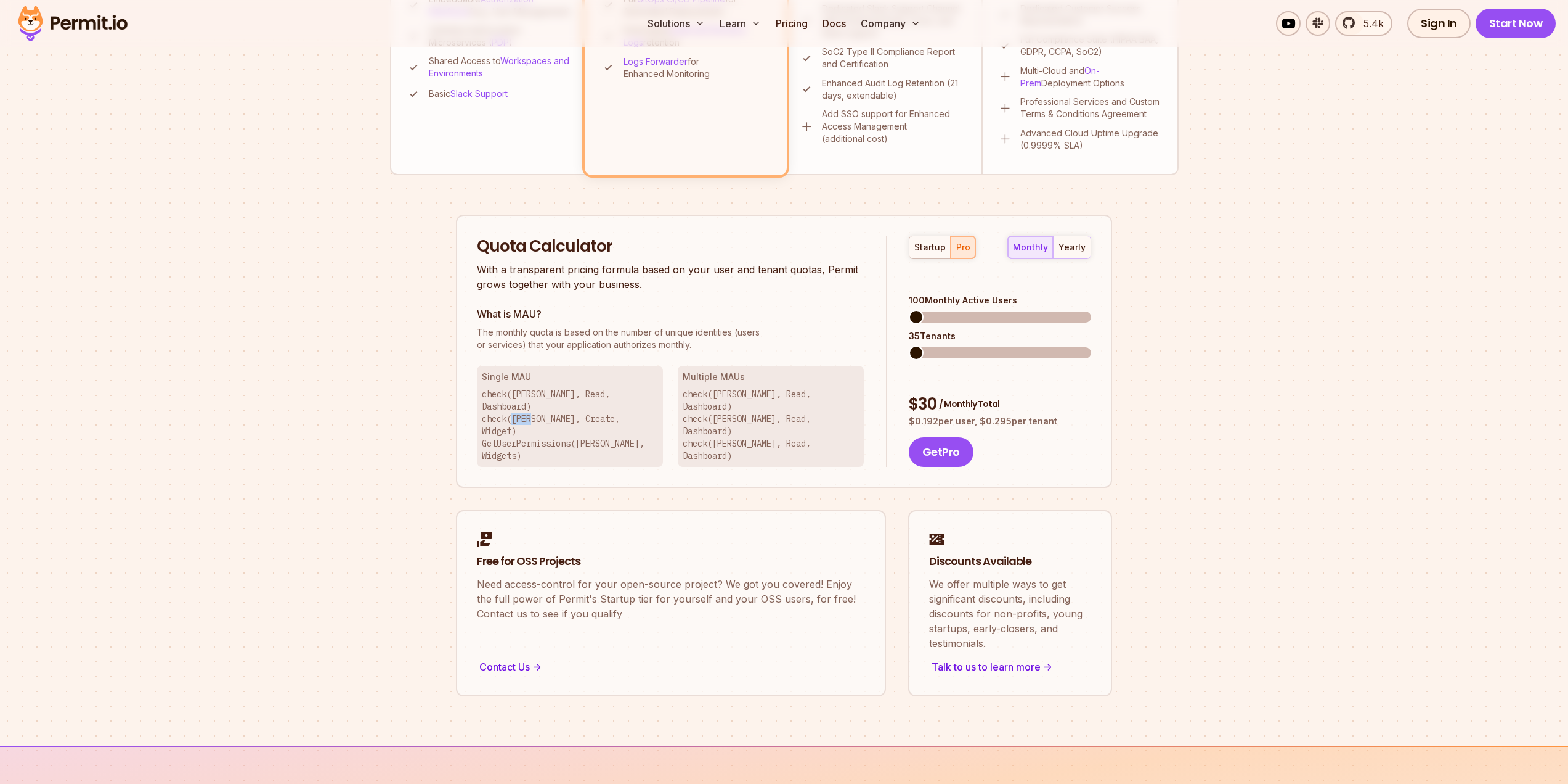
click at [519, 405] on p "check(John, Read, Dashboard) check(John, Create, Widget) GetUserPermissions(Joh…" at bounding box center [569, 425] width 176 height 74
click at [518, 406] on p "check(John, Read, Dashboard) check(John, Create, Widget) GetUserPermissions(Joh…" at bounding box center [569, 425] width 176 height 74
click at [517, 397] on p "check(John, Read, Dashboard) check(John, Create, Widget) GetUserPermissions(Joh…" at bounding box center [569, 425] width 176 height 74
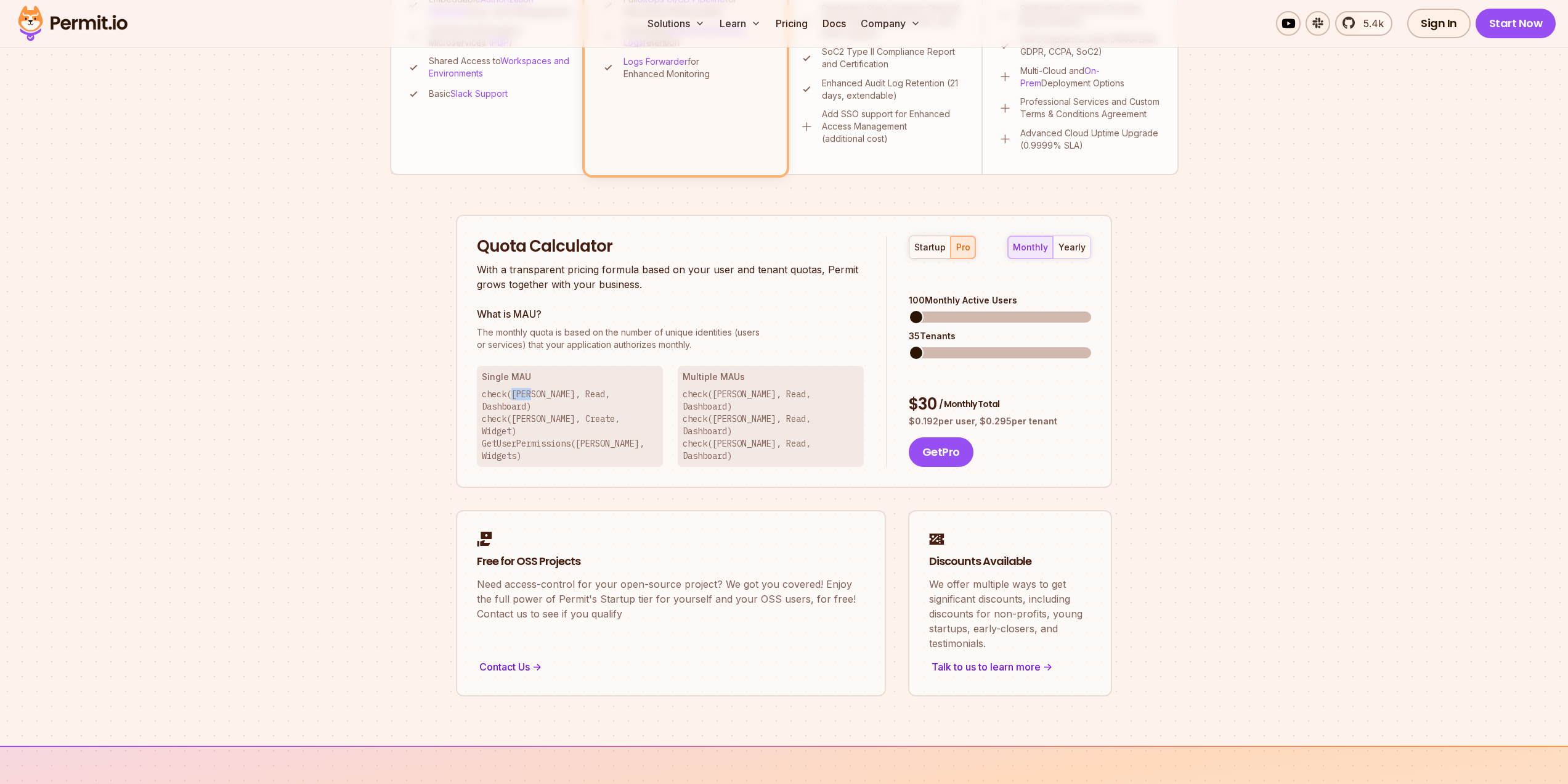
click at [517, 397] on p "check(John, Read, Dashboard) check(John, Create, Widget) GetUserPermissions(Joh…" at bounding box center [569, 425] width 176 height 74
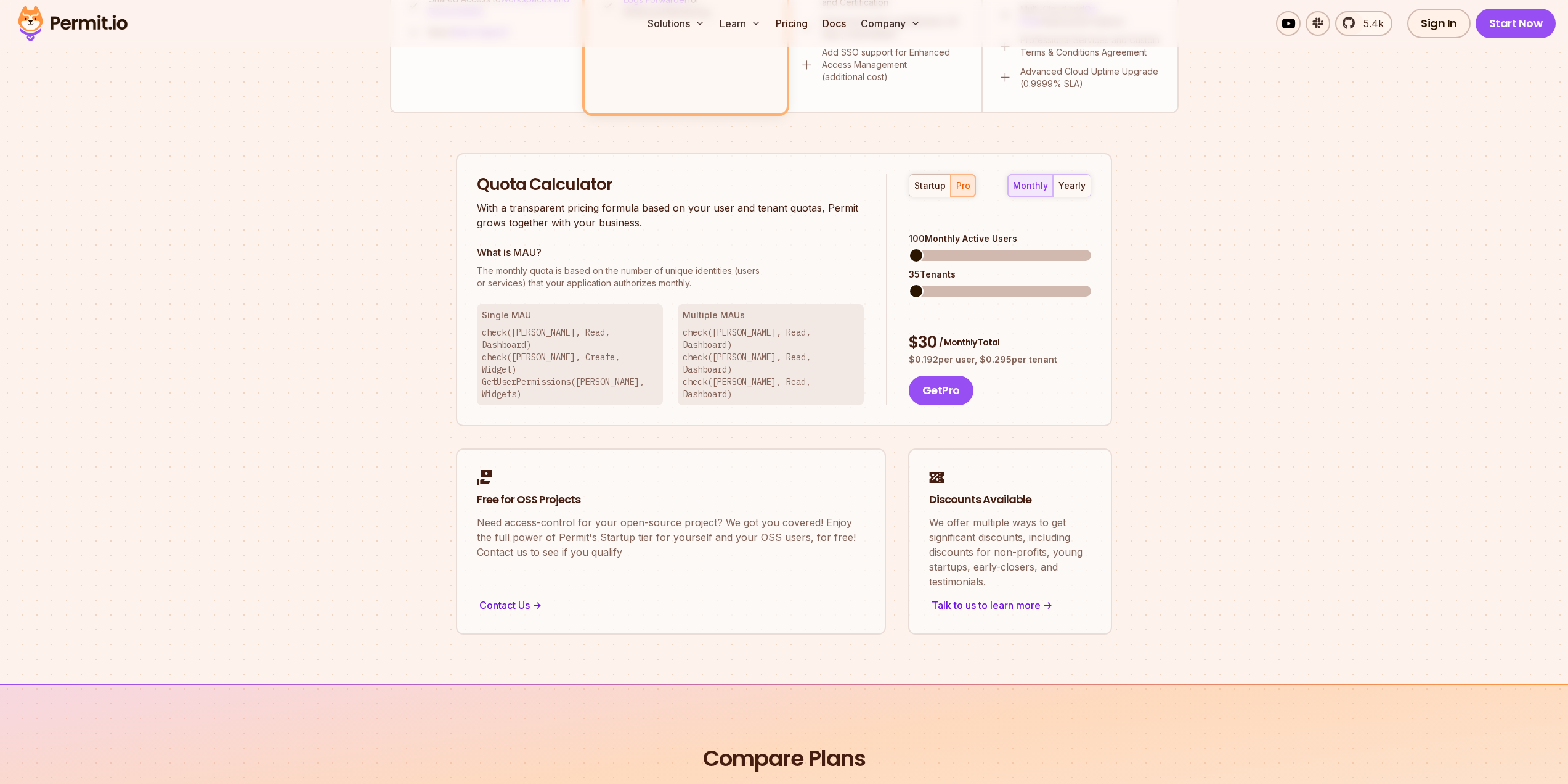
click at [599, 350] on p "check(John, Read, Dashboard) check(John, Create, Widget) GetUserPermissions(Joh…" at bounding box center [569, 363] width 176 height 74
click at [606, 360] on p "check(John, Read, Dashboard) check(John, Create, Widget) GetUserPermissions(Joh…" at bounding box center [569, 363] width 176 height 74
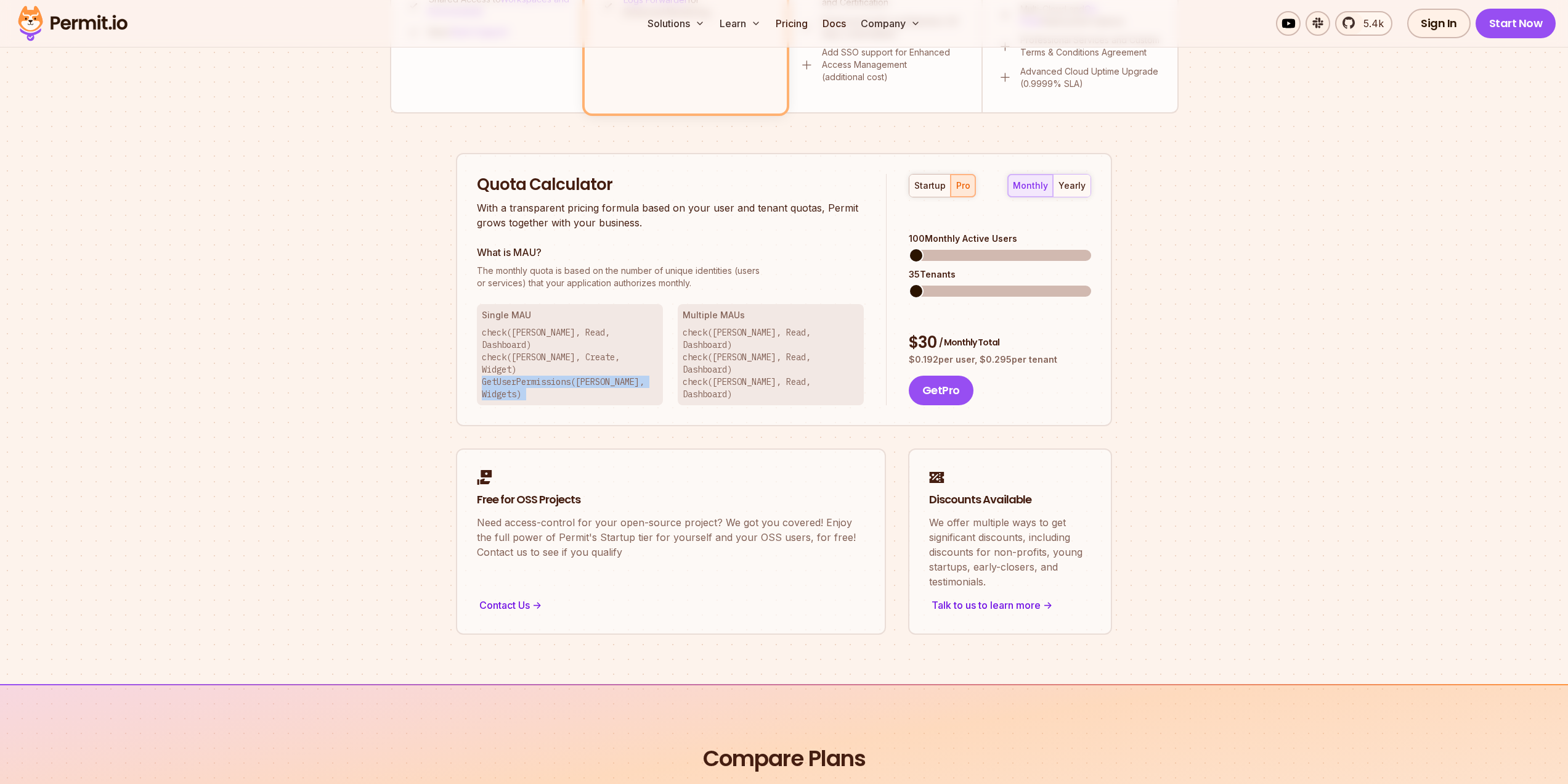
click at [606, 360] on p "check(John, Read, Dashboard) check(John, Create, Widget) GetUserPermissions(Joh…" at bounding box center [569, 363] width 176 height 74
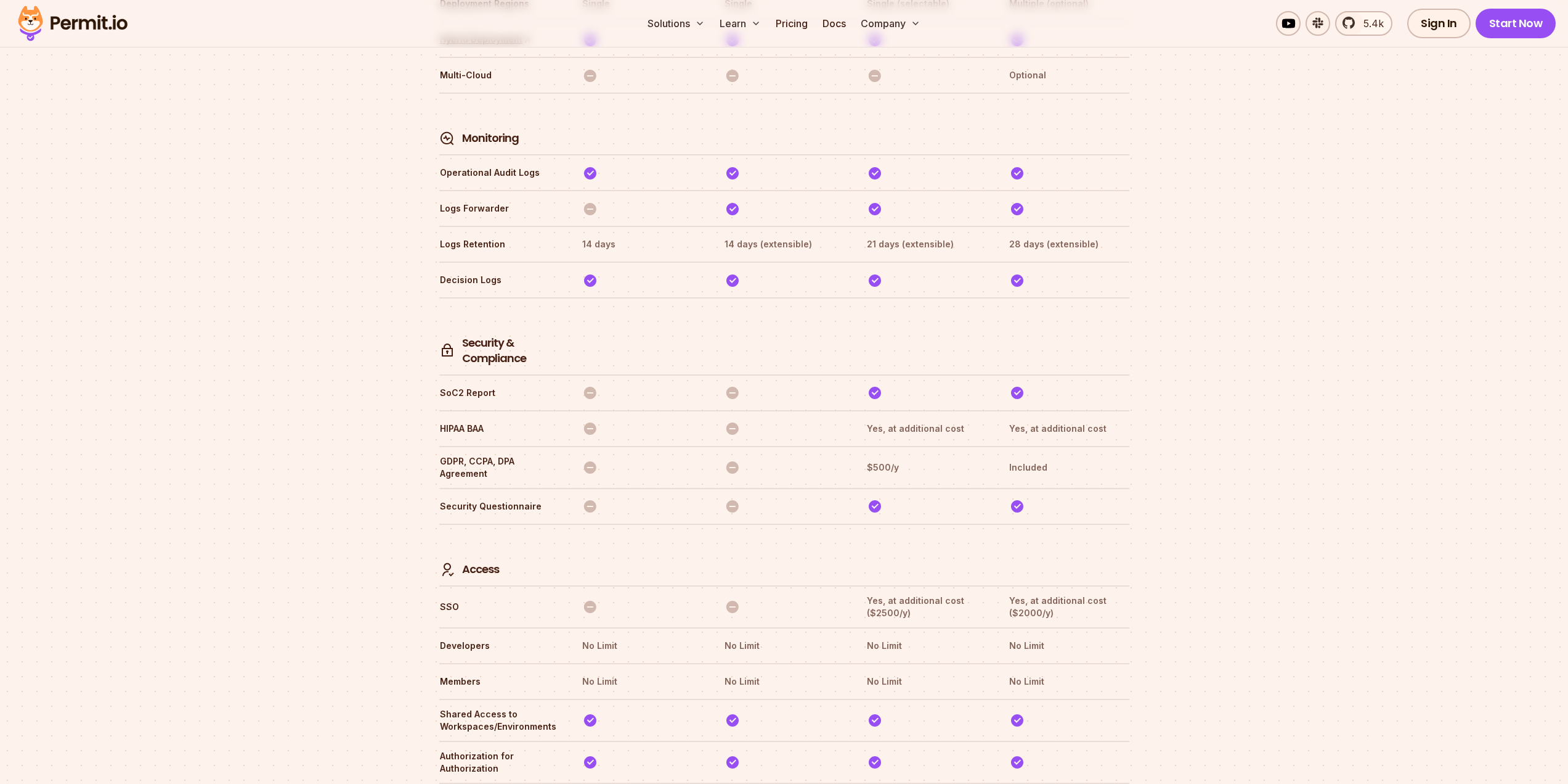
scroll to position [3336, 0]
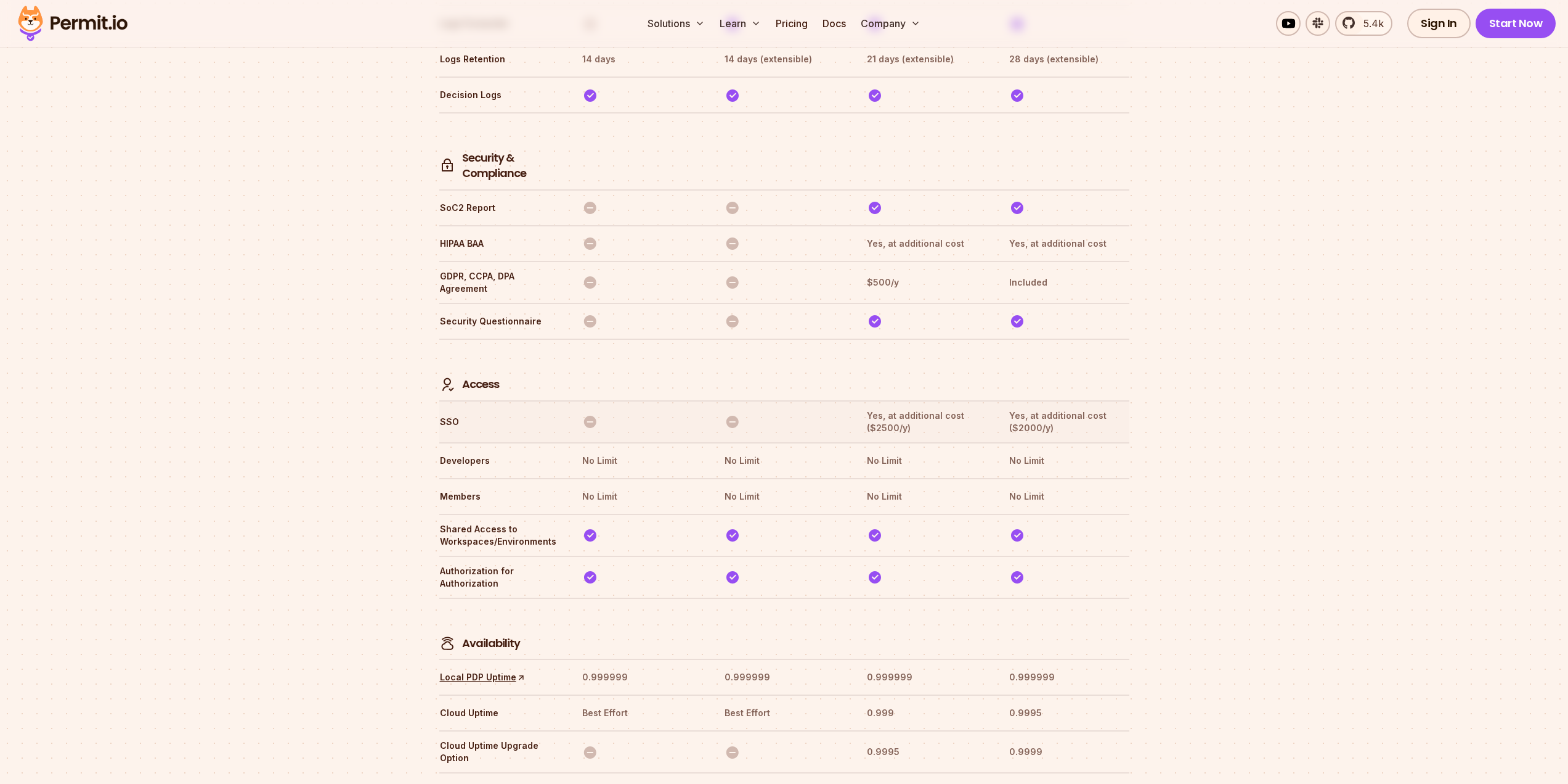
click at [891, 408] on th "Yes, at additional cost ($2500/y)" at bounding box center [927, 421] width 120 height 26
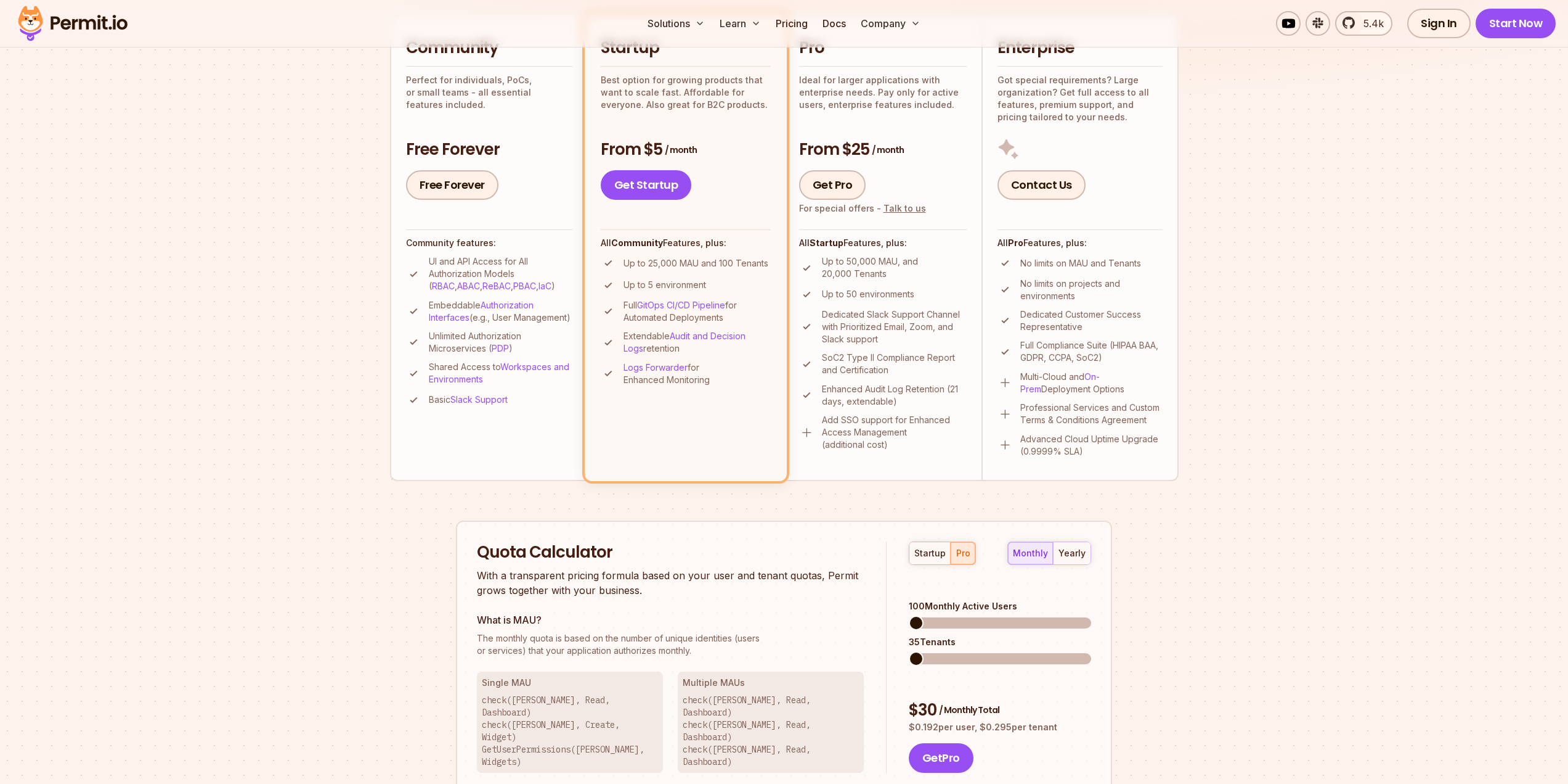
scroll to position [254, 0]
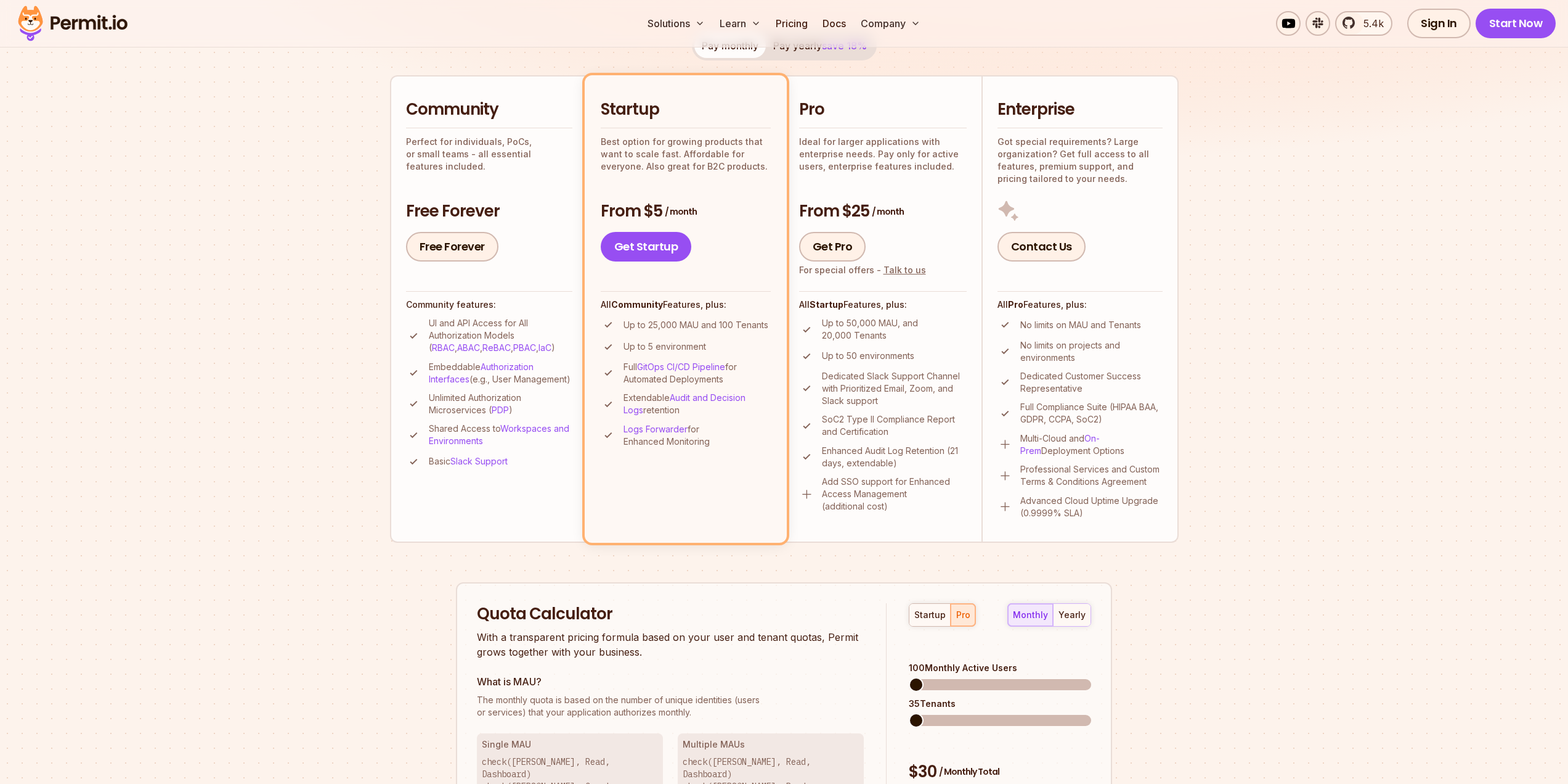
click at [870, 323] on p "Up to 50,000 MAU, and 20,000 Tenants" at bounding box center [895, 330] width 145 height 25
click at [880, 354] on p "Up to 50 environments" at bounding box center [868, 356] width 93 height 12
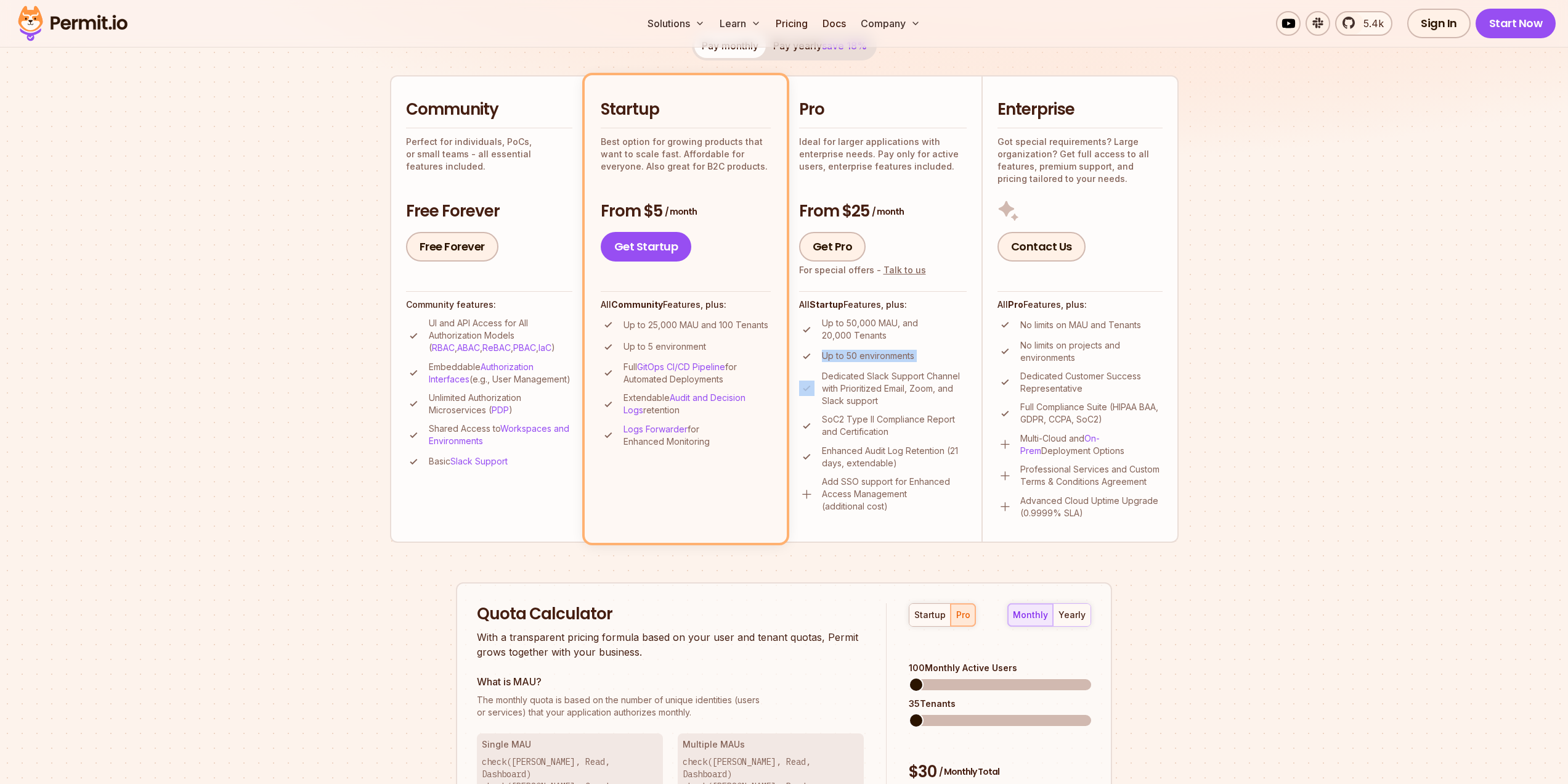
click at [880, 354] on p "Up to 50 environments" at bounding box center [868, 356] width 93 height 12
click at [873, 367] on ul "Up to 50,000 MAU, and 20,000 Tenants Up to 50 environments Dedicated Slack Supp…" at bounding box center [883, 415] width 168 height 195
click at [873, 372] on p "Dedicated Slack Support Channel with Prioritized Email, Zoom, and Slack support" at bounding box center [895, 389] width 145 height 37
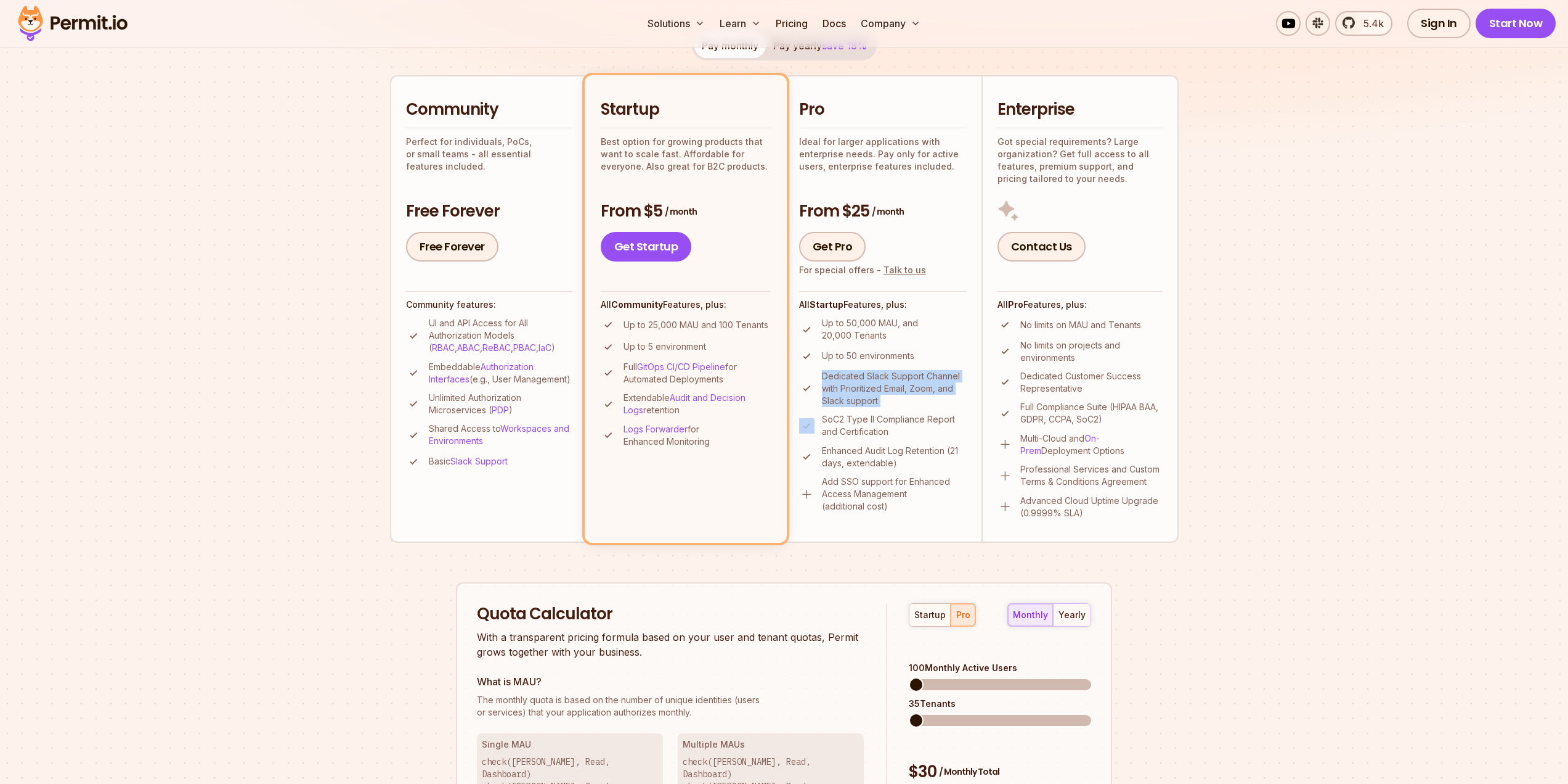
click at [875, 406] on p "Dedicated Slack Support Channel with Prioritized Email, Zoom, and Slack support" at bounding box center [895, 389] width 145 height 37
click at [875, 404] on p "Dedicated Slack Support Channel with Prioritized Email, Zoom, and Slack support" at bounding box center [895, 389] width 145 height 37
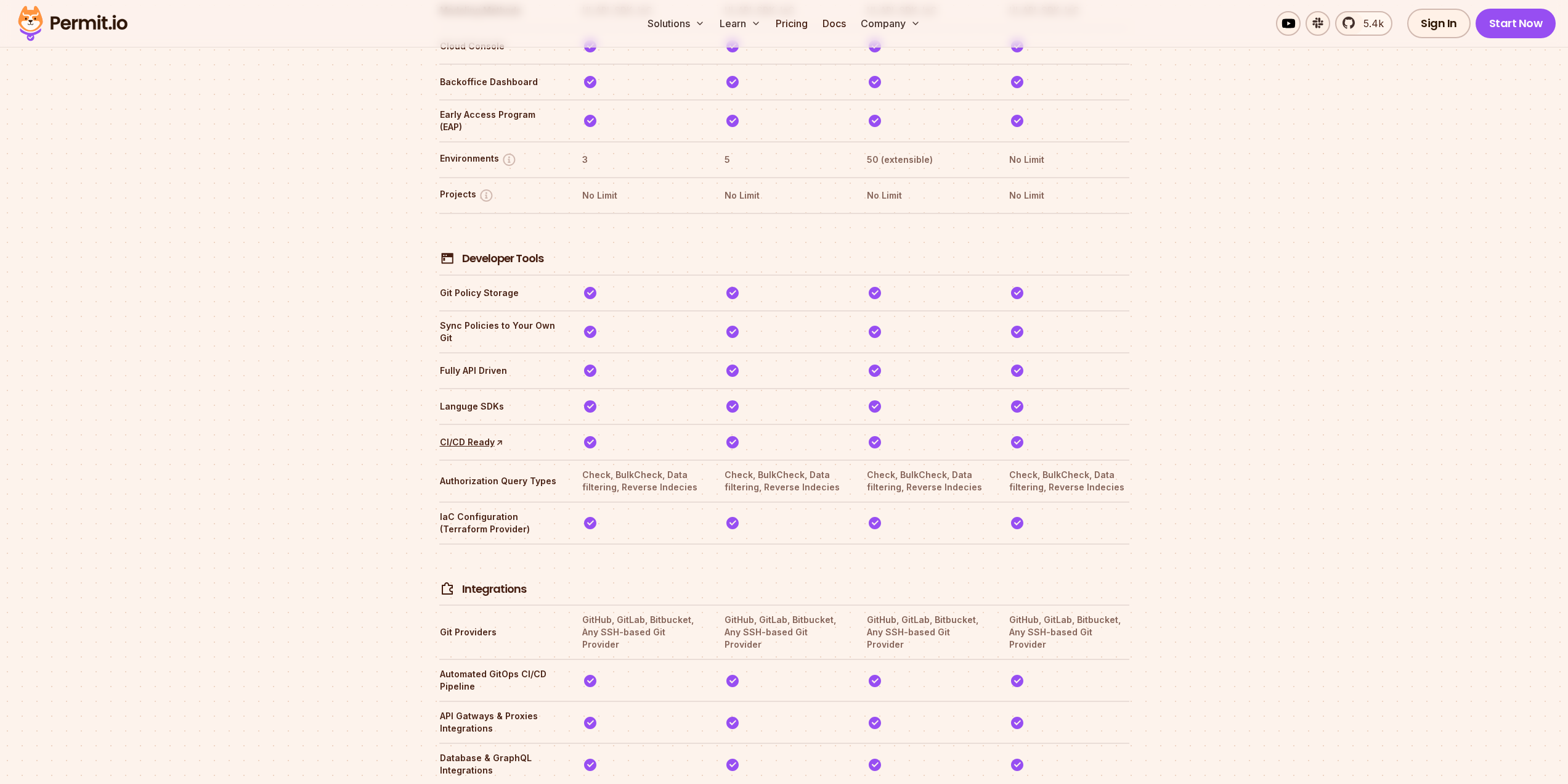
scroll to position [2229, 0]
